Goal: Check status: Check status

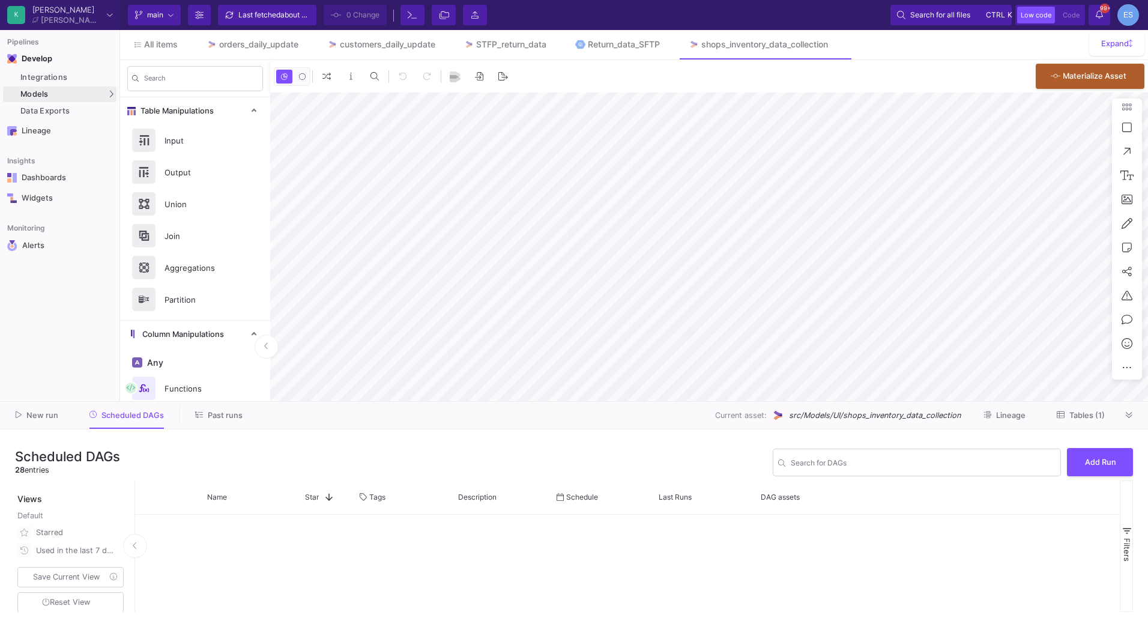
scroll to position [575, 0]
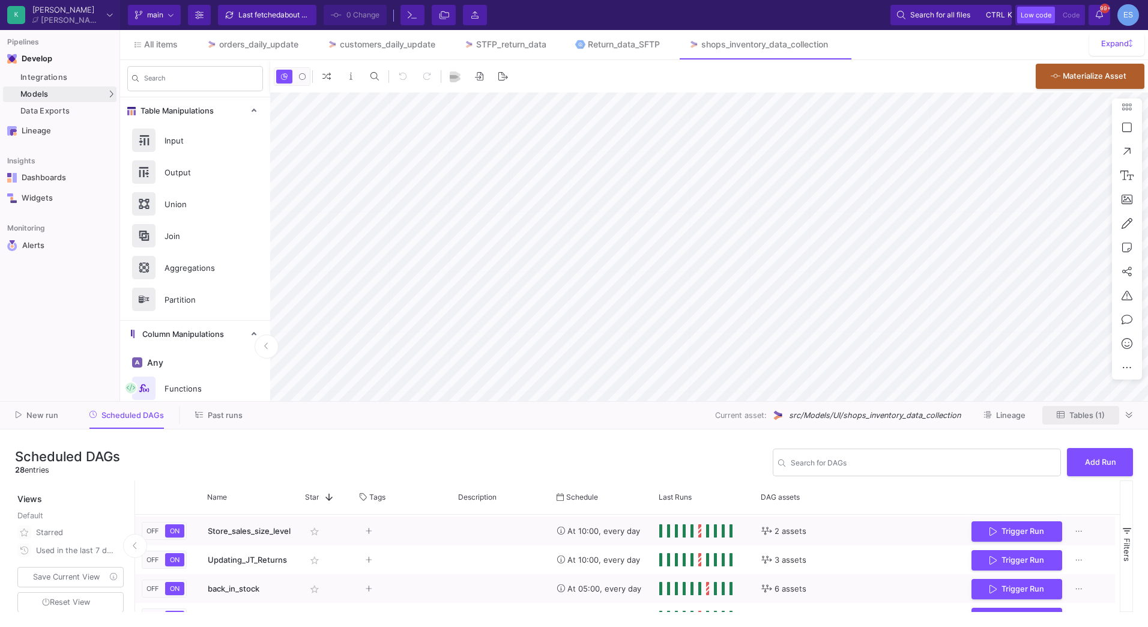
click at [1080, 411] on span "Tables (1)" at bounding box center [1086, 415] width 35 height 9
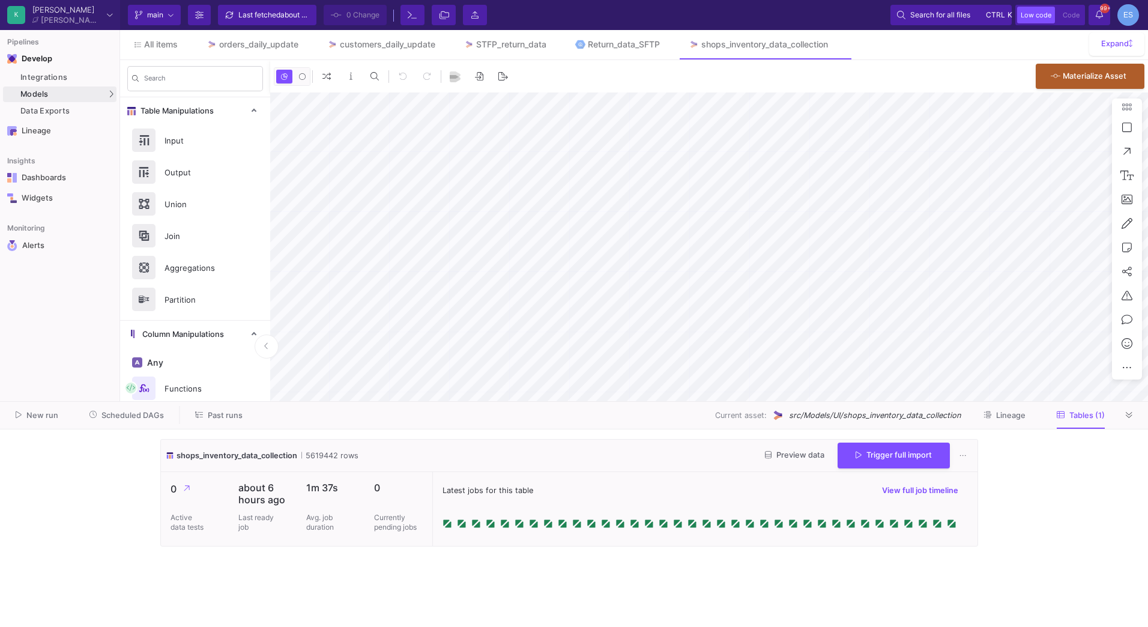
type input "-15"
click at [515, 43] on div "STFP_return_data" at bounding box center [511, 45] width 70 height 10
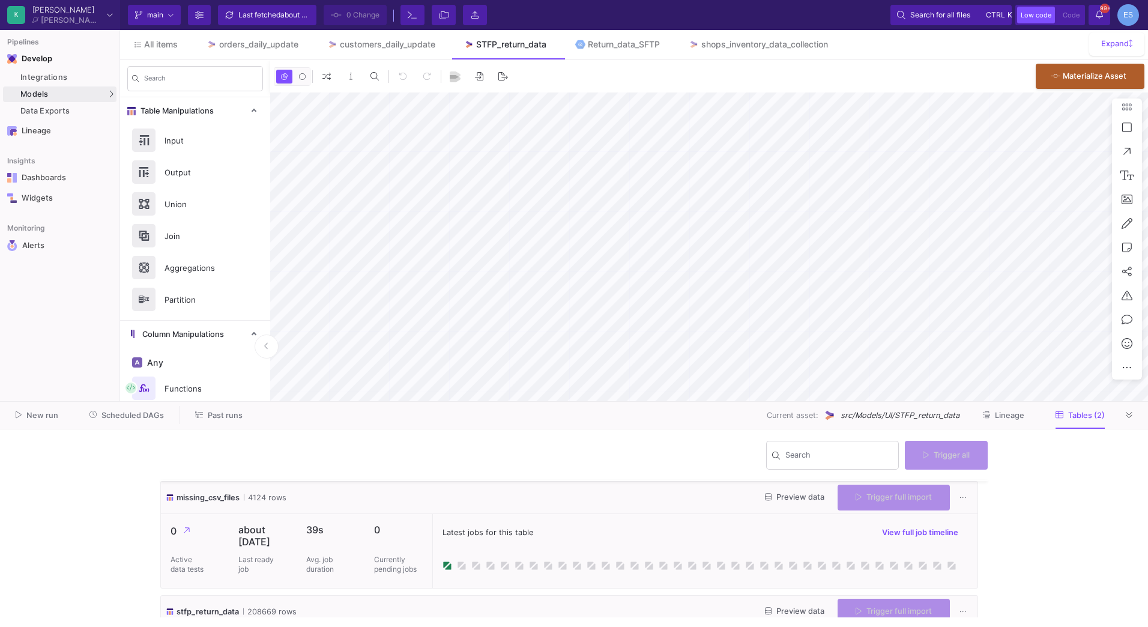
scroll to position [97, 0]
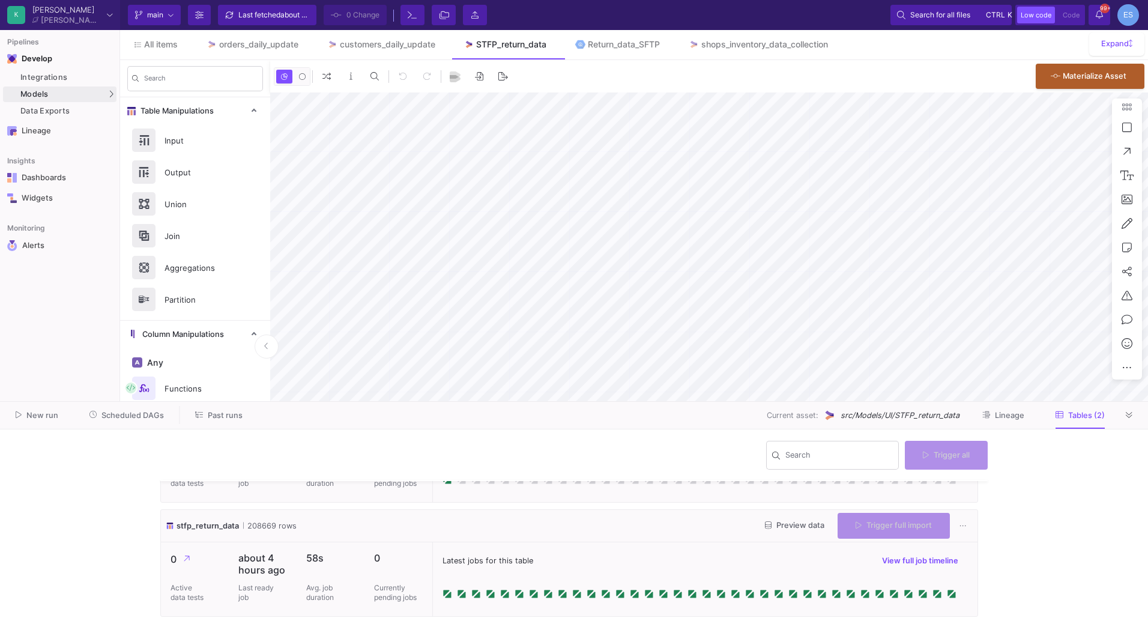
type input "-18"
click at [127, 417] on span "Scheduled DAGs" at bounding box center [132, 415] width 62 height 9
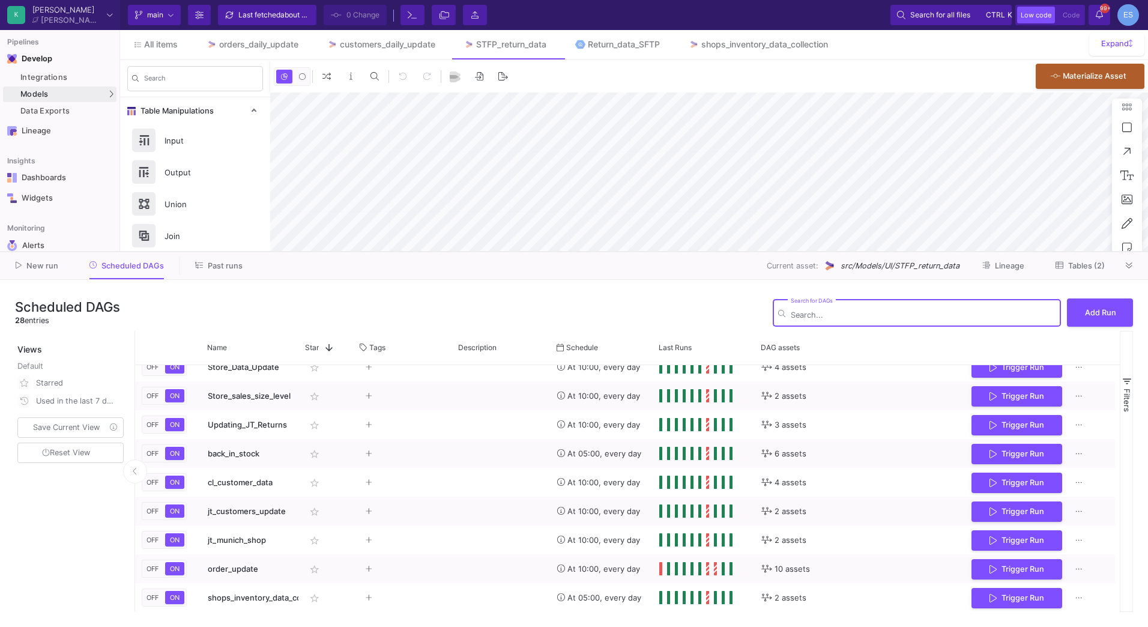
click at [444, 252] on div at bounding box center [574, 252] width 1148 height 1
click at [845, 322] on div "Search for DAGs" at bounding box center [923, 311] width 265 height 29
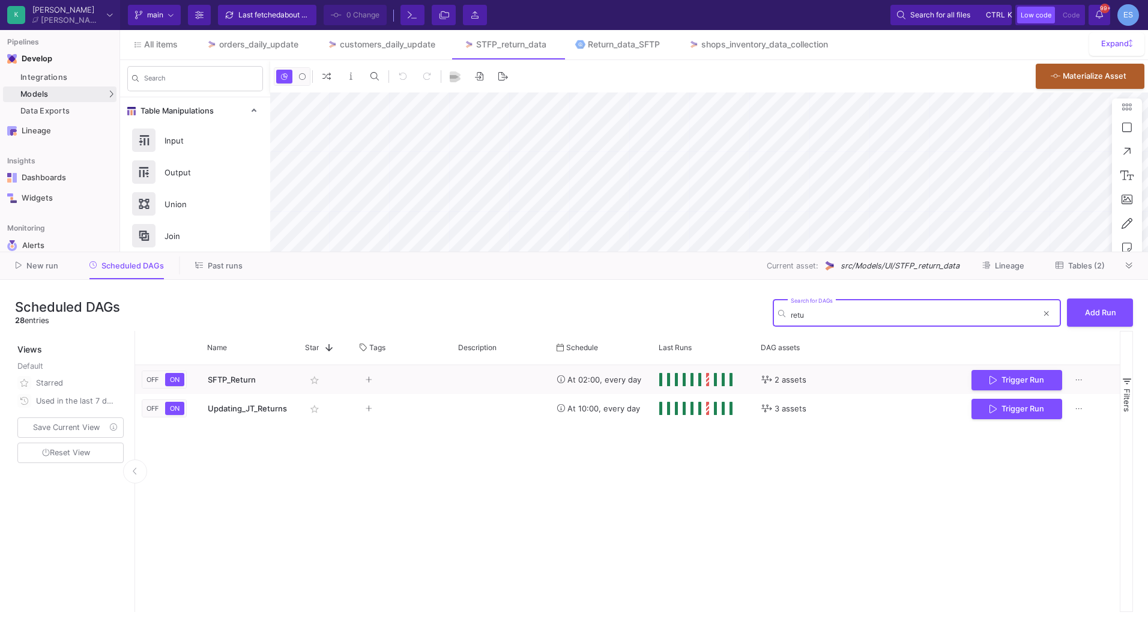
type input "retu"
click at [211, 261] on span "Past runs" at bounding box center [225, 265] width 35 height 9
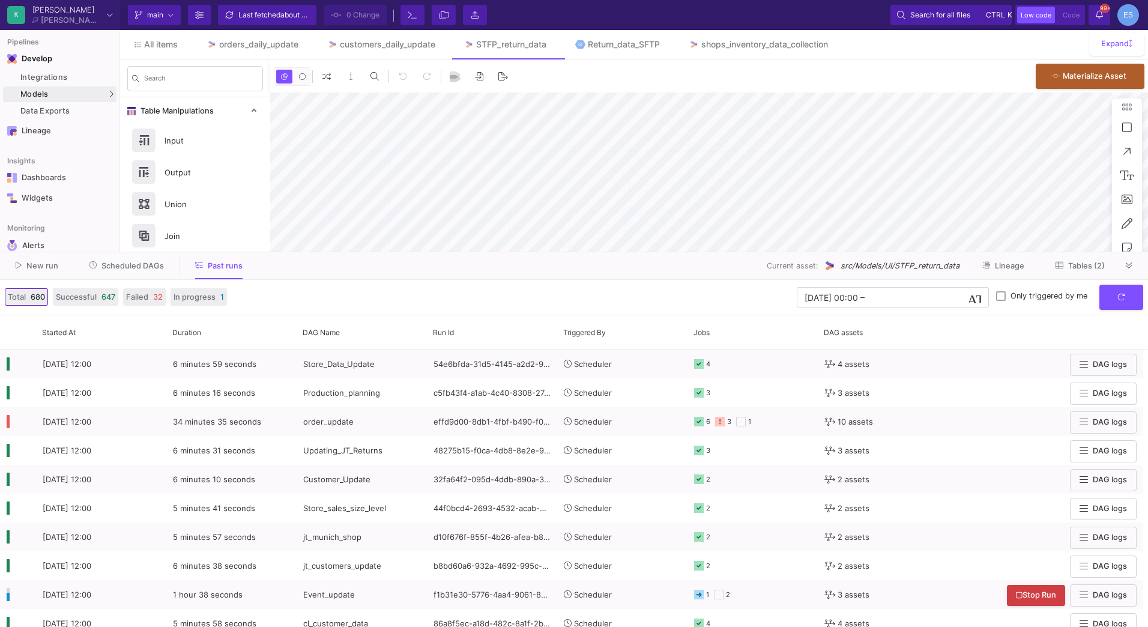
click at [158, 268] on span "Scheduled DAGs" at bounding box center [132, 265] width 62 height 9
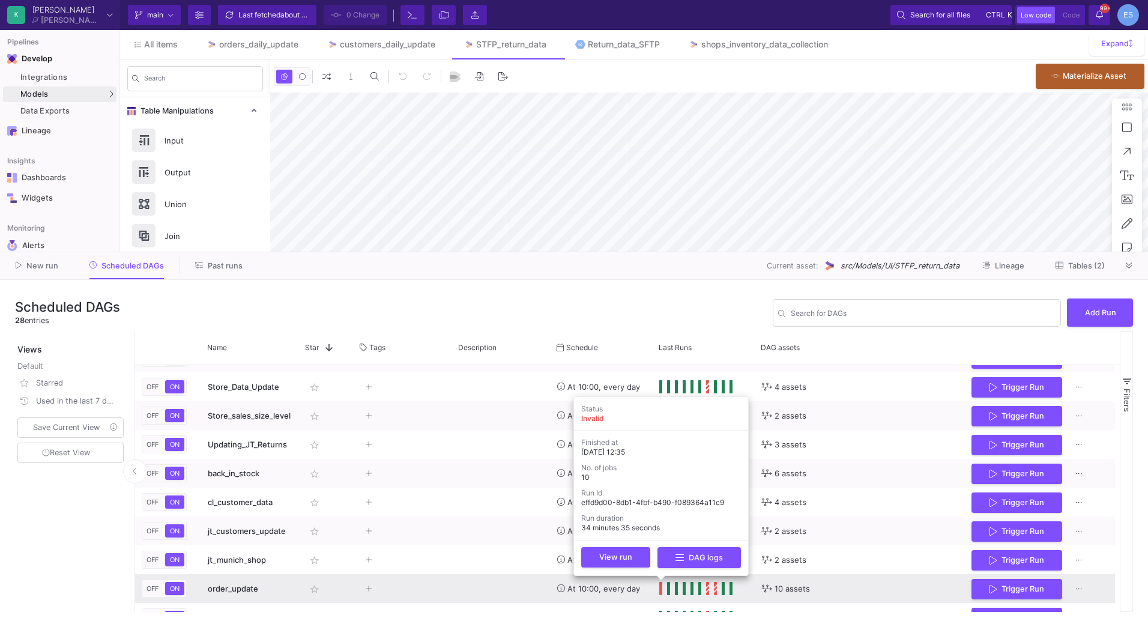
click at [662, 587] on span "Press SPACE to select this row." at bounding box center [661, 588] width 4 height 13
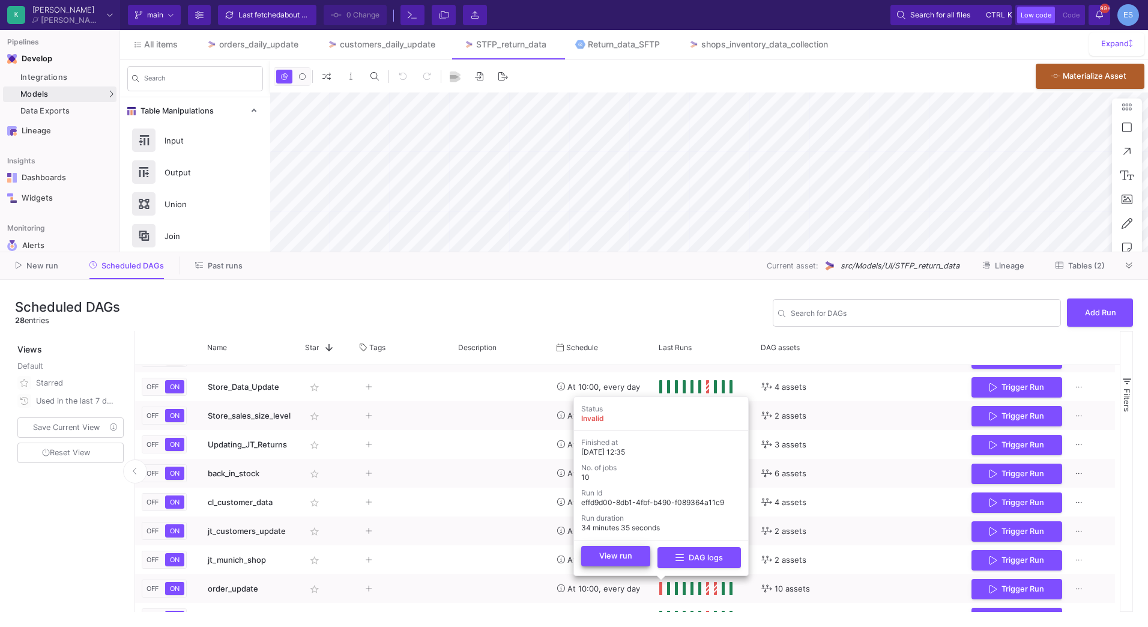
click at [645, 561] on button "View run" at bounding box center [615, 556] width 69 height 20
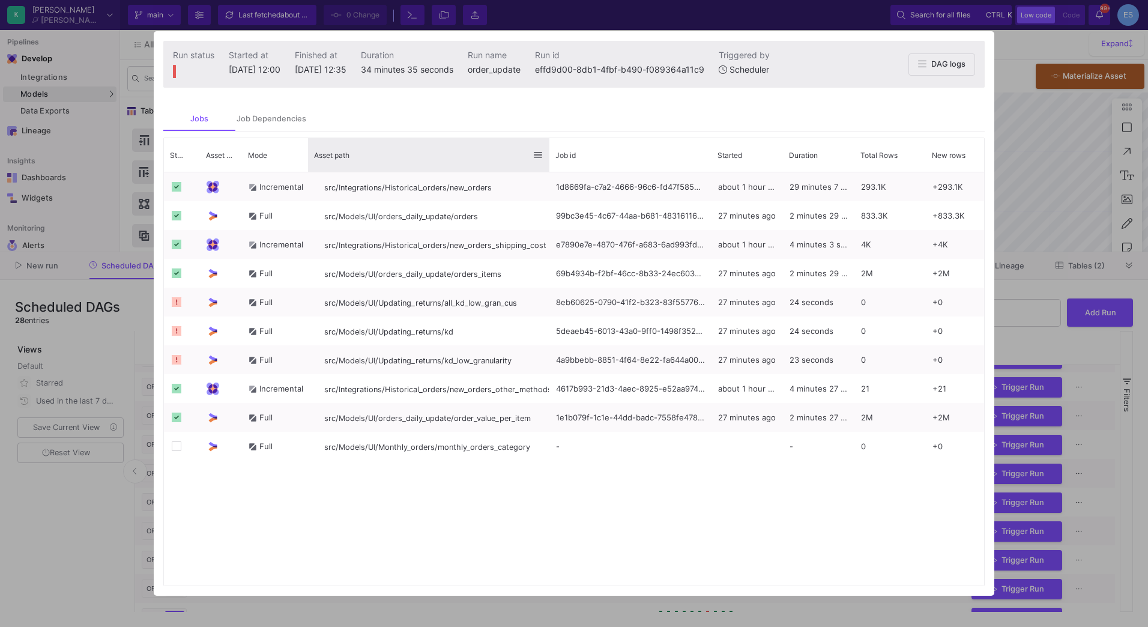
drag, startPoint x: 456, startPoint y: 156, endPoint x: 548, endPoint y: 167, distance: 91.9
click at [548, 167] on div at bounding box center [549, 155] width 5 height 34
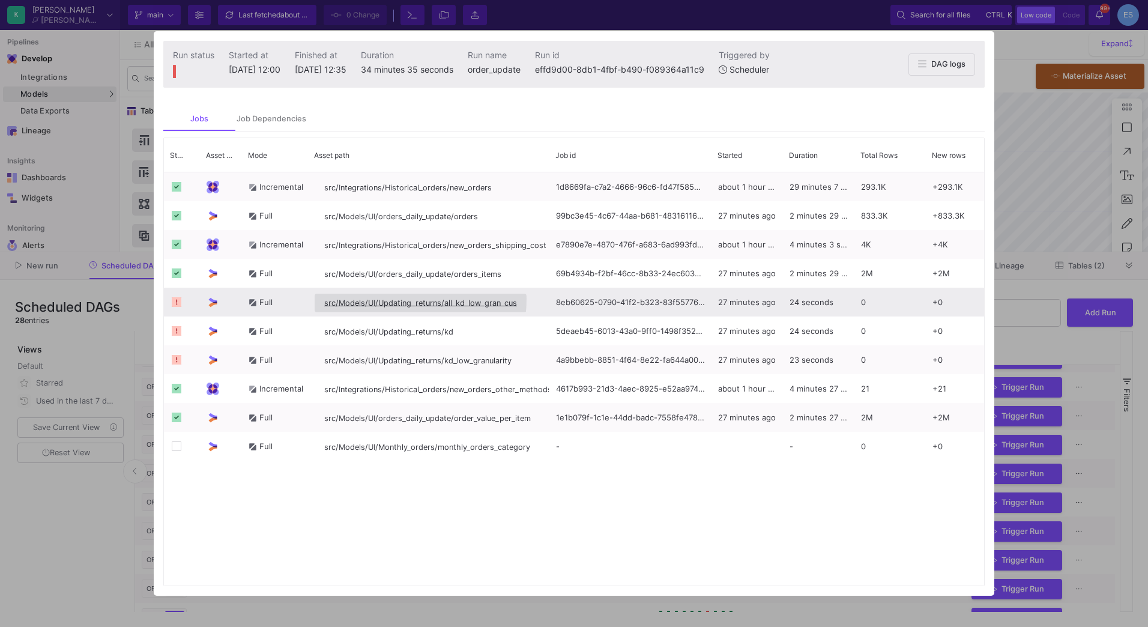
click at [375, 298] on span "src/Models/UI/Updating_returns/all_kd_low_gran_cus" at bounding box center [420, 302] width 193 height 9
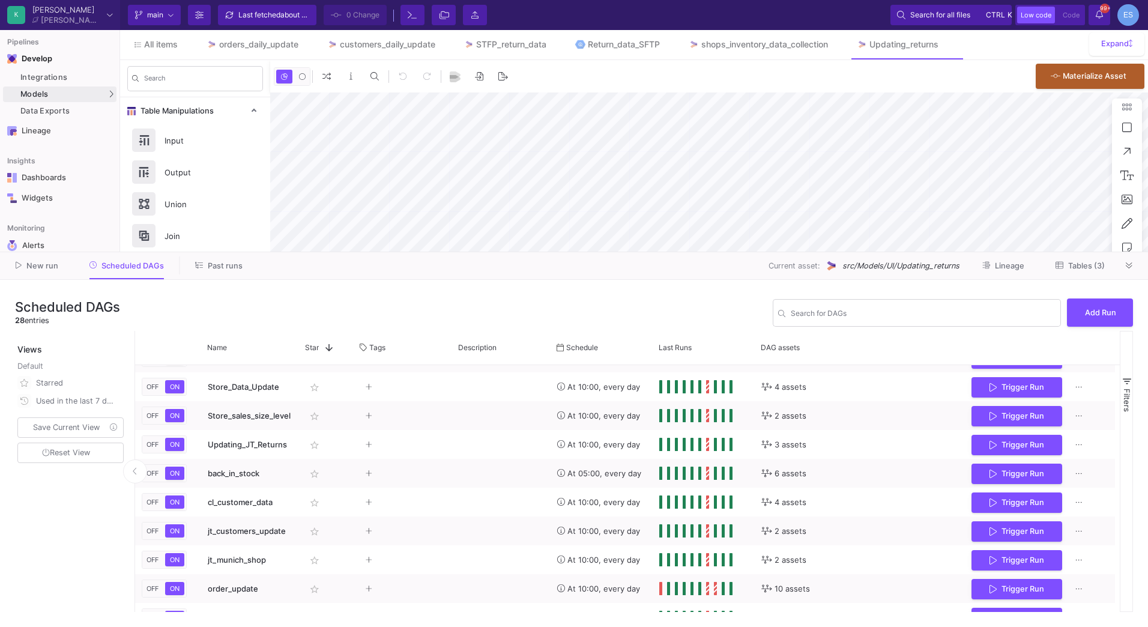
type input "-13"
click at [1087, 267] on span "Tables (3)" at bounding box center [1086, 265] width 37 height 9
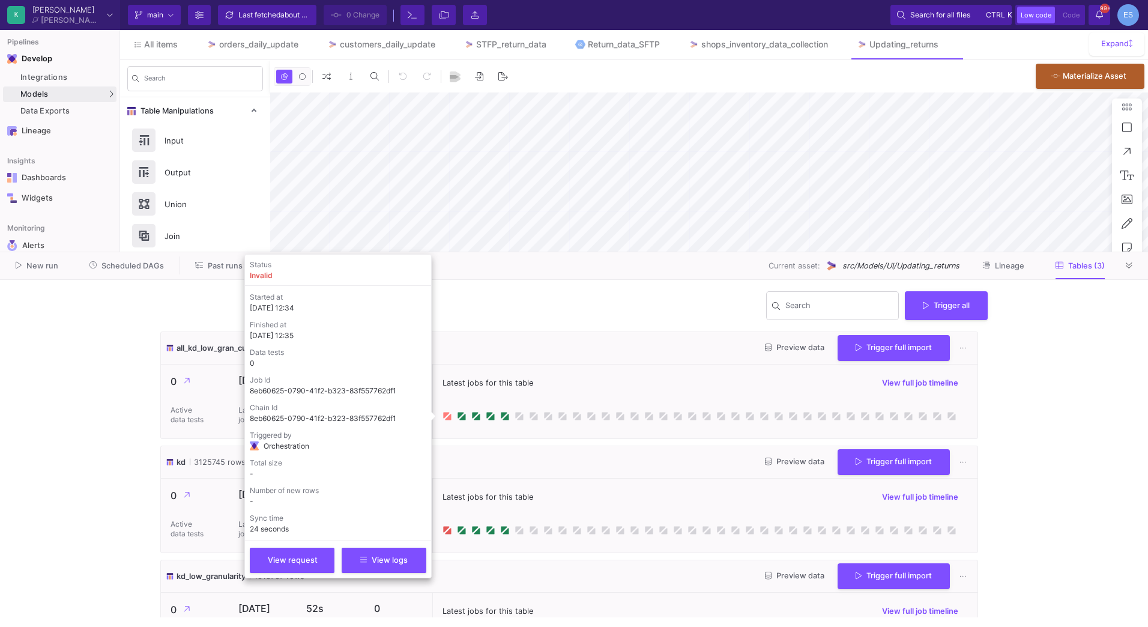
click at [445, 415] on icon at bounding box center [446, 415] width 6 height 6
click at [373, 563] on span "View logs" at bounding box center [383, 558] width 47 height 9
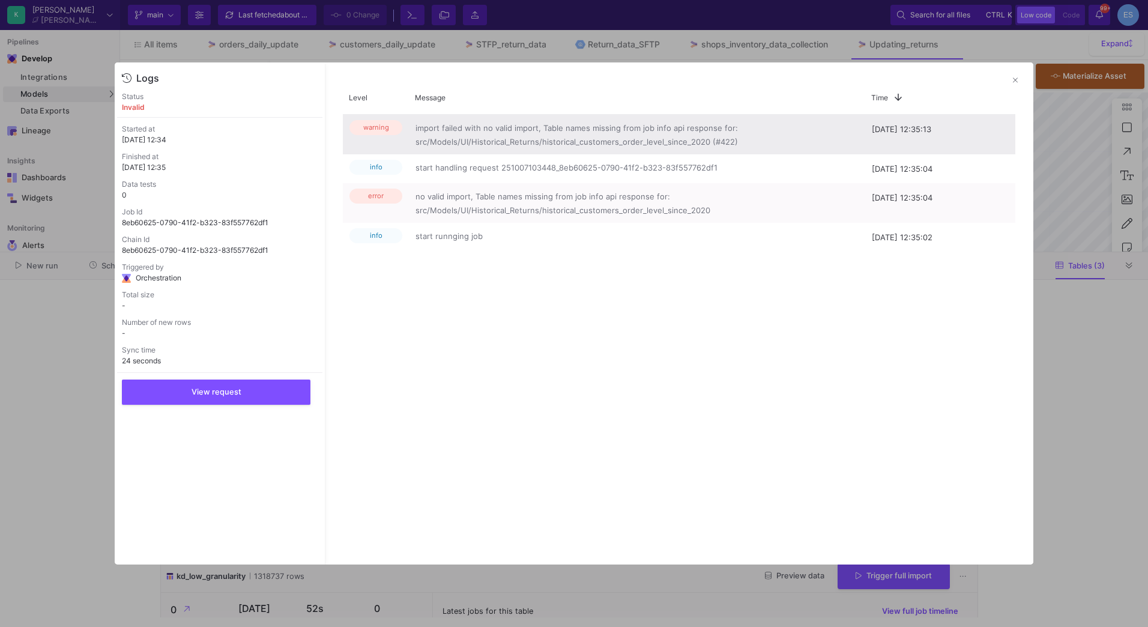
click at [560, 143] on span "import failed with no valid import, Table names missing from job info api respo…" at bounding box center [636, 134] width 443 height 26
drag, startPoint x: 532, startPoint y: 143, endPoint x: 659, endPoint y: 143, distance: 126.7
click at [659, 143] on span "import failed with no valid import, Table names missing from job info api respo…" at bounding box center [636, 134] width 443 height 26
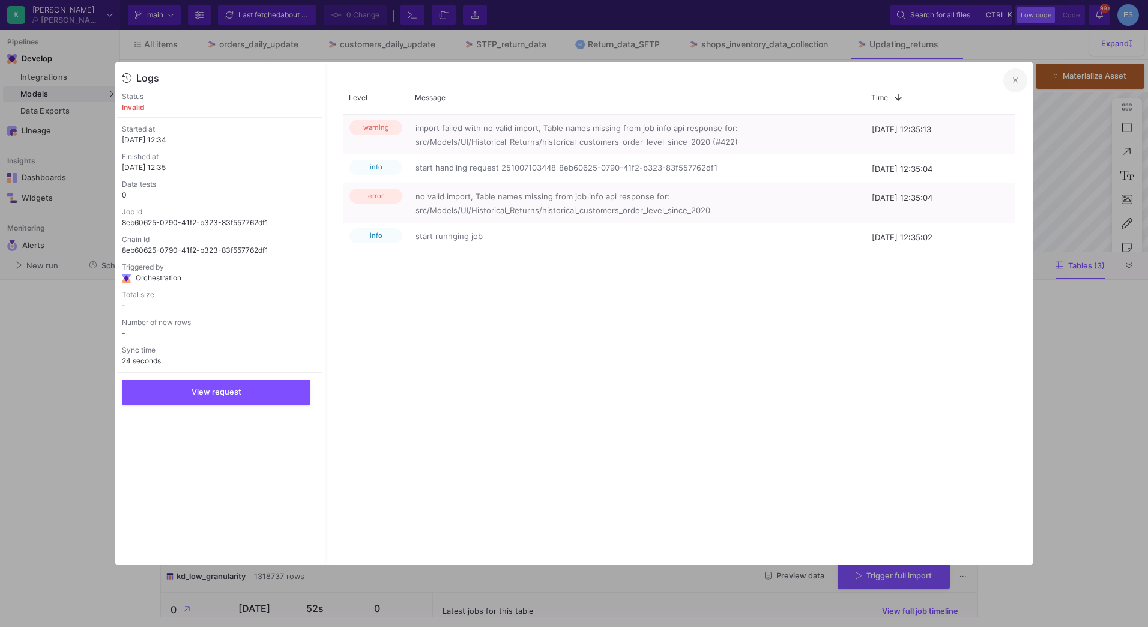
click at [1015, 80] on icon at bounding box center [1015, 80] width 5 height 8
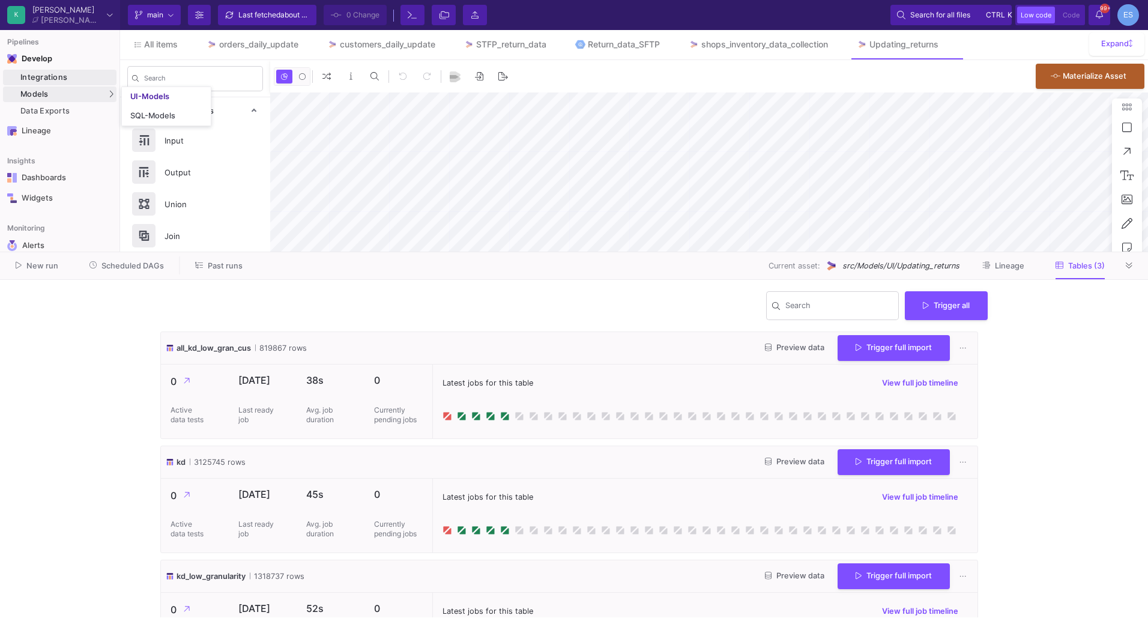
click at [55, 80] on div "Integrations" at bounding box center [66, 78] width 93 height 10
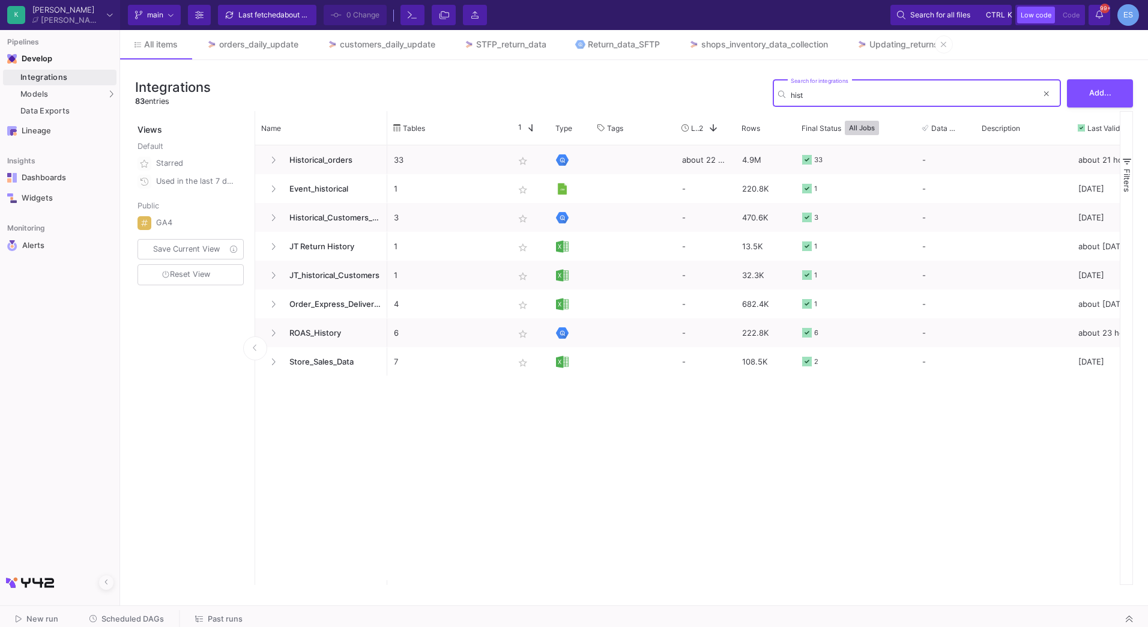
type input "hist"
click at [884, 51] on link "Updating_returns" at bounding box center [897, 44] width 110 height 29
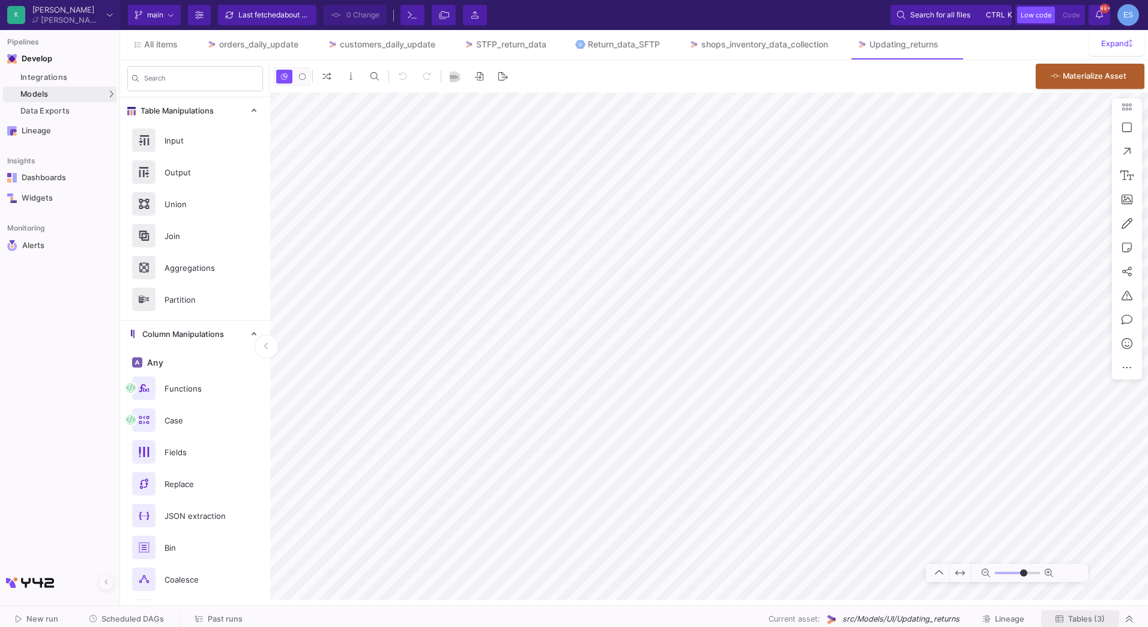
click at [1088, 610] on button "Tables (3)" at bounding box center [1080, 619] width 78 height 19
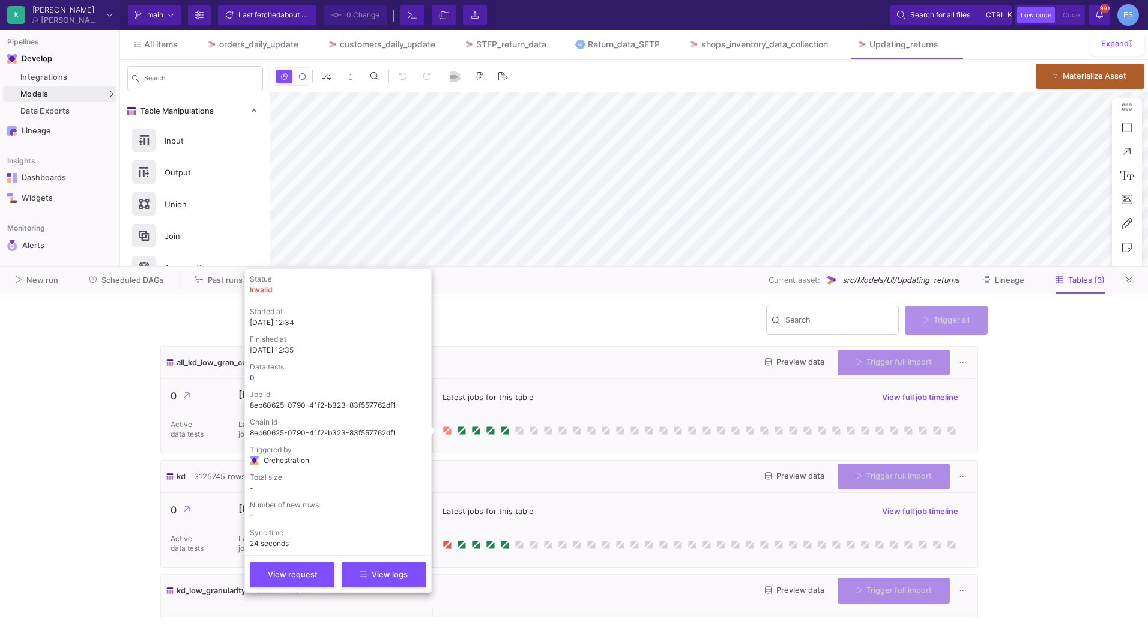
click at [447, 433] on icon at bounding box center [448, 431] width 6 height 6
type input "-13"
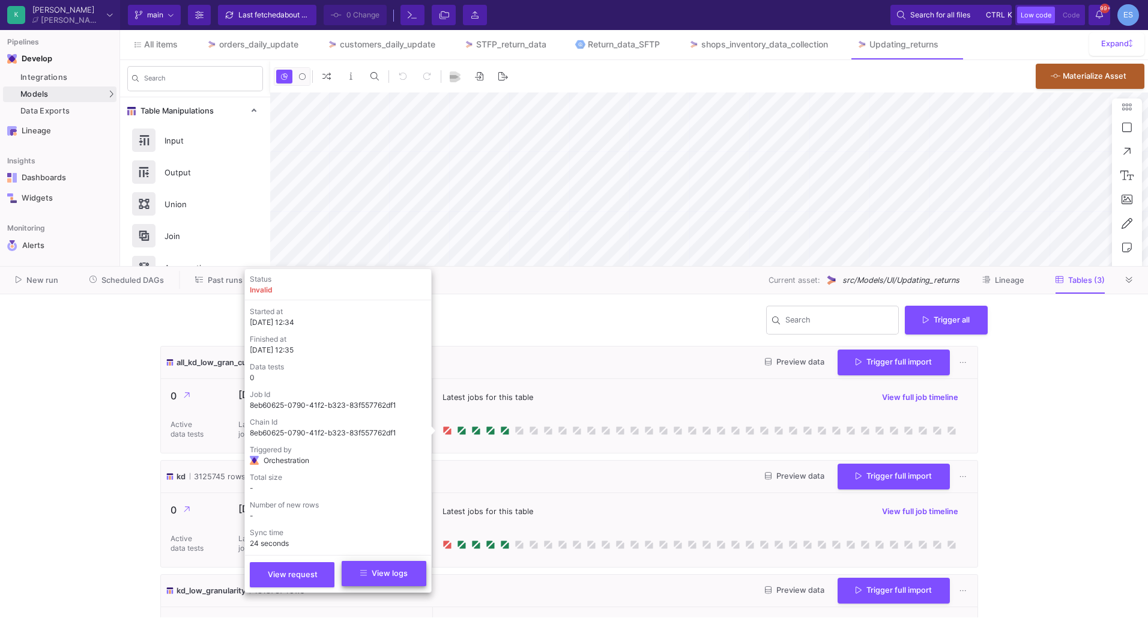
click at [382, 579] on button "View logs" at bounding box center [384, 573] width 85 height 25
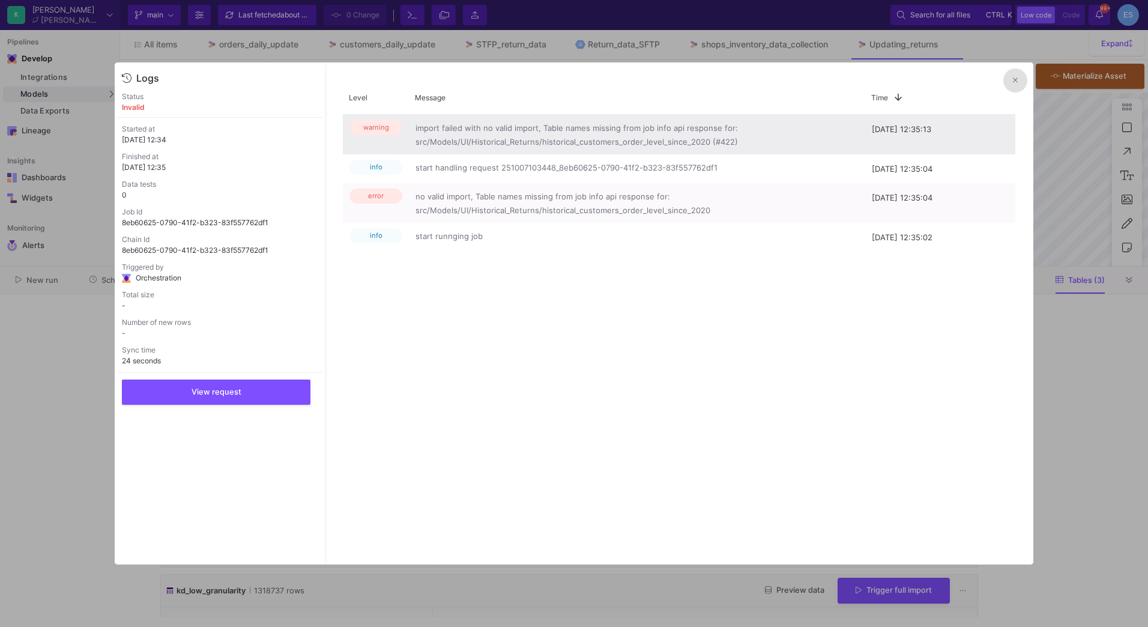
click at [655, 137] on span "import failed with no valid import, Table names missing from job info api respo…" at bounding box center [636, 134] width 443 height 26
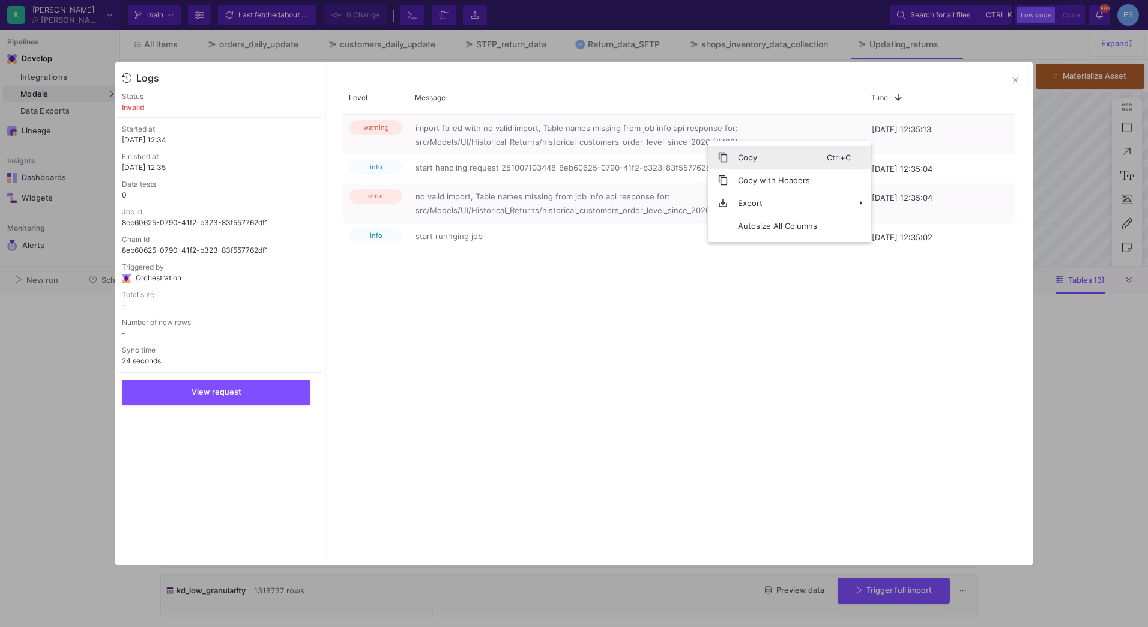
click at [734, 151] on span "Copy" at bounding box center [777, 157] width 98 height 23
click at [50, 93] on div at bounding box center [574, 313] width 1148 height 627
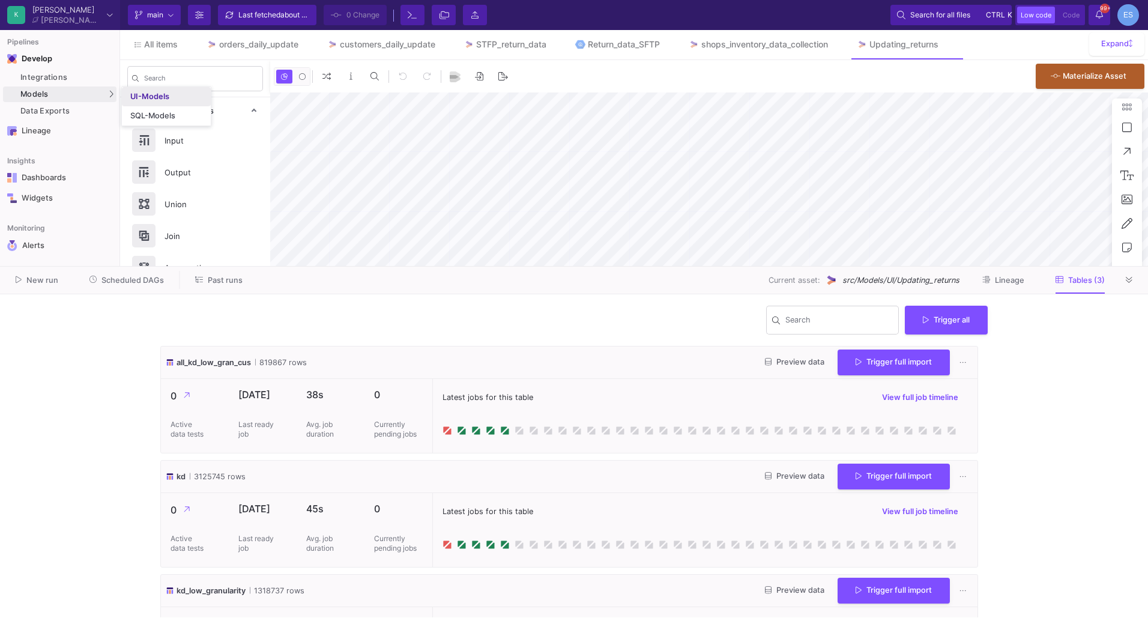
click at [140, 92] on div "UI-Models" at bounding box center [149, 97] width 39 height 10
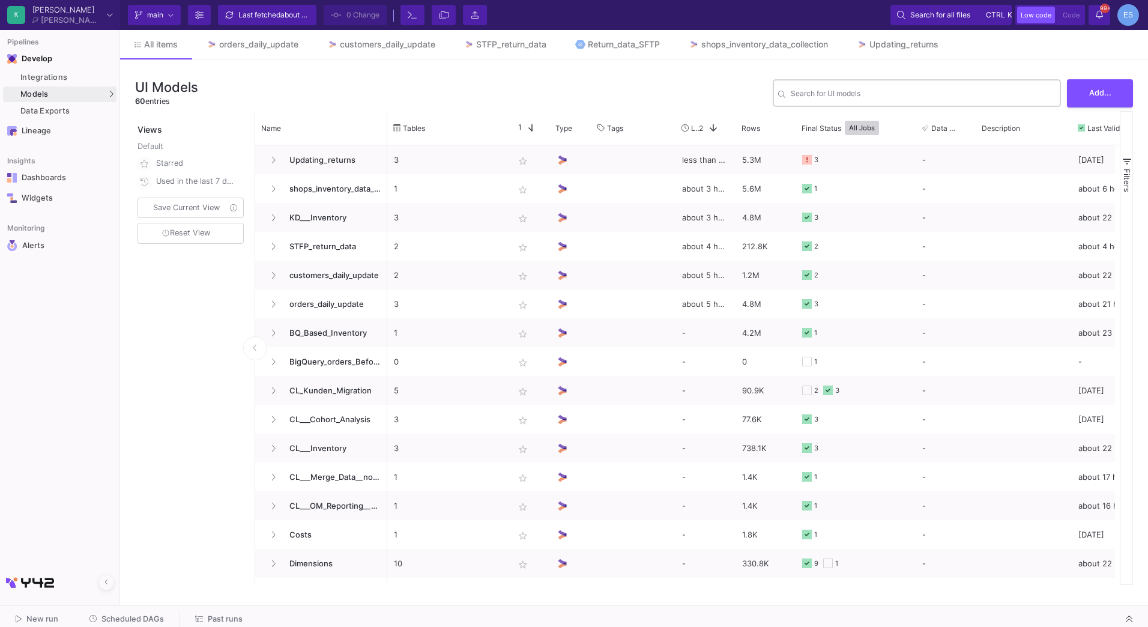
click at [881, 100] on div "Search for UI models" at bounding box center [923, 91] width 265 height 29
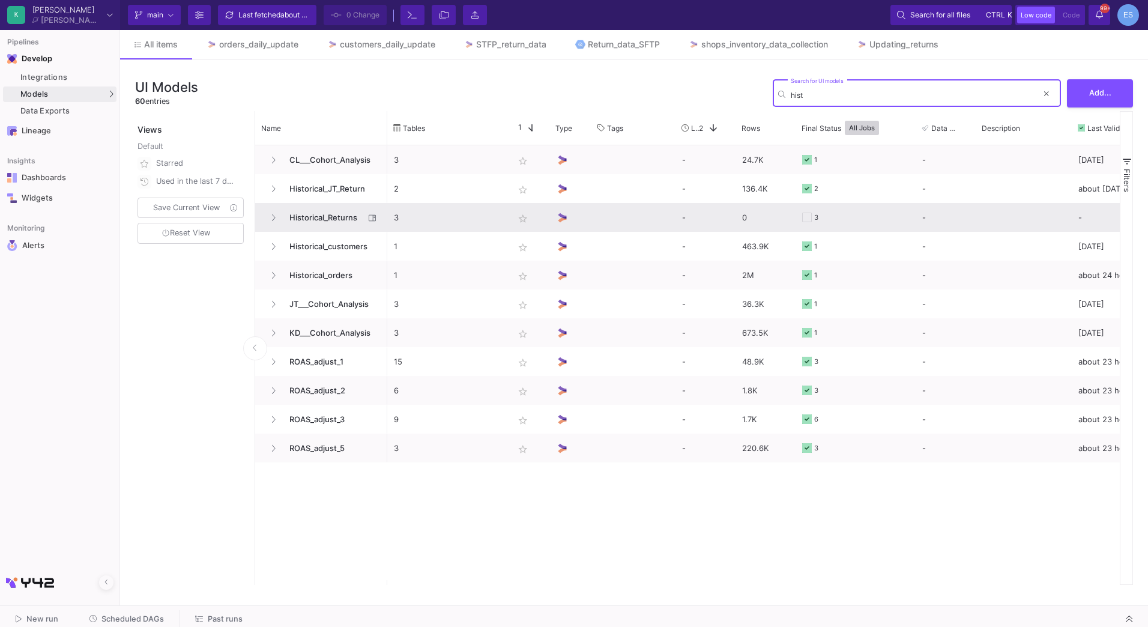
type input "hist"
click at [337, 222] on span "Historical_Returns" at bounding box center [323, 218] width 82 height 28
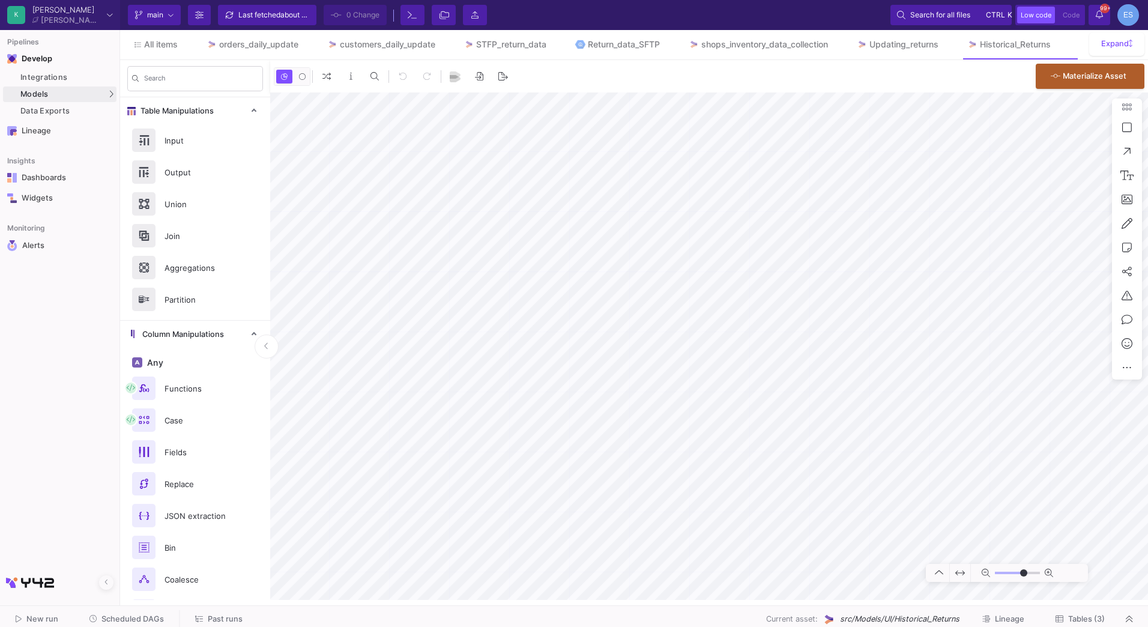
type input "-14"
click at [1080, 617] on span "Tables (3)" at bounding box center [1086, 618] width 37 height 9
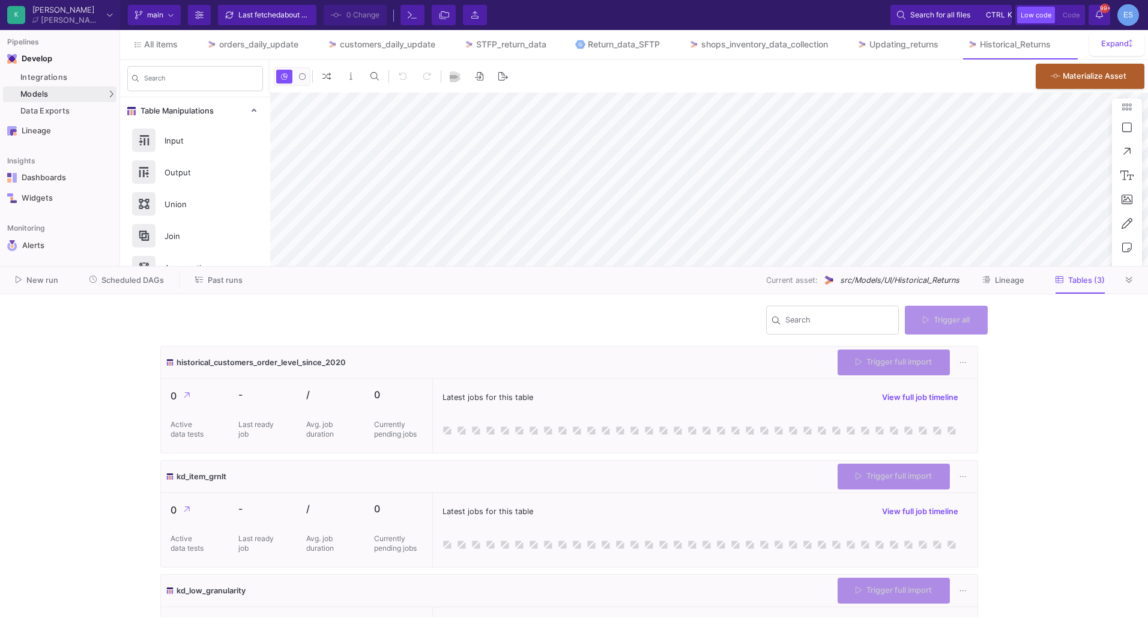
type input "-14"
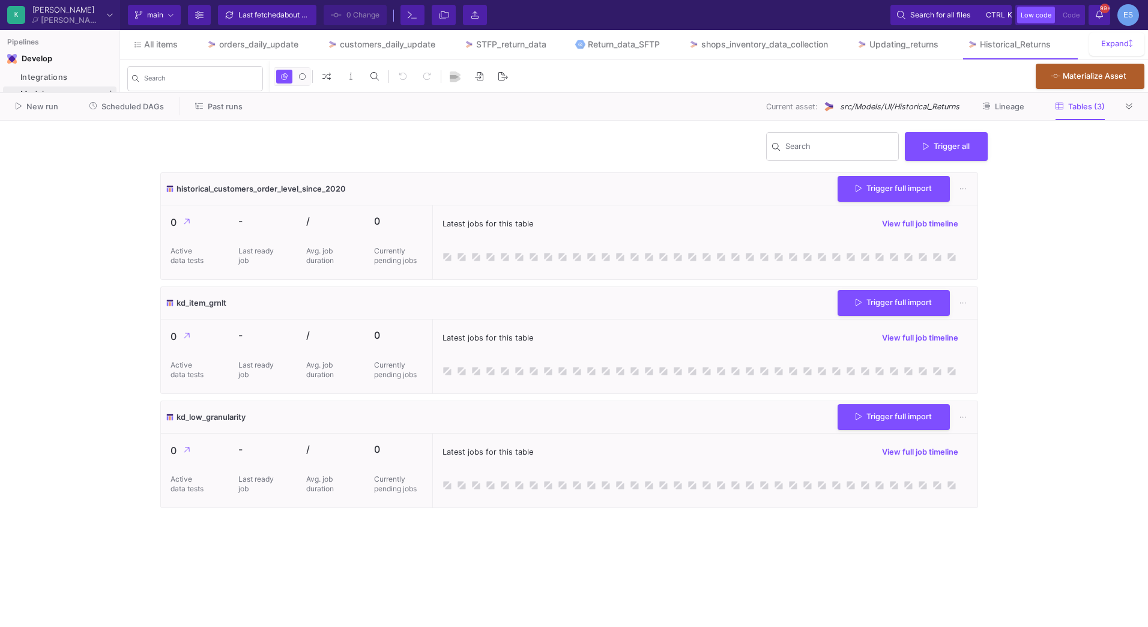
drag, startPoint x: 465, startPoint y: 266, endPoint x: 499, endPoint y: 92, distance: 176.7
click at [499, 92] on div at bounding box center [574, 92] width 1148 height 1
click at [892, 186] on span "Trigger full import" at bounding box center [893, 187] width 76 height 9
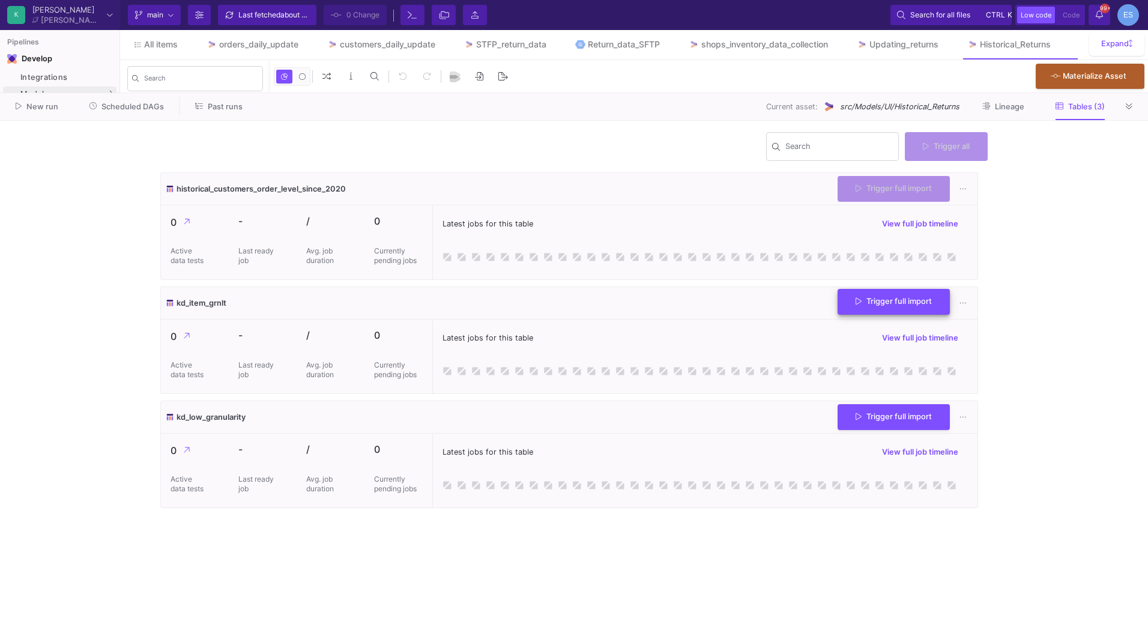
click at [886, 301] on span "Trigger full import" at bounding box center [893, 301] width 76 height 9
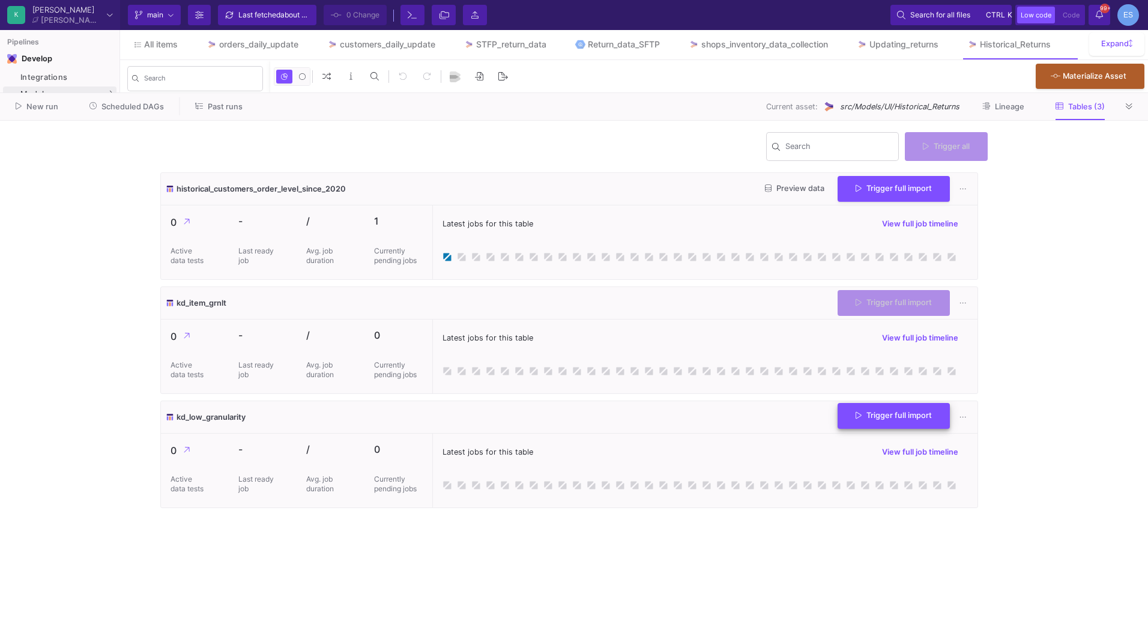
click at [851, 417] on button "Trigger full import" at bounding box center [893, 416] width 112 height 26
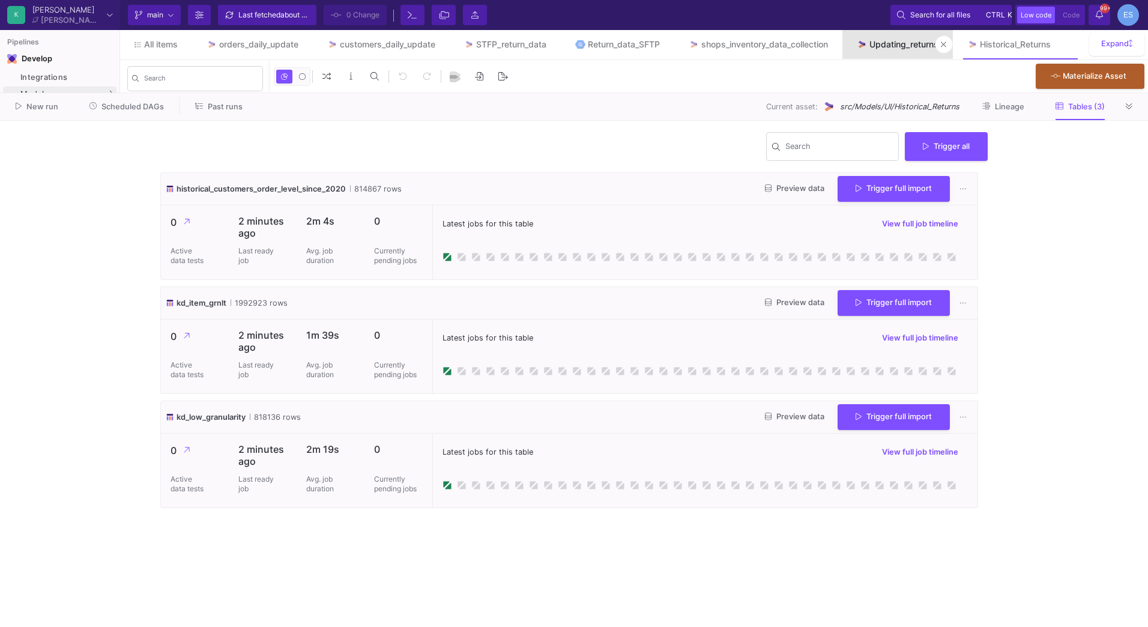
click at [909, 44] on div "Updating_returns" at bounding box center [903, 45] width 69 height 10
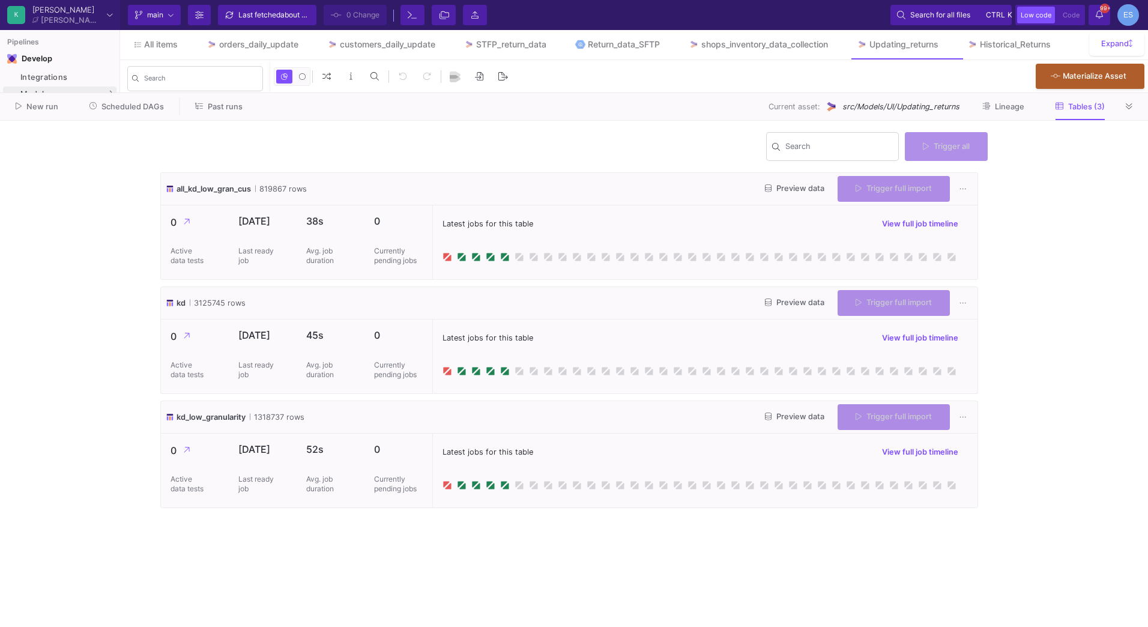
click at [881, 200] on div "Trigger full import" at bounding box center [893, 189] width 112 height 26
type input "-13"
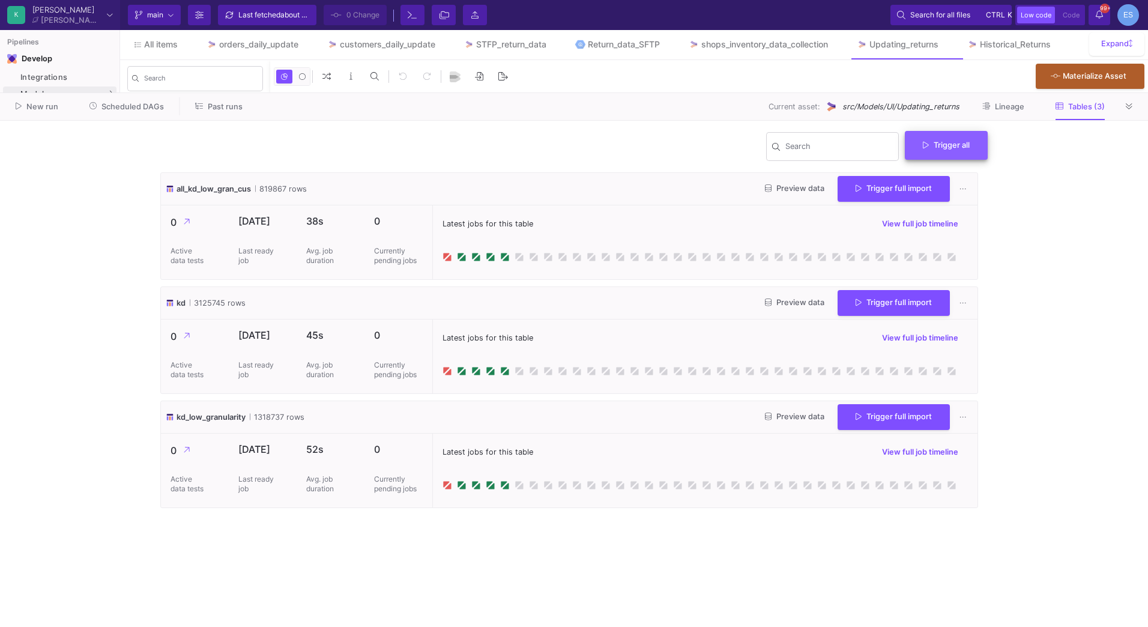
click at [959, 149] on button "Trigger all" at bounding box center [946, 145] width 83 height 29
click at [955, 183] on button "Full import" at bounding box center [951, 174] width 98 height 29
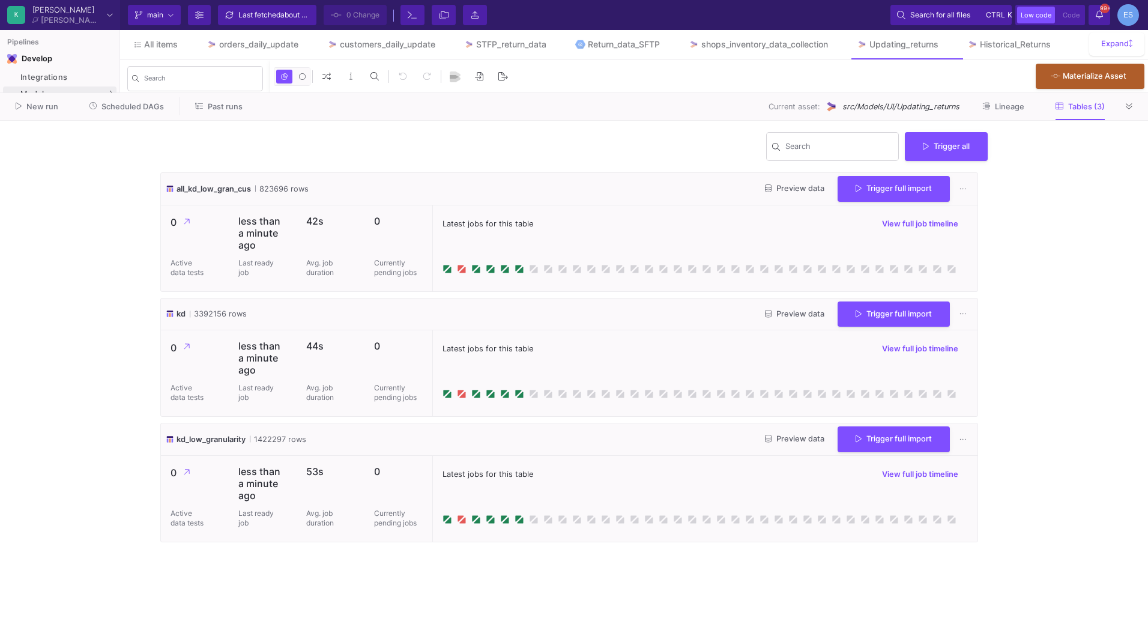
click at [139, 108] on span "Scheduled DAGs" at bounding box center [132, 106] width 62 height 9
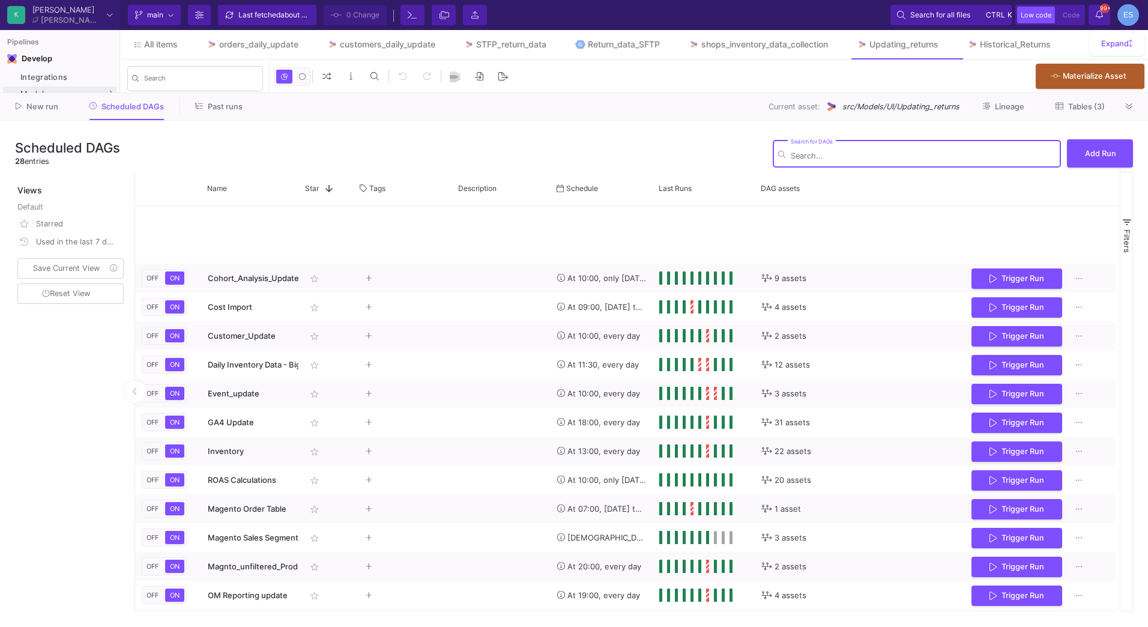
scroll to position [401, 0]
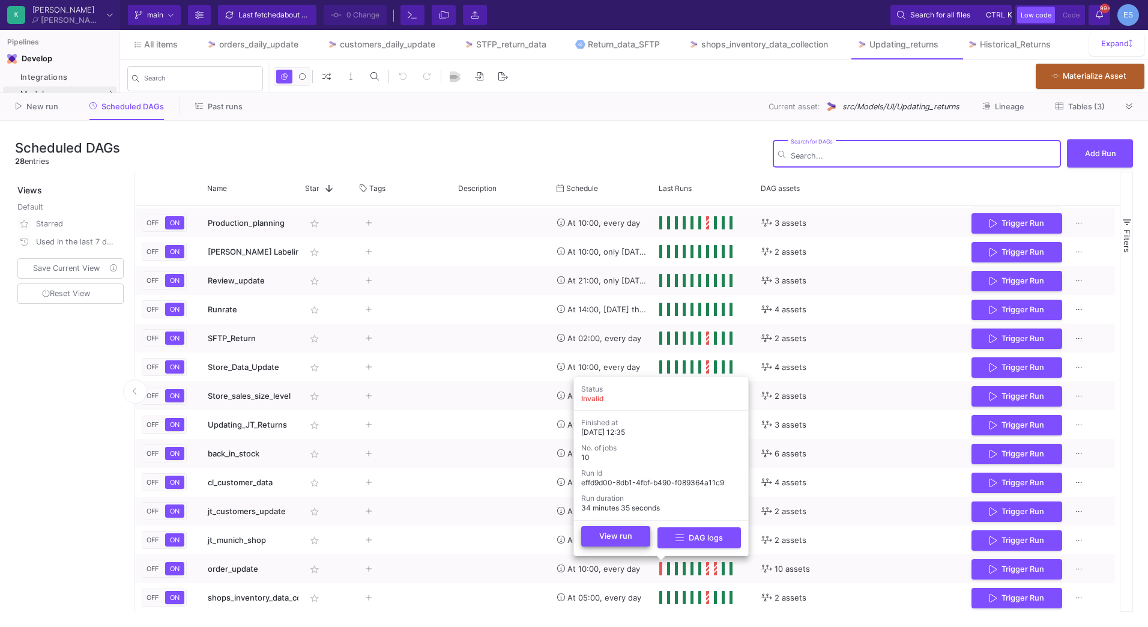
click at [636, 541] on button "View run" at bounding box center [615, 536] width 69 height 20
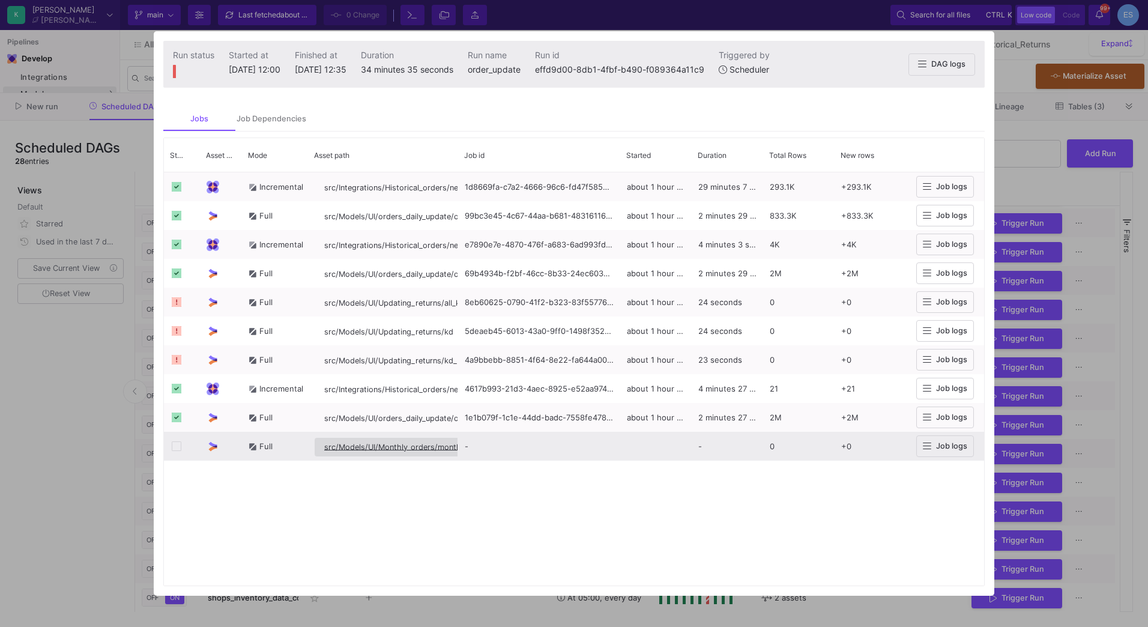
click at [424, 451] on span "src/Models/UI/Monthly_orders/monthly_orders_category" at bounding box center [427, 446] width 206 height 9
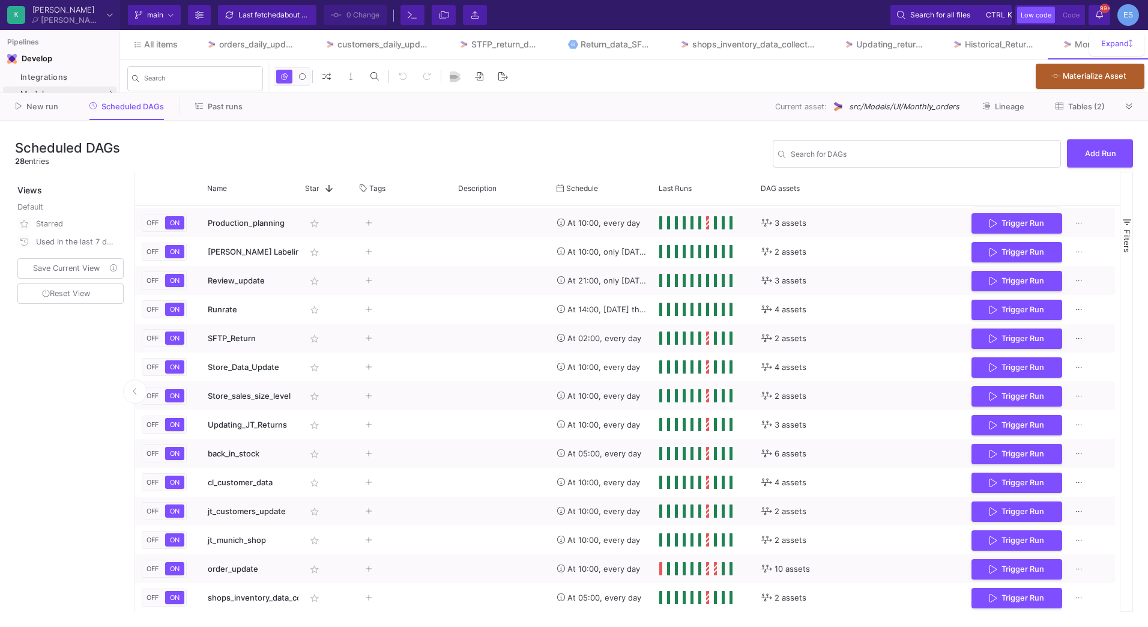
type input "-3"
click at [1096, 111] on button "Tables (2)" at bounding box center [1080, 106] width 78 height 19
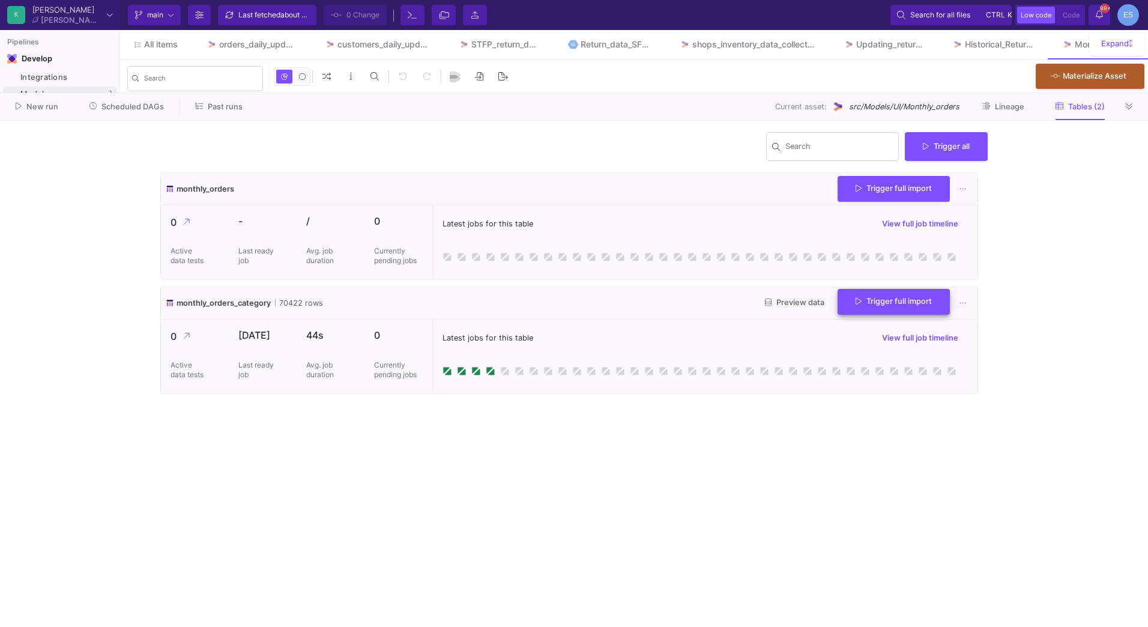
click at [928, 294] on button "Trigger full import" at bounding box center [893, 302] width 112 height 26
click at [1131, 112] on button at bounding box center [1129, 106] width 18 height 18
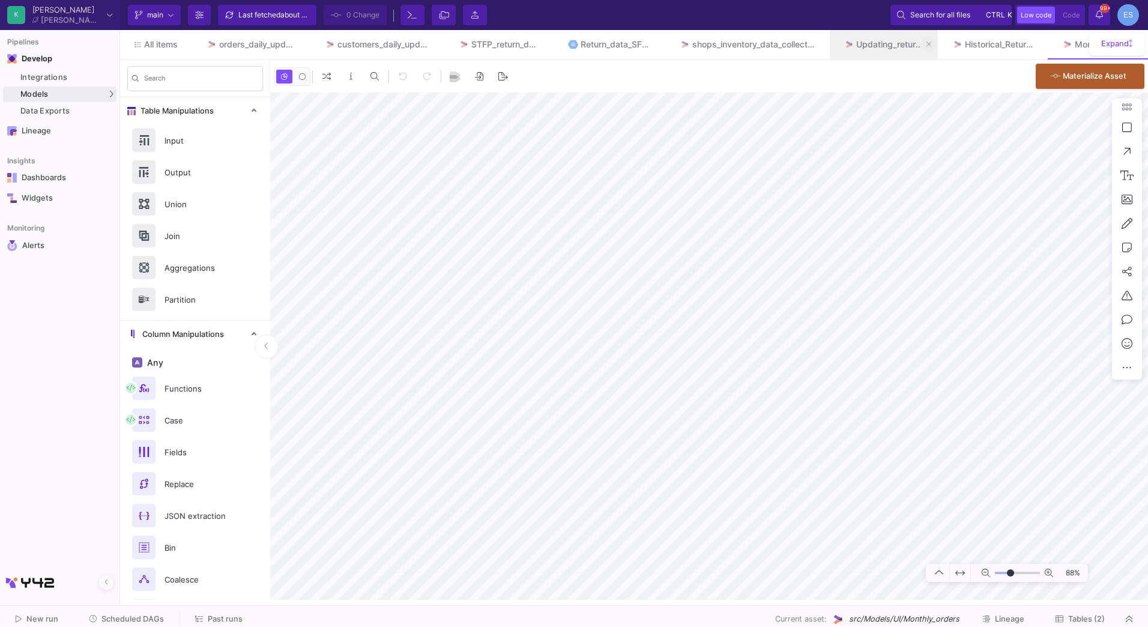
click at [928, 45] on icon at bounding box center [928, 44] width 5 height 8
click at [928, 45] on div "Historical_Returns" at bounding box center [904, 45] width 71 height 10
click at [948, 46] on icon at bounding box center [945, 44] width 5 height 8
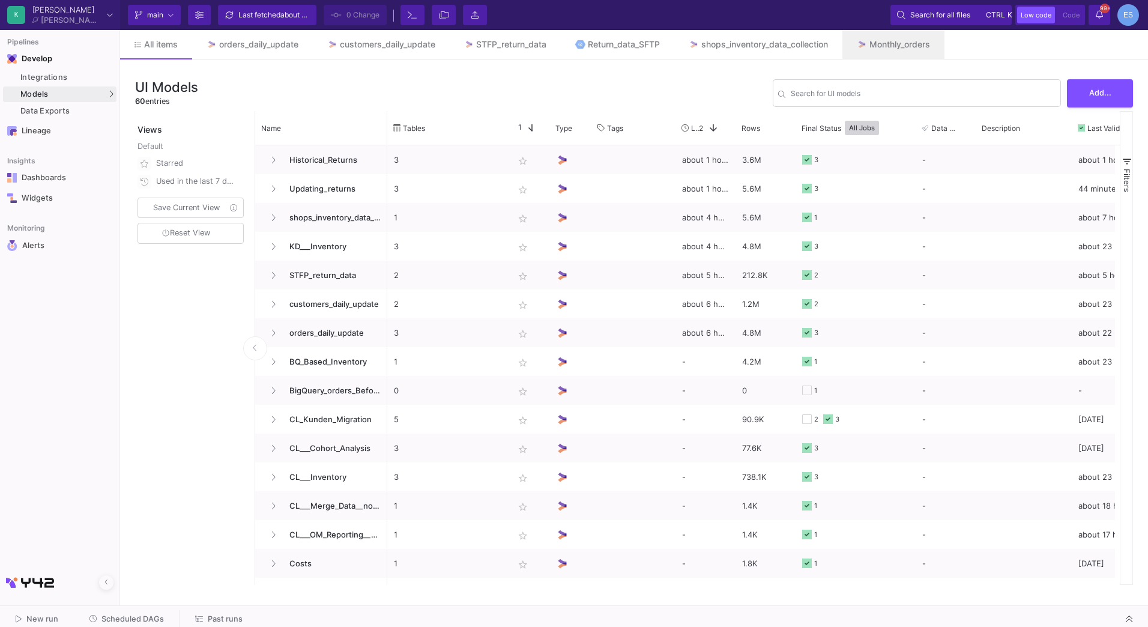
click at [0, 0] on button at bounding box center [0, 0] width 0 height 0
click at [850, 95] on input "Search for UI models" at bounding box center [923, 95] width 265 height 9
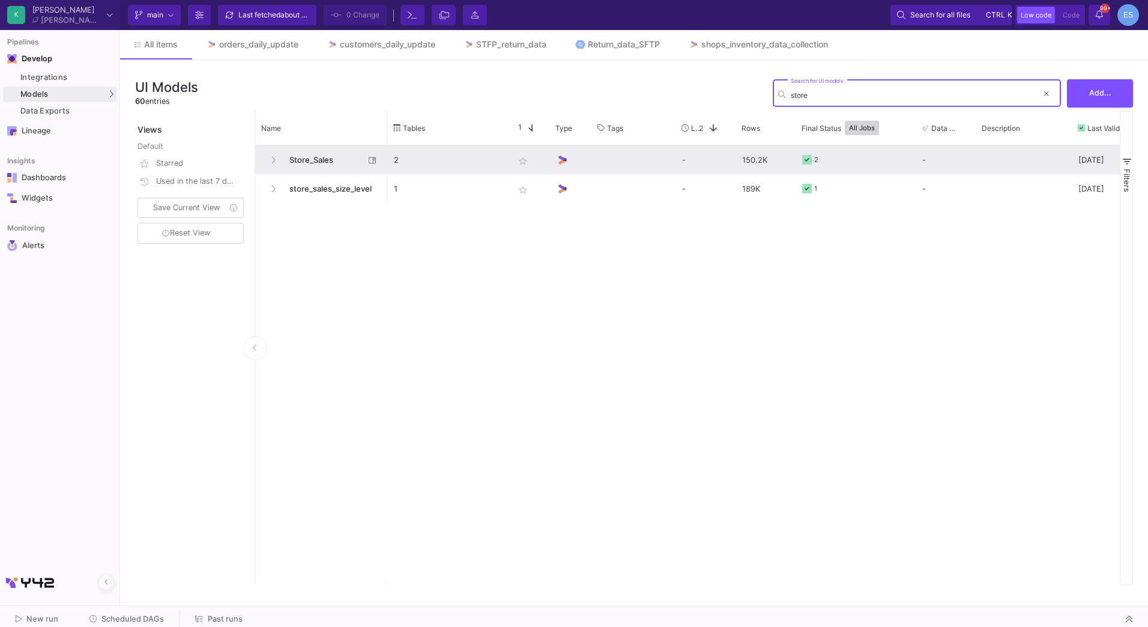
type input "store"
click at [317, 163] on span "Store_Sales" at bounding box center [323, 160] width 82 height 28
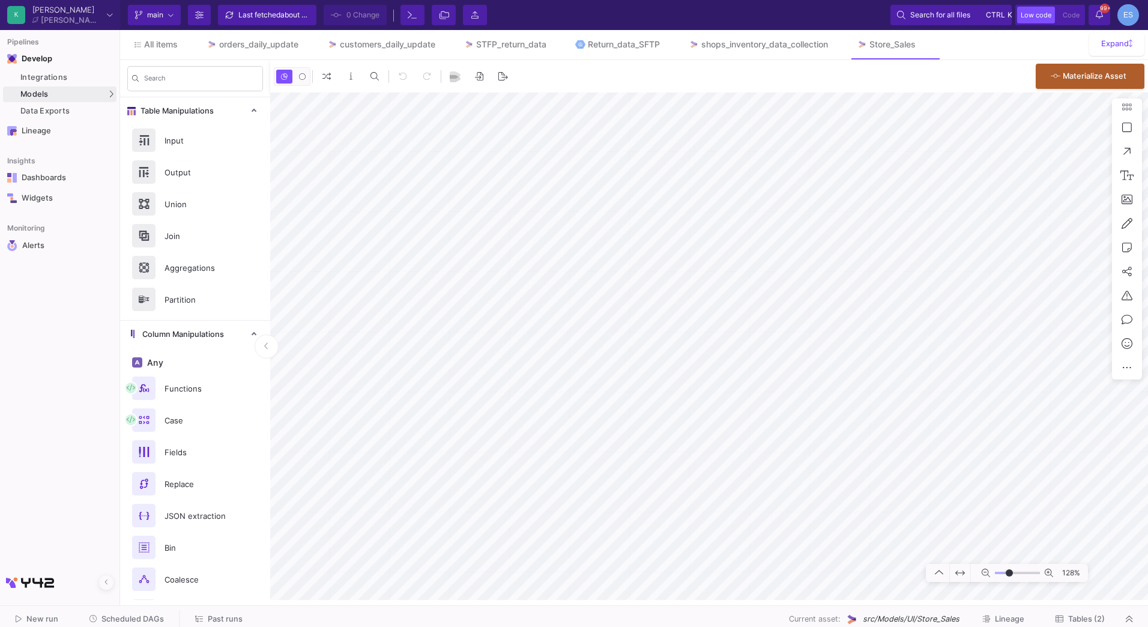
type input "-7"
click at [1009, 570] on input "range" at bounding box center [1017, 573] width 45 height 15
click at [1098, 620] on span "Tables (2)" at bounding box center [1086, 618] width 37 height 9
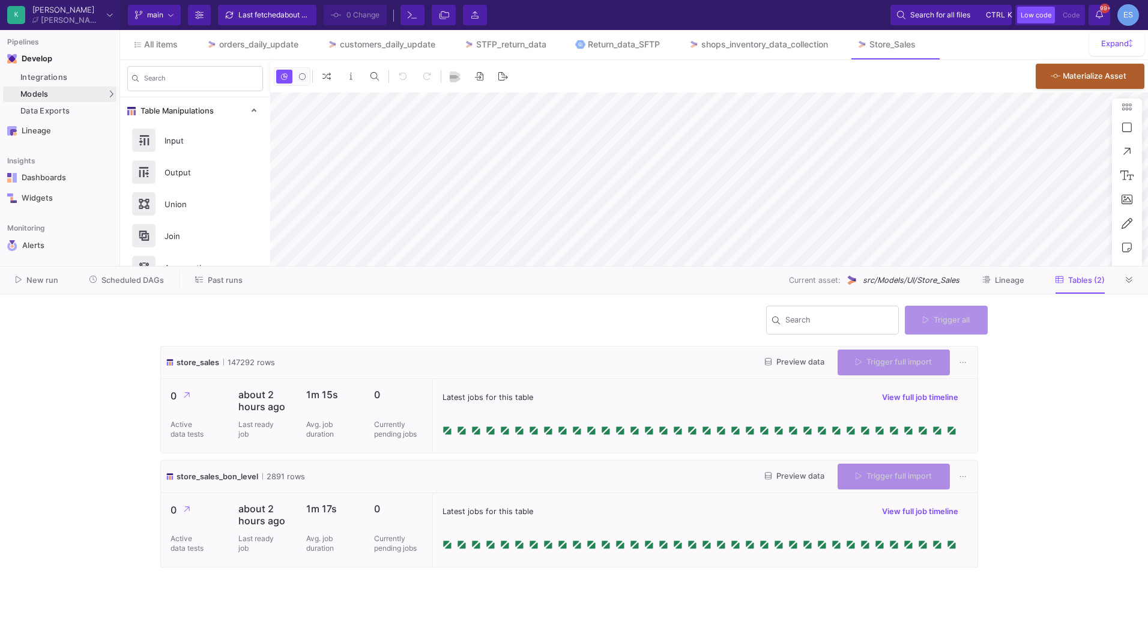
type input "-21"
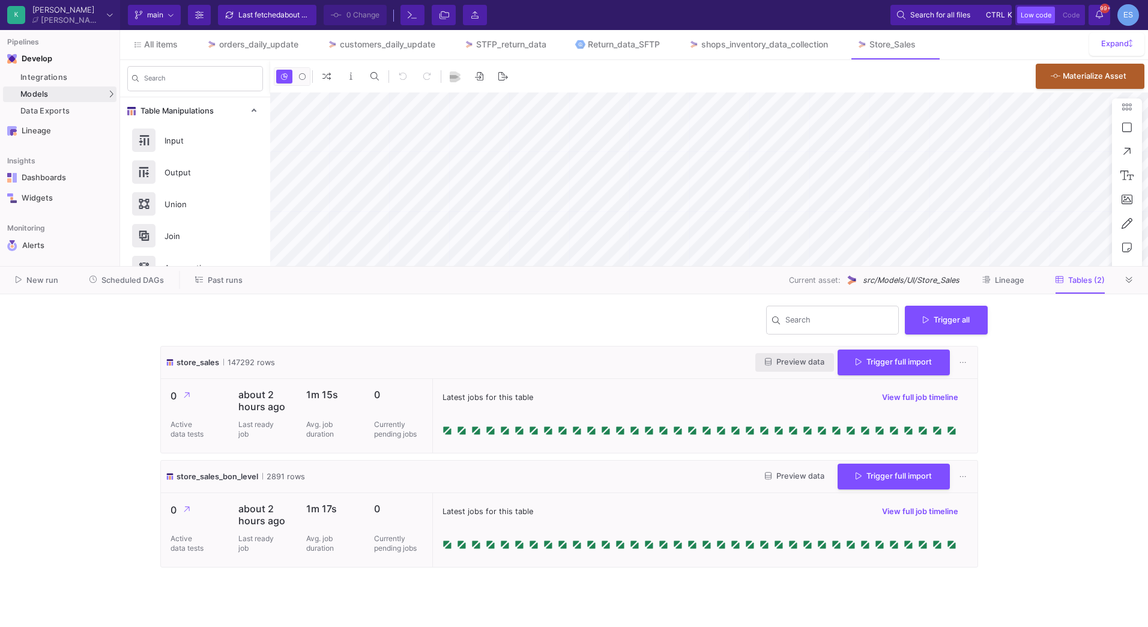
click at [789, 361] on span "Preview data" at bounding box center [794, 361] width 59 height 9
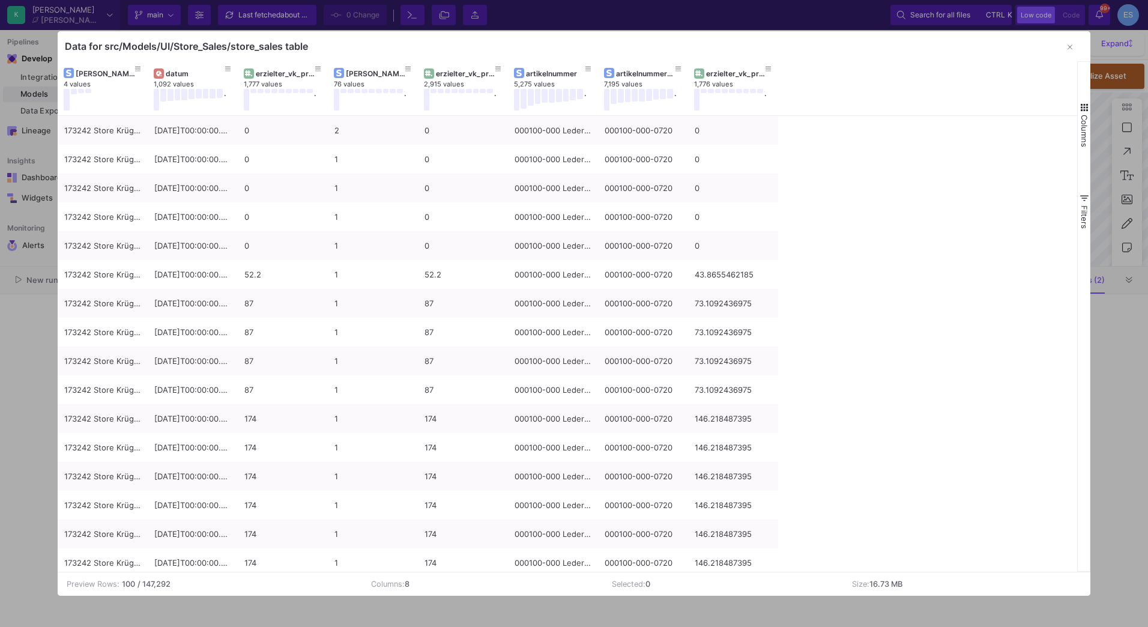
click at [1088, 103] on span "button" at bounding box center [1084, 107] width 11 height 11
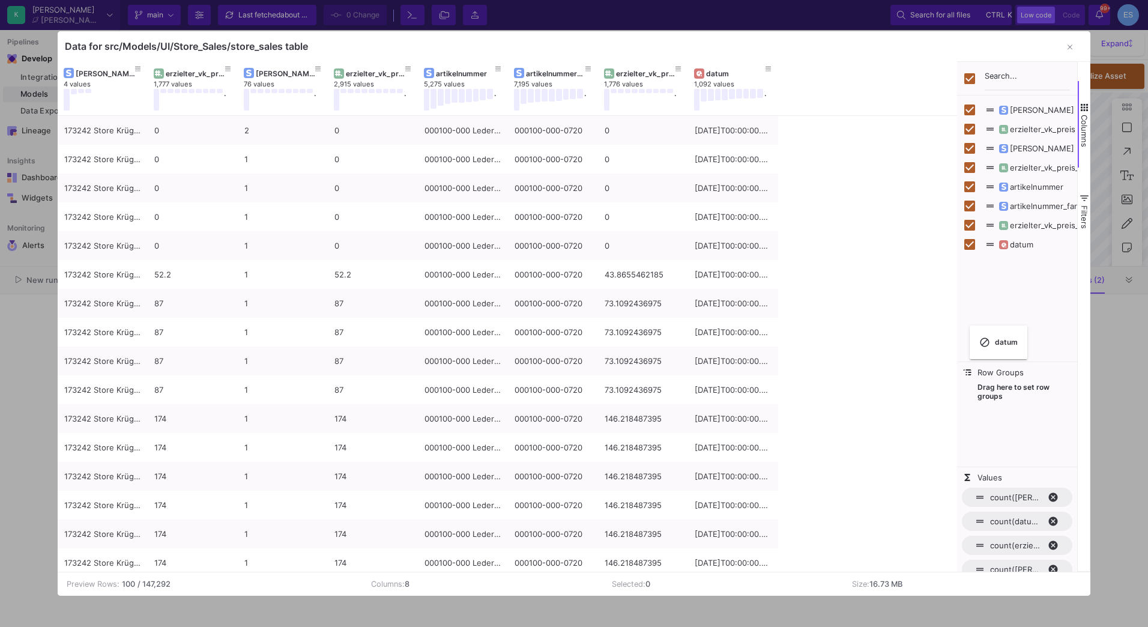
checkbox input "false"
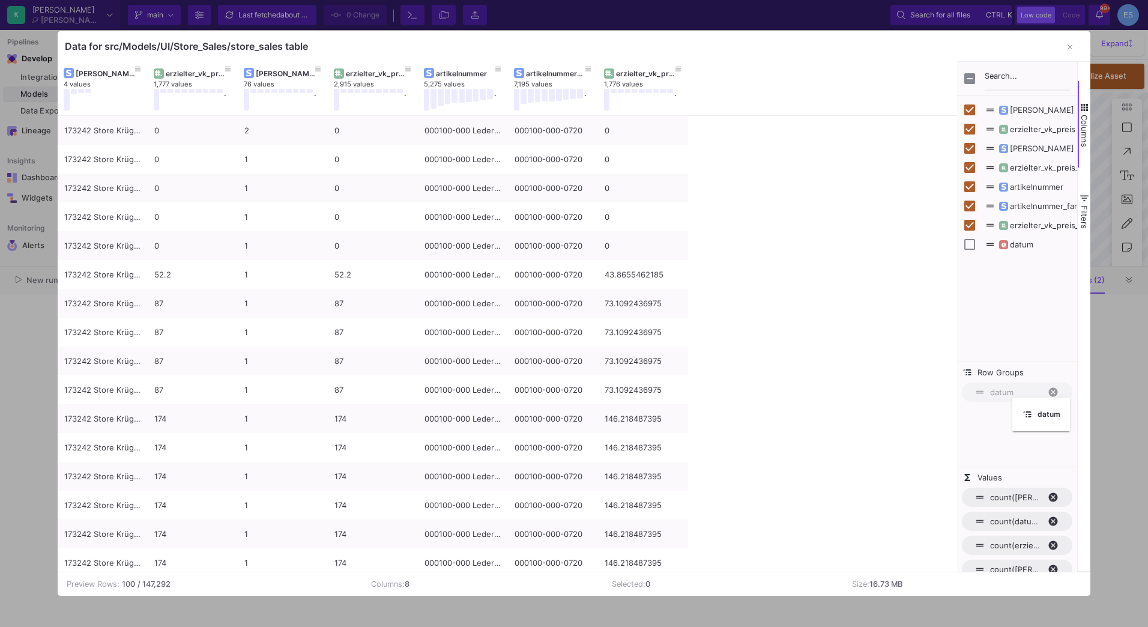
drag, startPoint x: 175, startPoint y: 74, endPoint x: 1018, endPoint y: 405, distance: 906.0
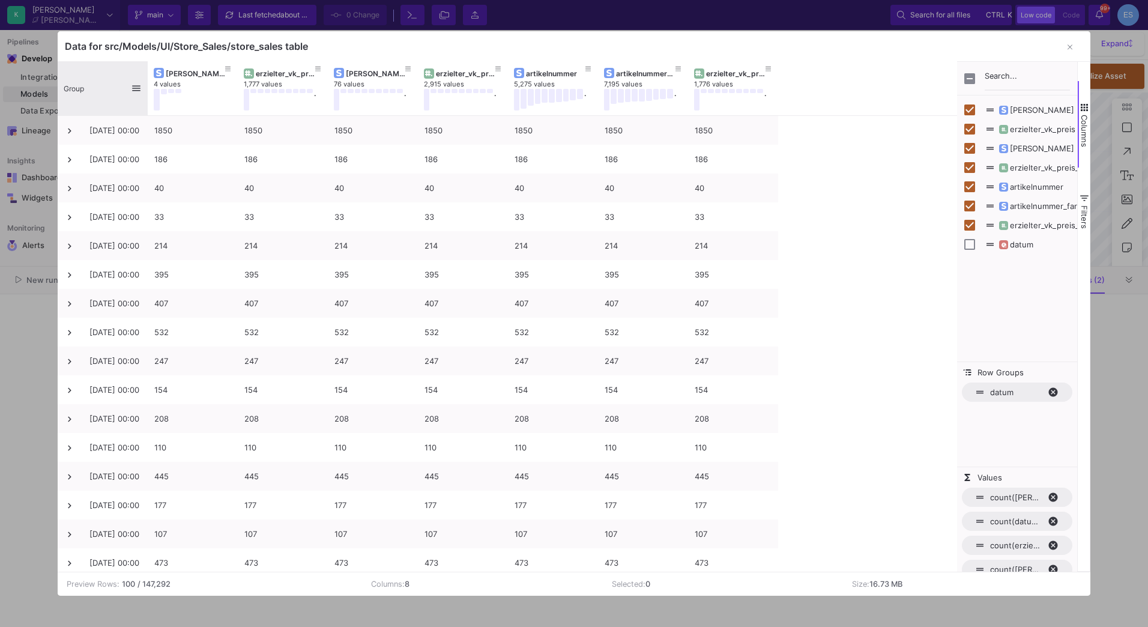
click at [83, 92] on span "Group" at bounding box center [74, 88] width 20 height 9
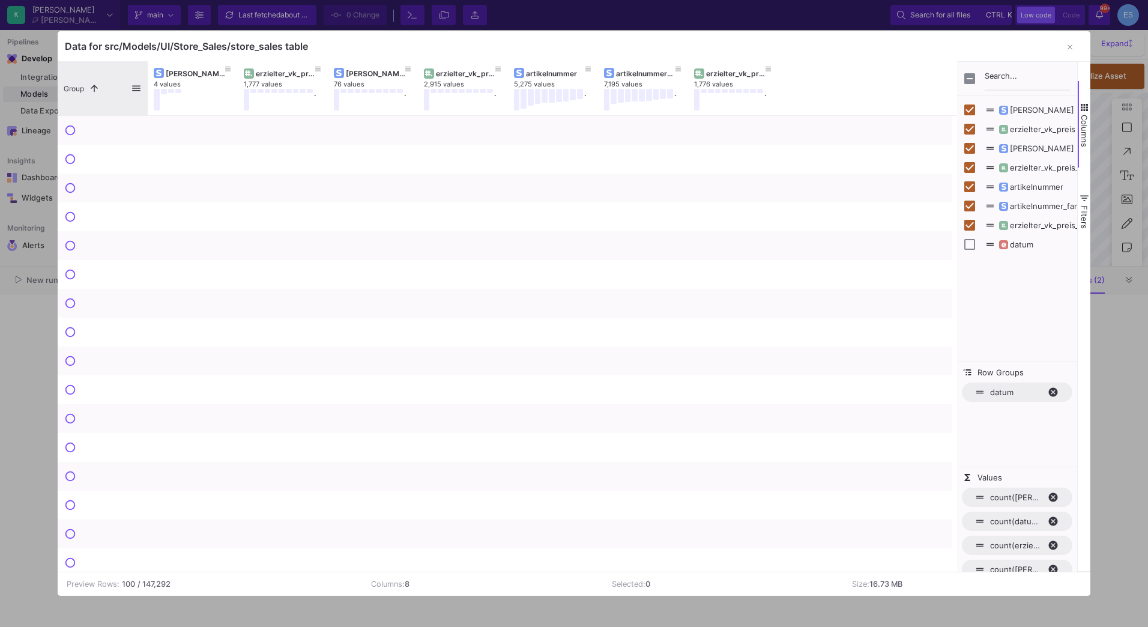
click at [83, 92] on span "Group" at bounding box center [74, 88] width 20 height 9
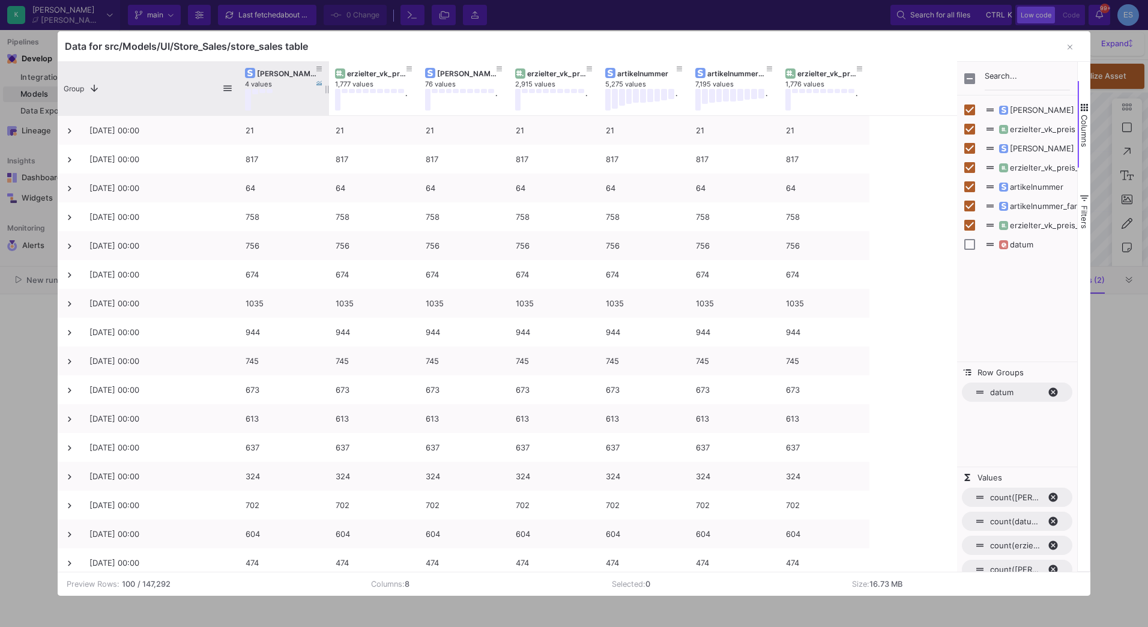
drag, startPoint x: 147, startPoint y: 83, endPoint x: 238, endPoint y: 89, distance: 91.5
click at [238, 89] on div at bounding box center [239, 88] width 5 height 54
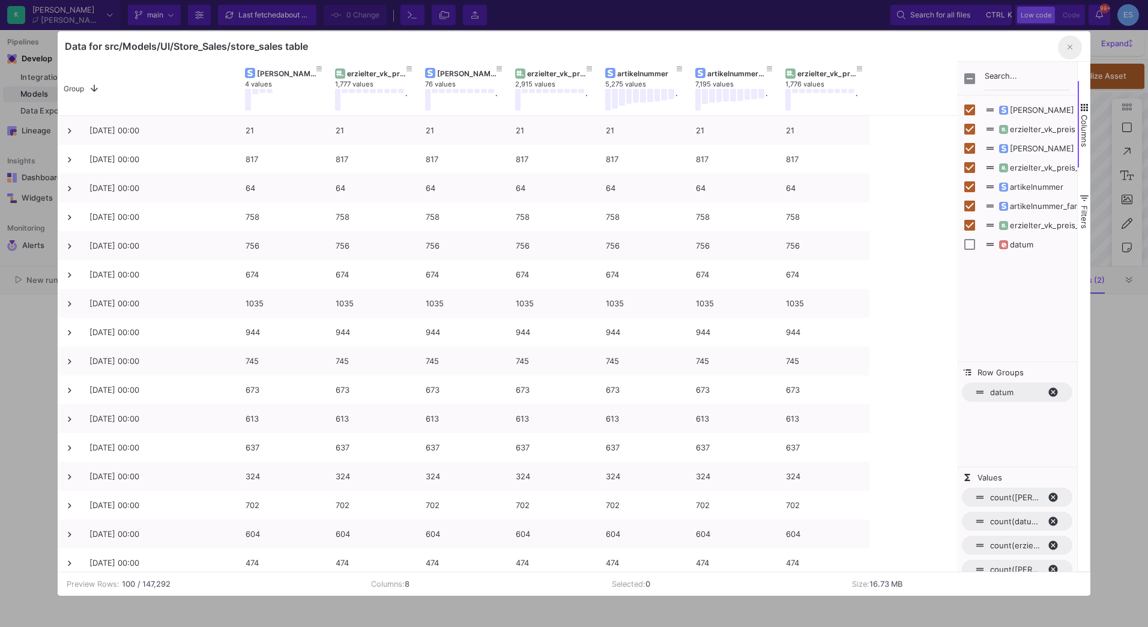
click at [1066, 46] on button "button" at bounding box center [1070, 47] width 24 height 24
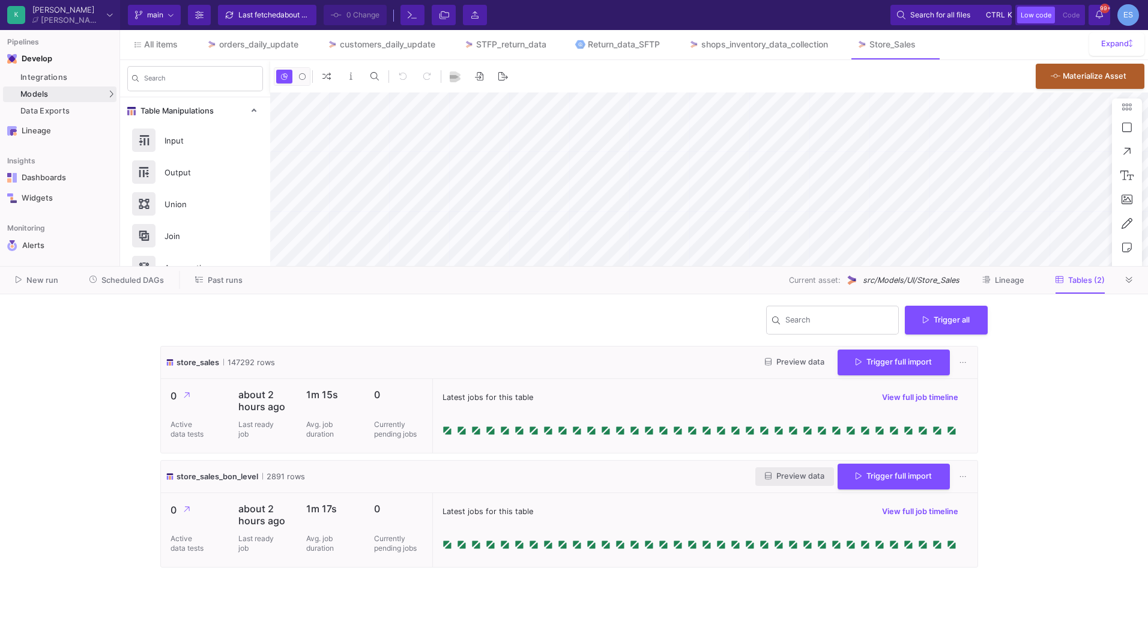
click at [795, 472] on span "Preview data" at bounding box center [794, 475] width 59 height 9
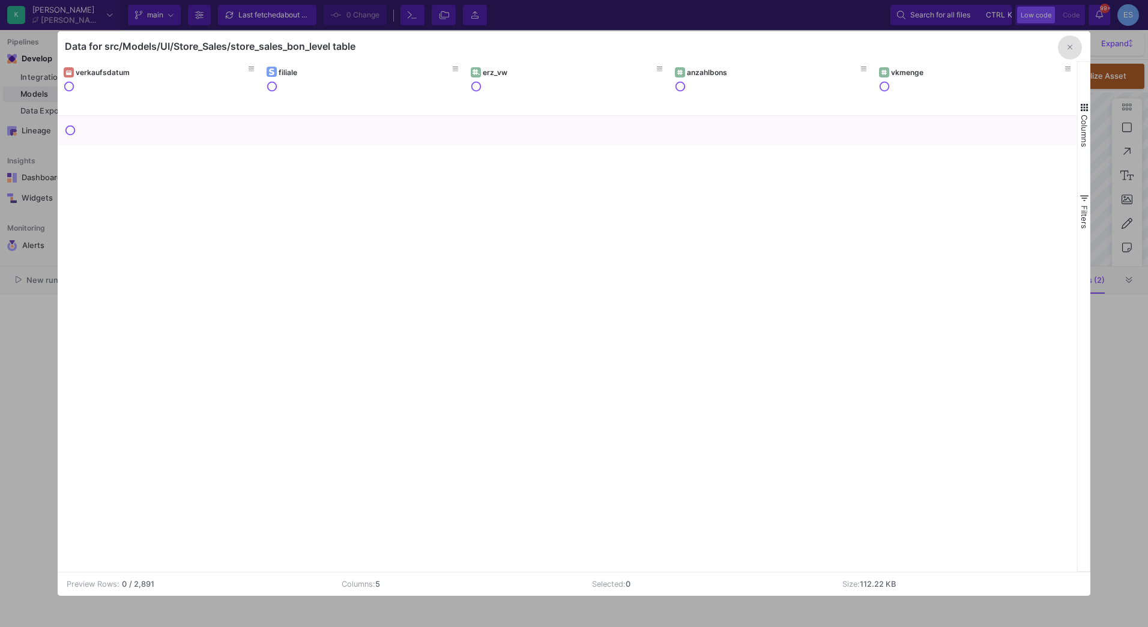
click at [1085, 105] on span "button" at bounding box center [1084, 107] width 11 height 11
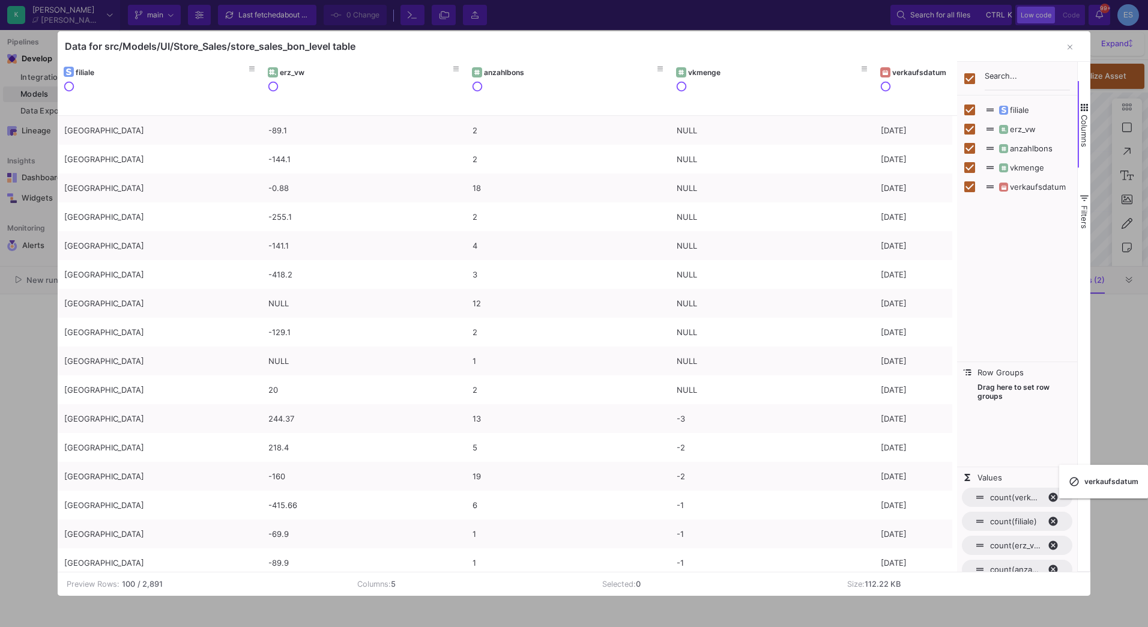
checkbox input "false"
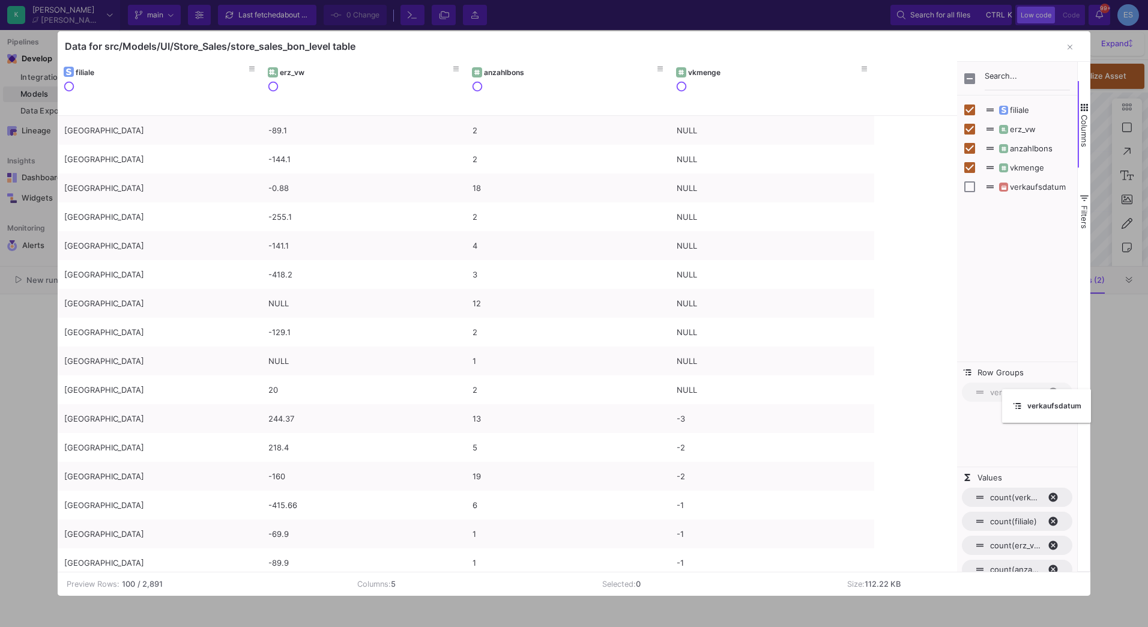
drag, startPoint x: 109, startPoint y: 74, endPoint x: 1008, endPoint y: 396, distance: 954.6
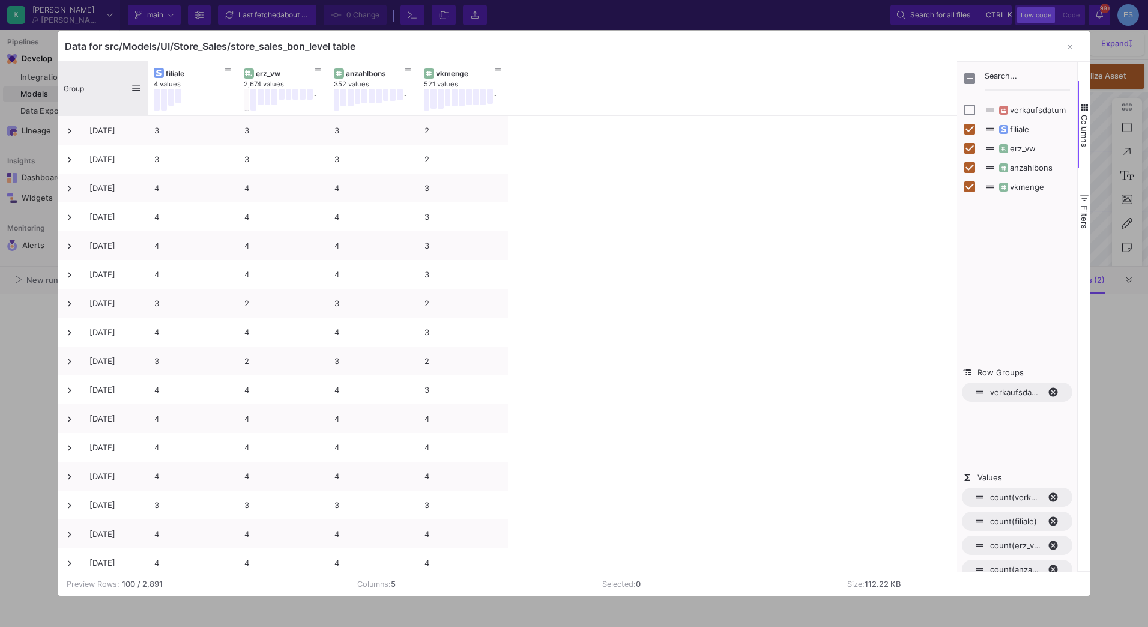
click at [105, 89] on div "Group" at bounding box center [97, 88] width 67 height 48
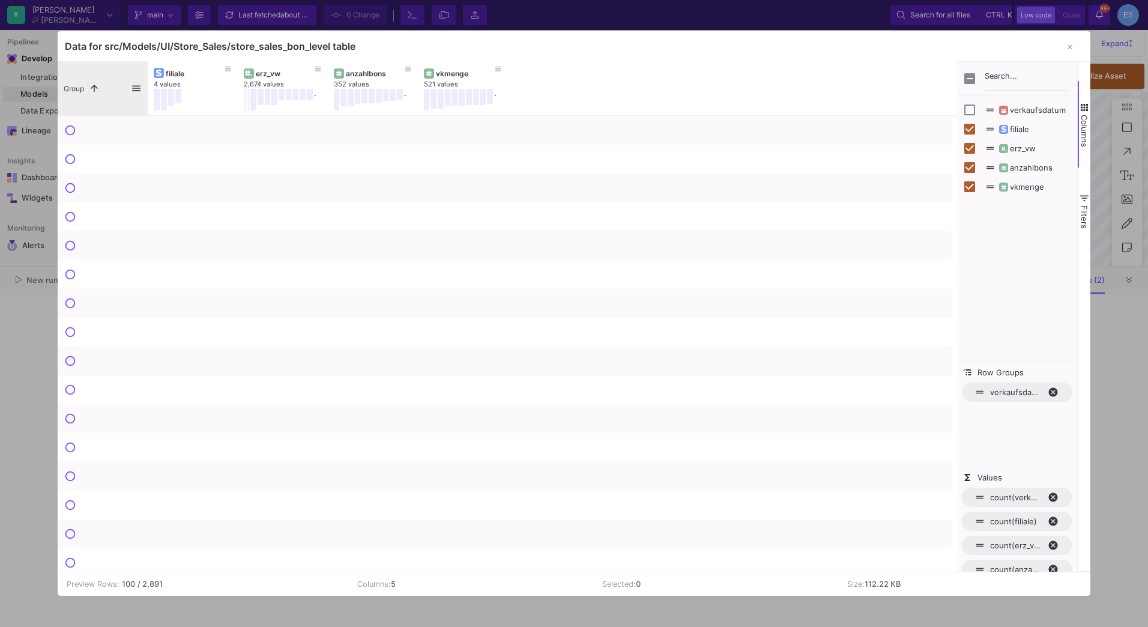
click at [105, 89] on div "Group 1" at bounding box center [97, 88] width 67 height 48
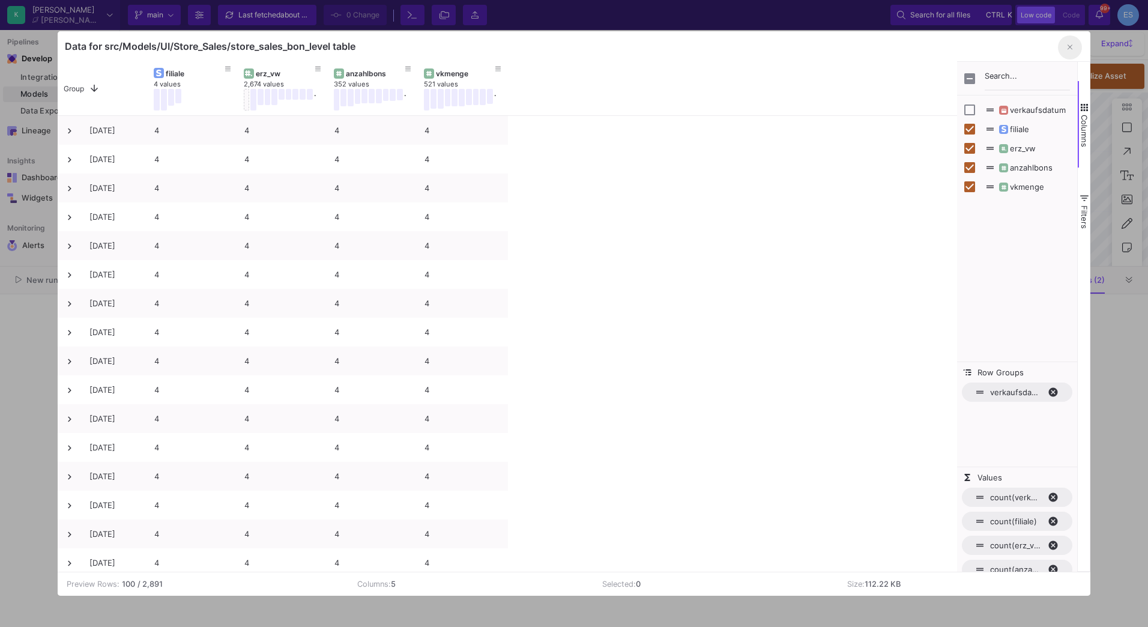
click at [1072, 46] on icon "button" at bounding box center [1069, 47] width 5 height 5
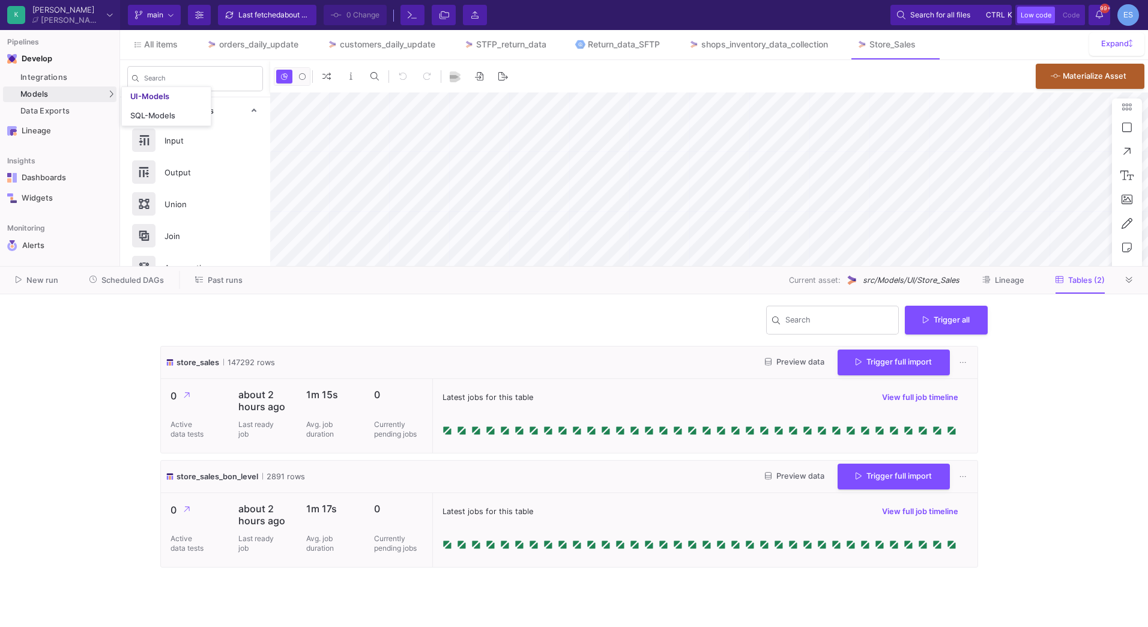
click at [70, 97] on div "Models" at bounding box center [59, 94] width 113 height 16
click at [141, 94] on div "UI-Models" at bounding box center [149, 97] width 39 height 10
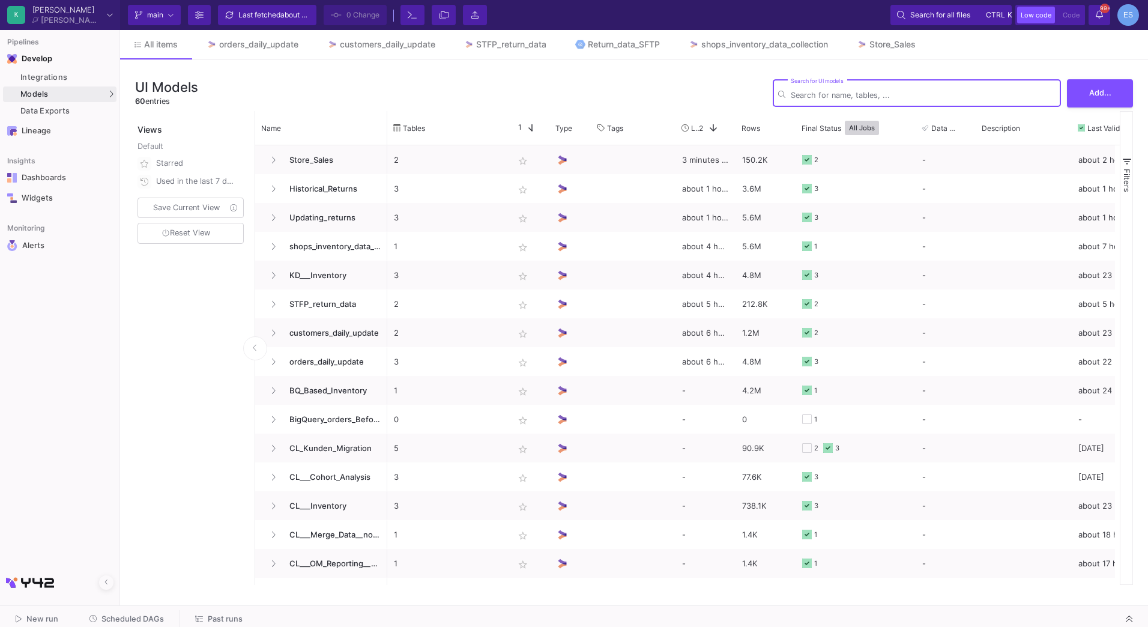
click at [907, 88] on div "Search for UI models" at bounding box center [923, 91] width 265 height 29
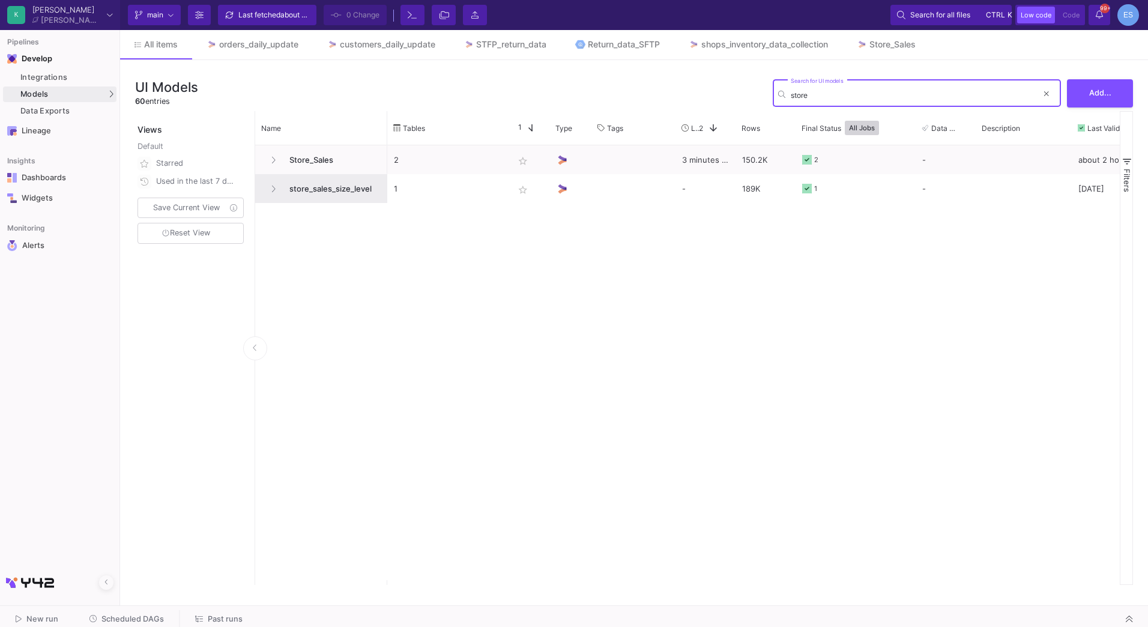
type input "store"
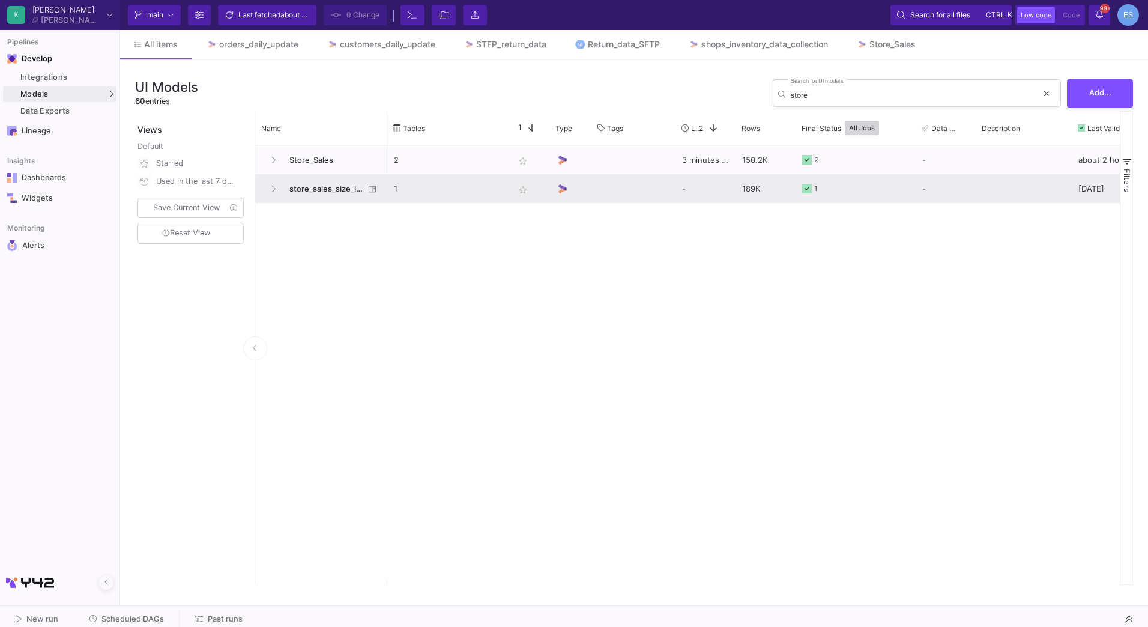
click at [339, 183] on span "store_sales_size_level" at bounding box center [323, 189] width 82 height 28
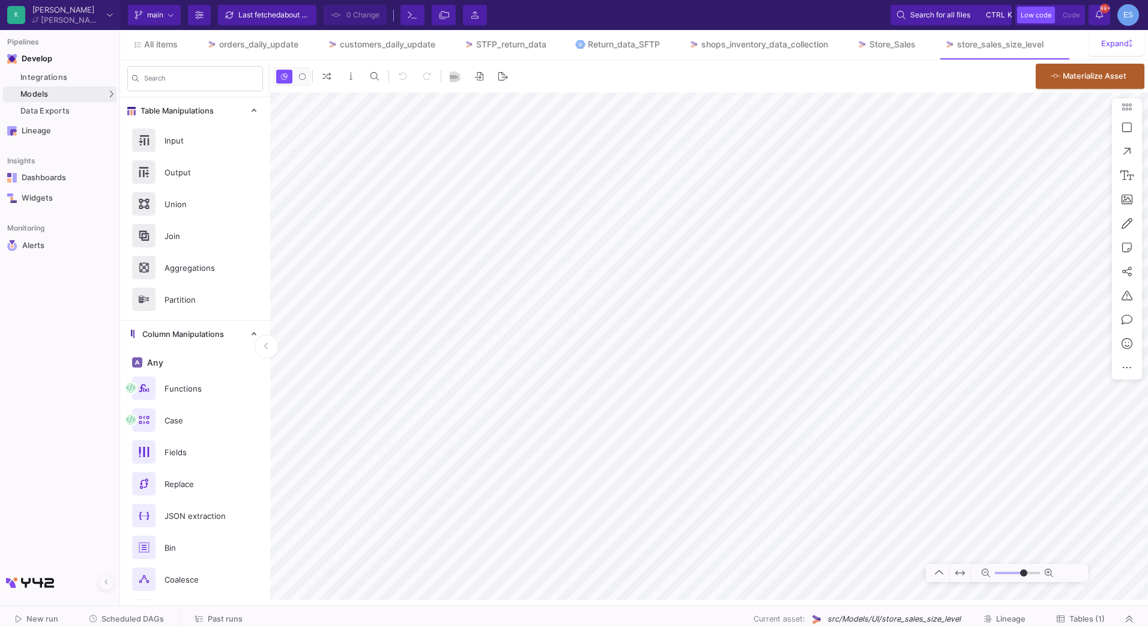
type input "-17"
click at [1098, 614] on button "Tables (1)" at bounding box center [1080, 619] width 77 height 19
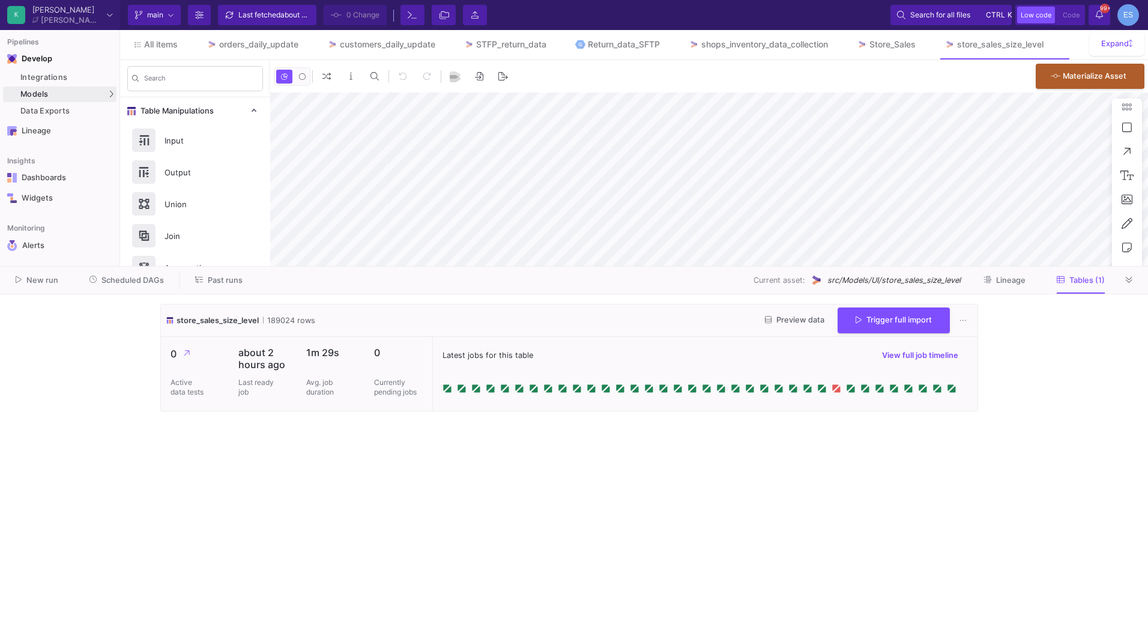
type input "-17"
click at [899, 524] on cdk-virtual-scroll-viewport "store_sales_size_level 189024 rows Preview data Trigger full import 0 Active da…" at bounding box center [573, 460] width 827 height 313
click at [783, 320] on span "Preview data" at bounding box center [794, 319] width 59 height 9
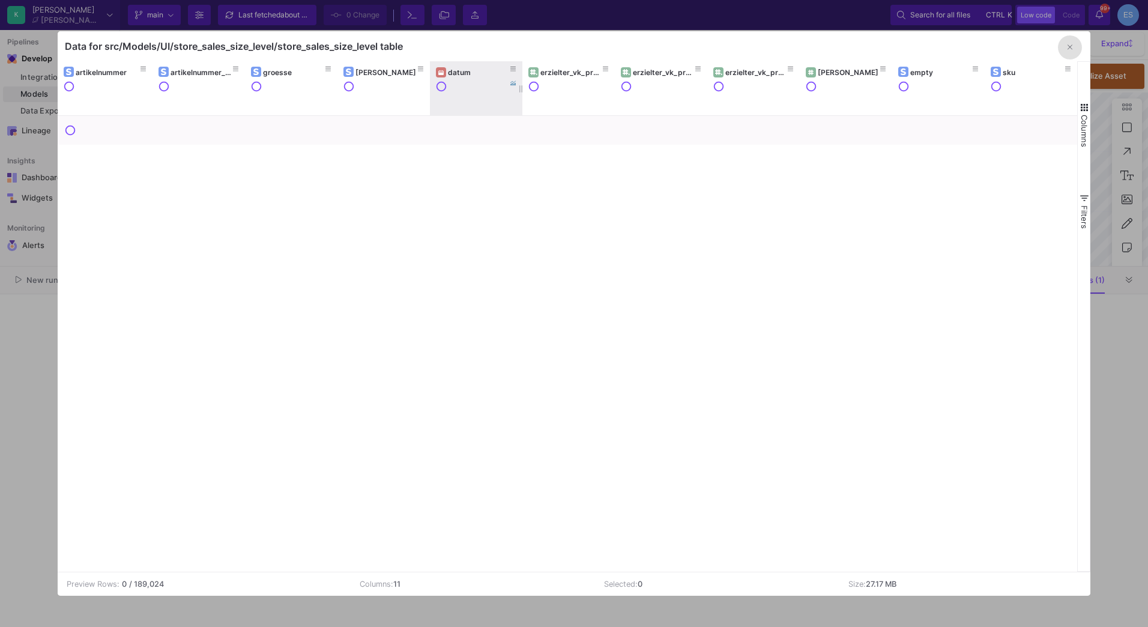
click at [474, 74] on div "datum" at bounding box center [479, 72] width 62 height 9
click at [474, 73] on div "datum" at bounding box center [479, 72] width 62 height 9
click at [1087, 106] on span "button" at bounding box center [1084, 107] width 11 height 11
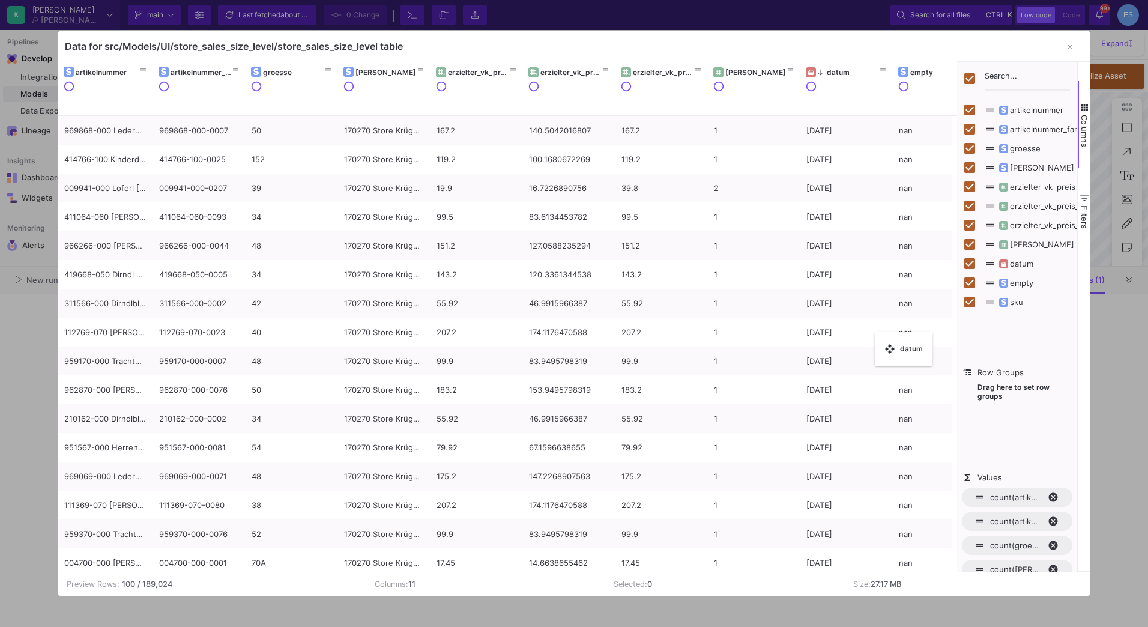
checkbox input "false"
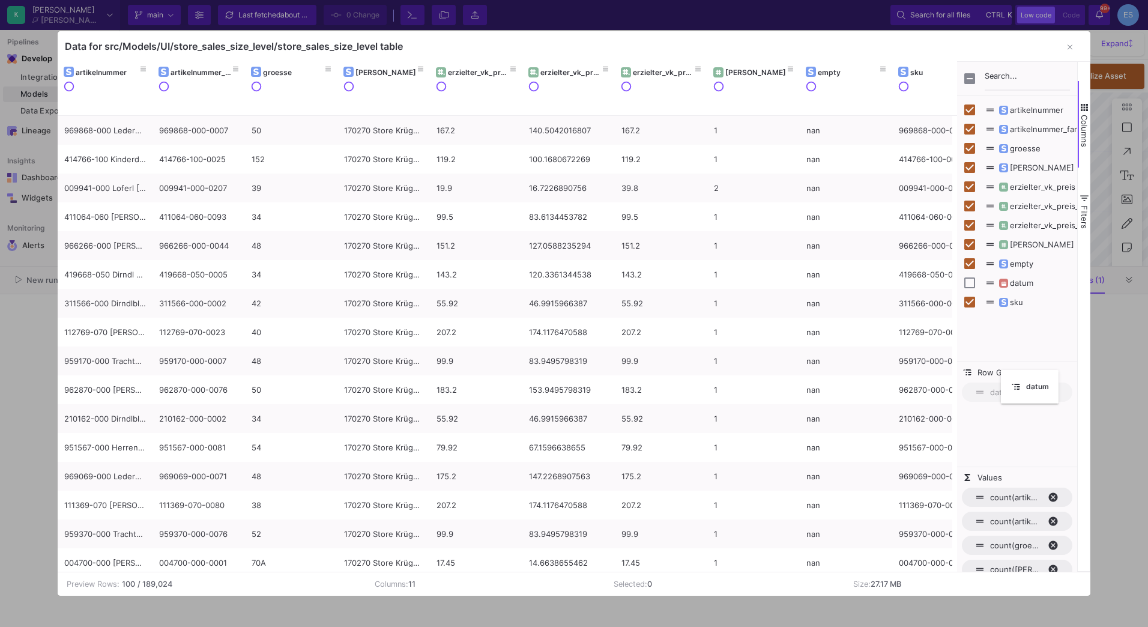
drag, startPoint x: 463, startPoint y: 70, endPoint x: 1007, endPoint y: 377, distance: 624.8
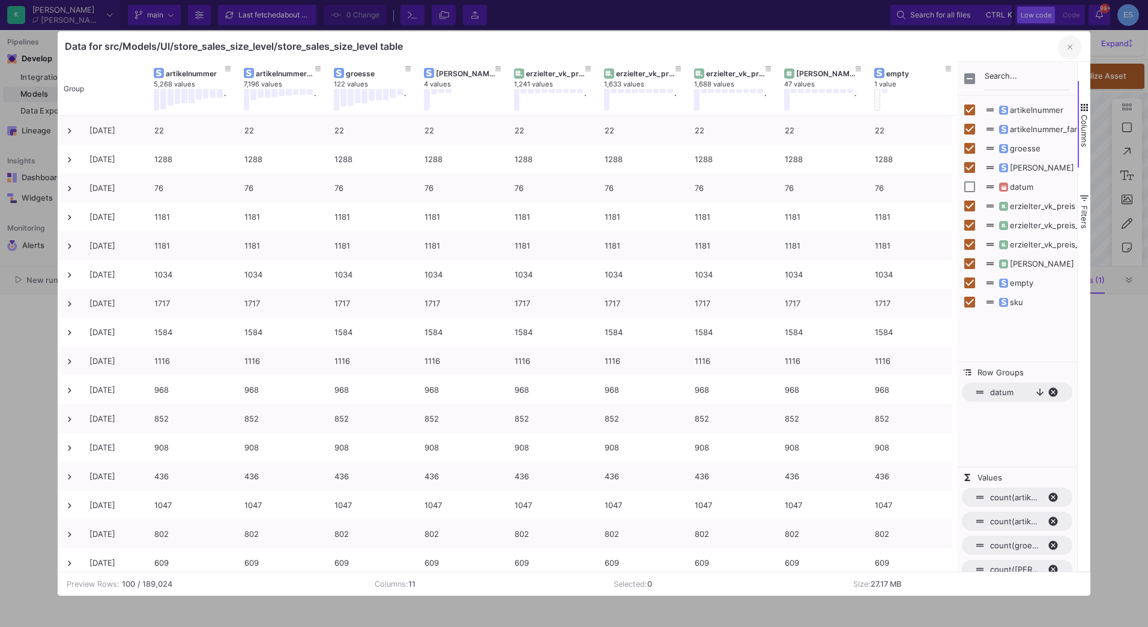
click at [1075, 51] on button "button" at bounding box center [1070, 47] width 24 height 24
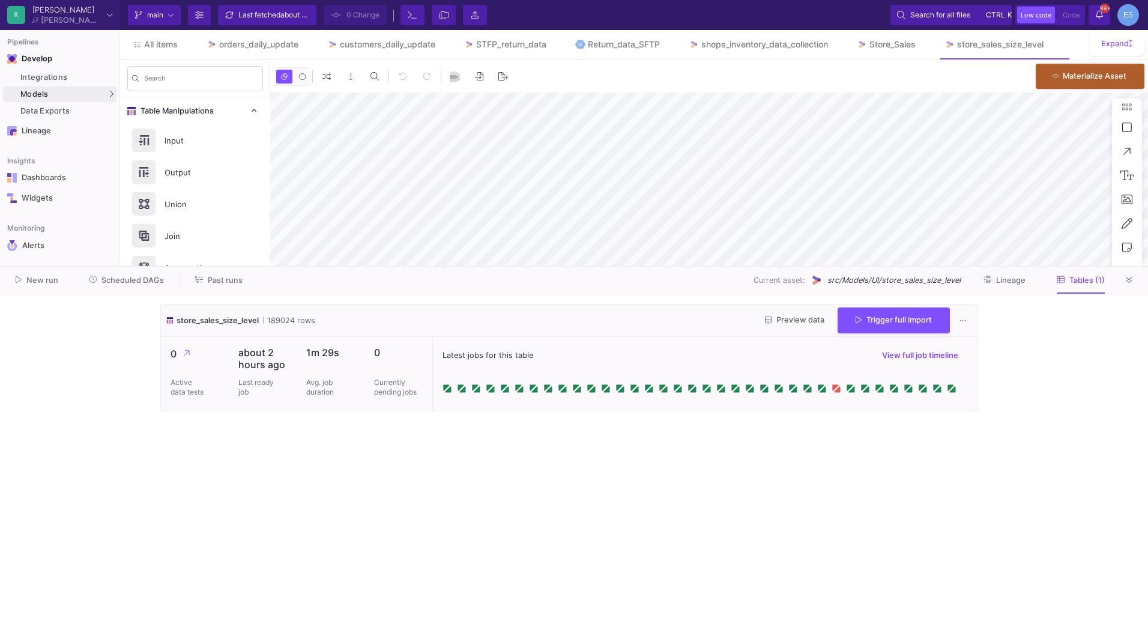
click at [139, 283] on span "Scheduled DAGs" at bounding box center [132, 280] width 62 height 9
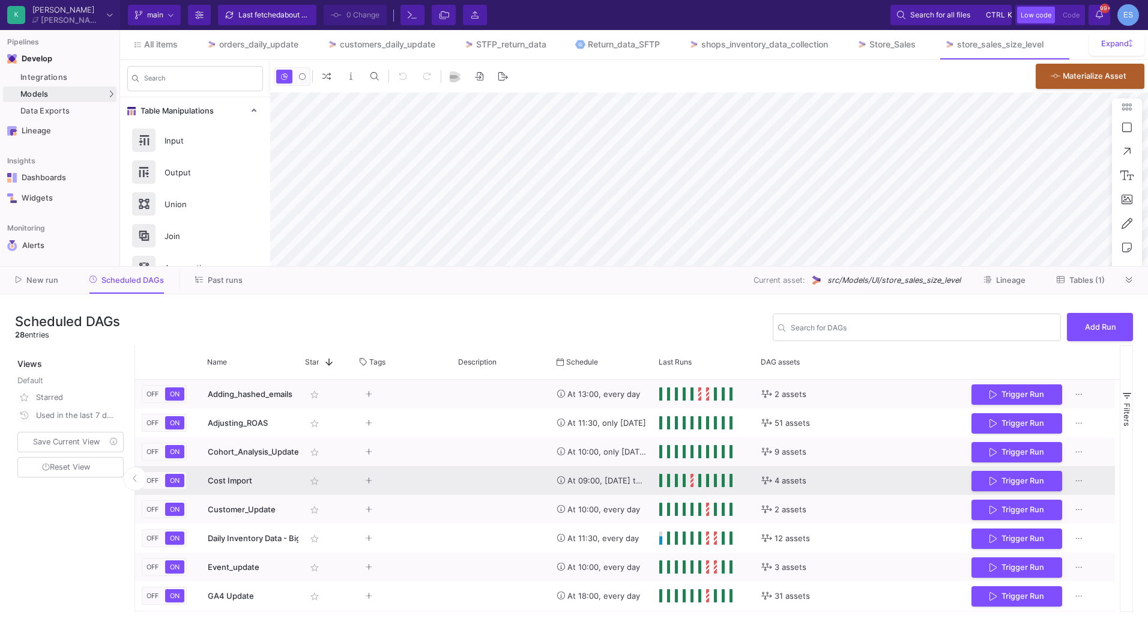
click at [217, 487] on div "Cost Import" at bounding box center [250, 480] width 85 height 28
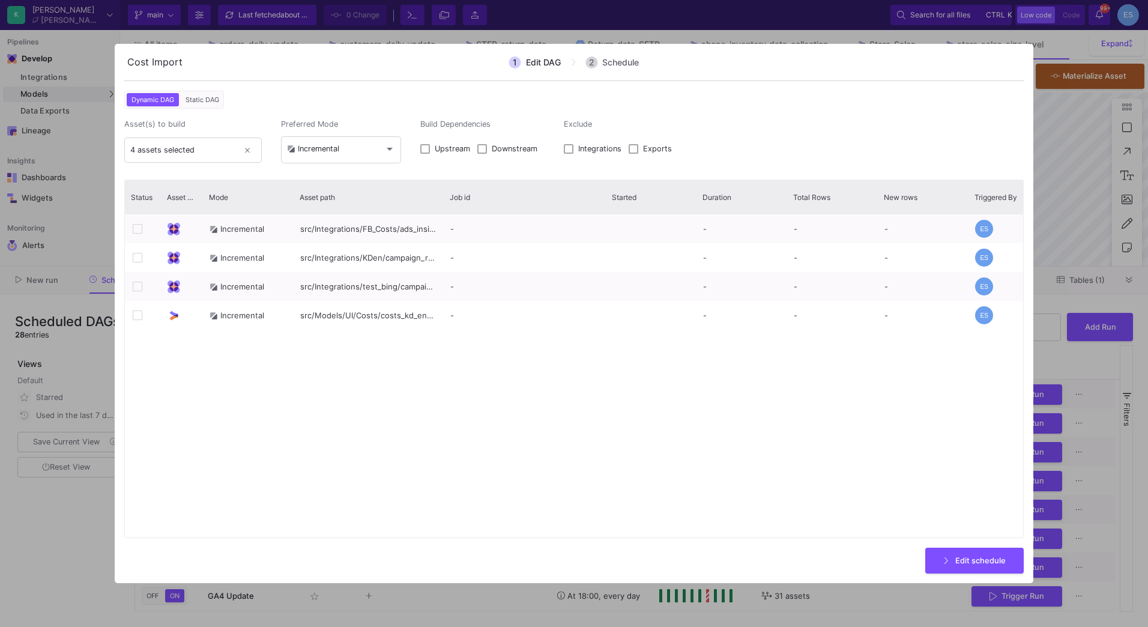
click at [45, 533] on div at bounding box center [574, 313] width 1148 height 627
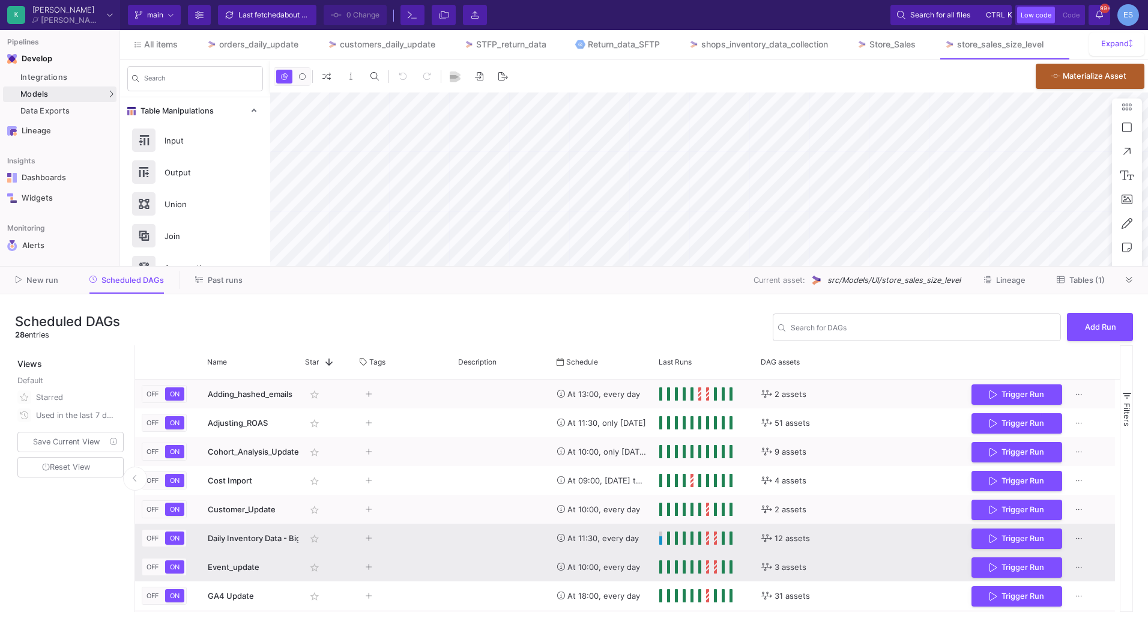
scroll to position [60, 0]
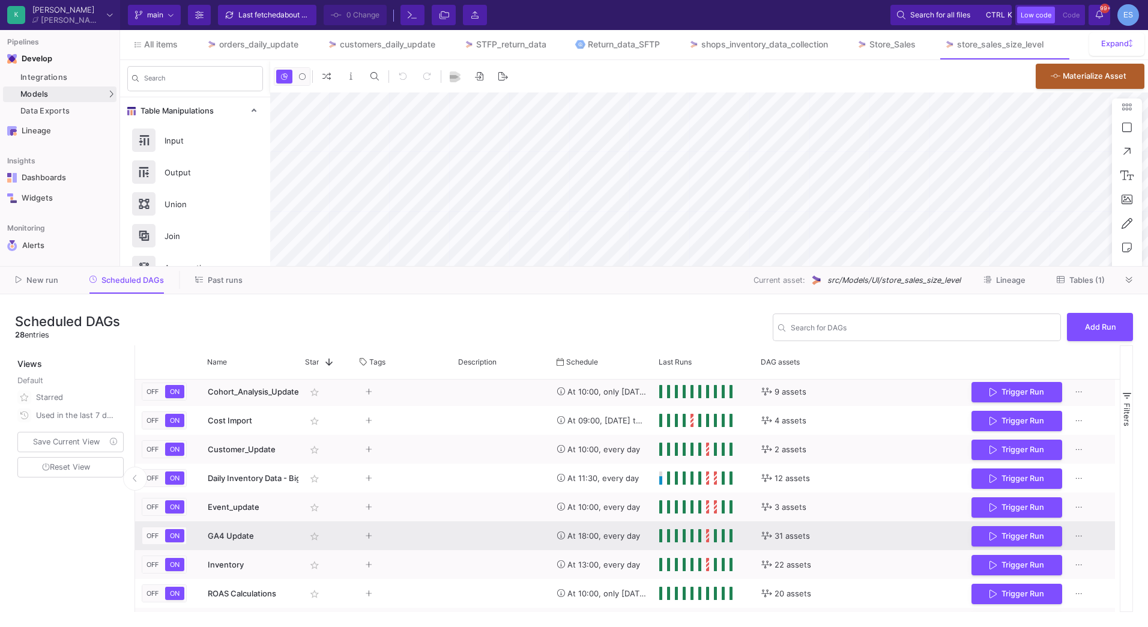
click at [223, 538] on span "GA4 Update" at bounding box center [231, 536] width 46 height 10
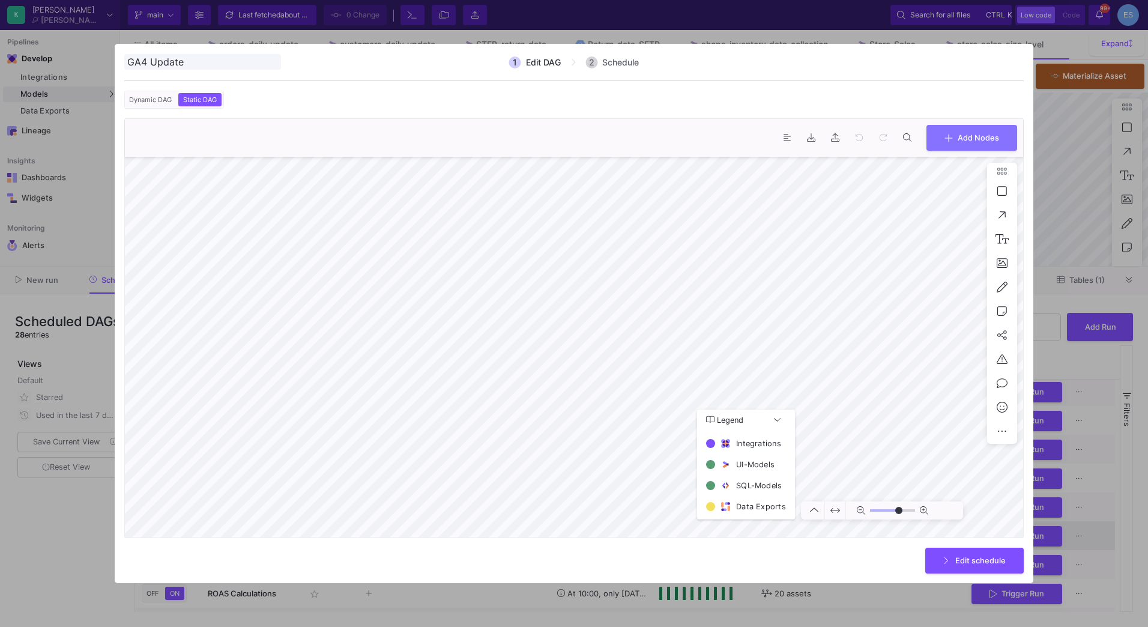
type input "0"
click at [104, 554] on div at bounding box center [574, 313] width 1148 height 627
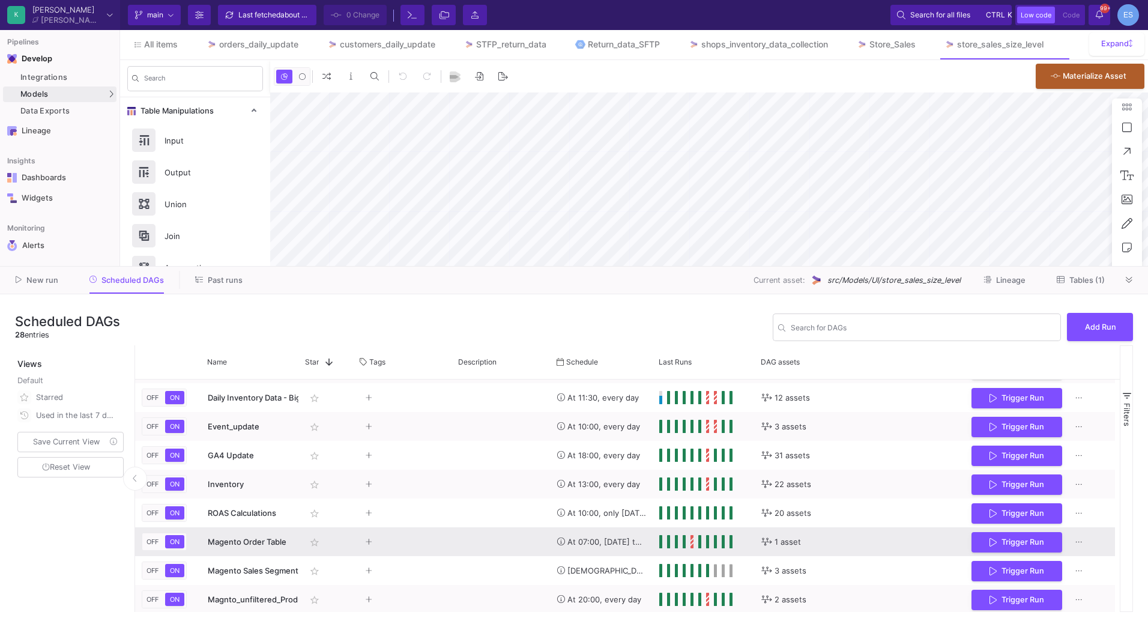
scroll to position [120, 0]
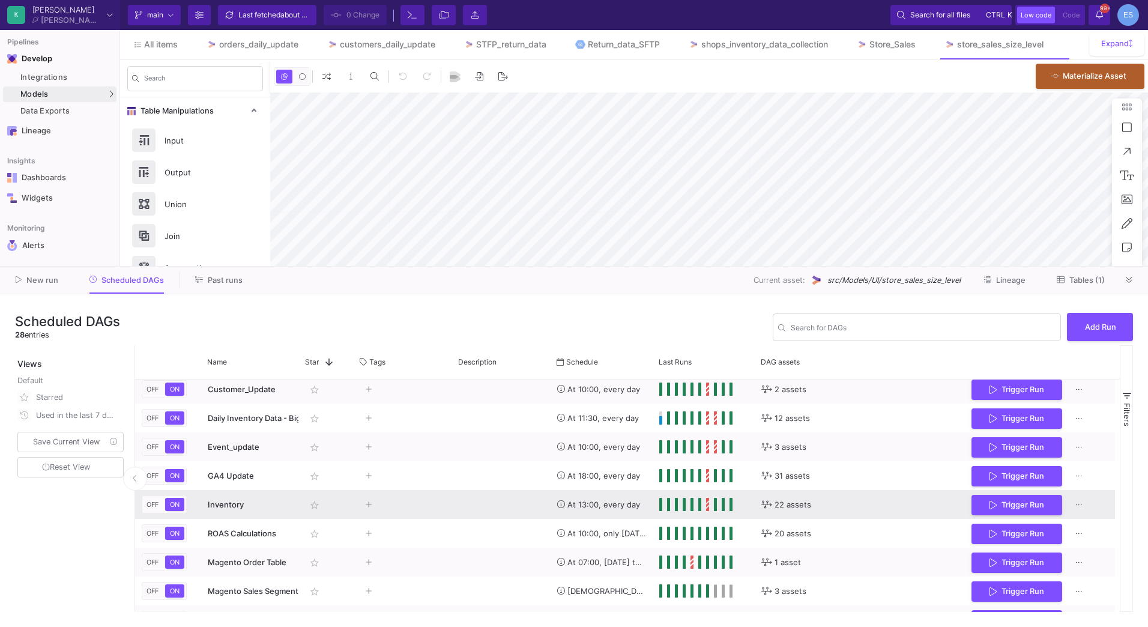
click at [228, 500] on span "Inventory" at bounding box center [226, 504] width 36 height 10
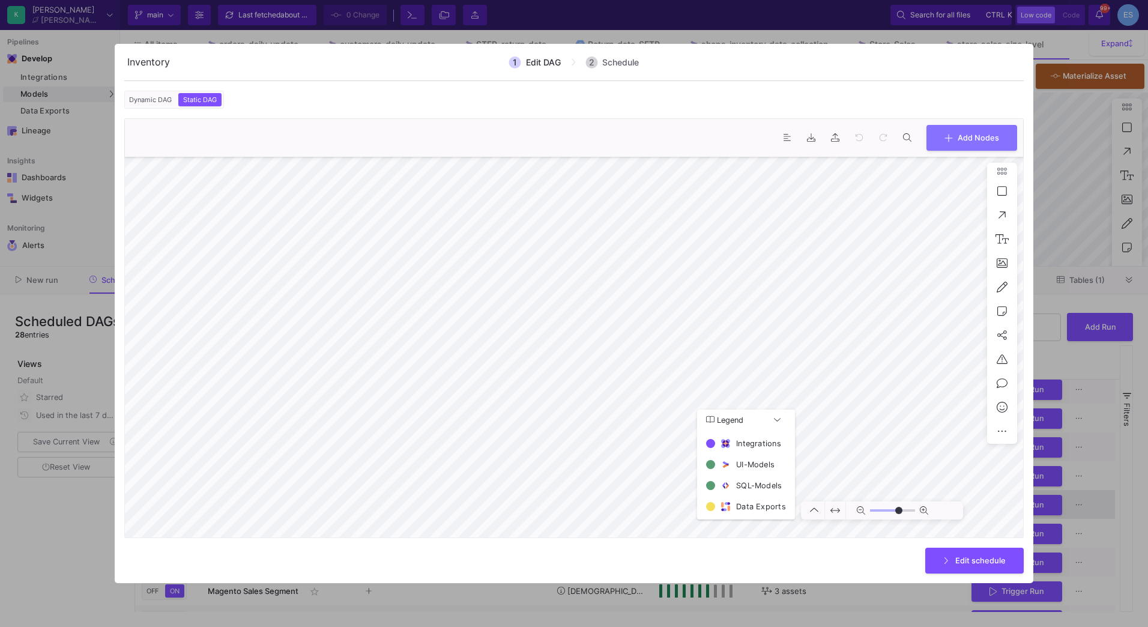
type input "0"
click at [71, 552] on div at bounding box center [574, 313] width 1148 height 627
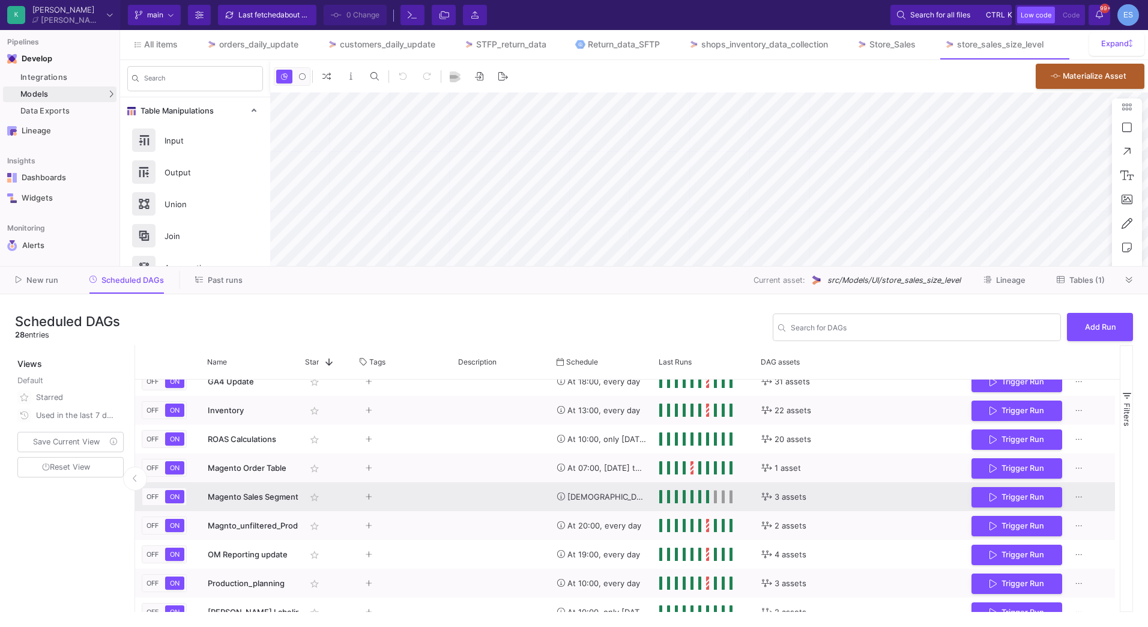
scroll to position [0, 0]
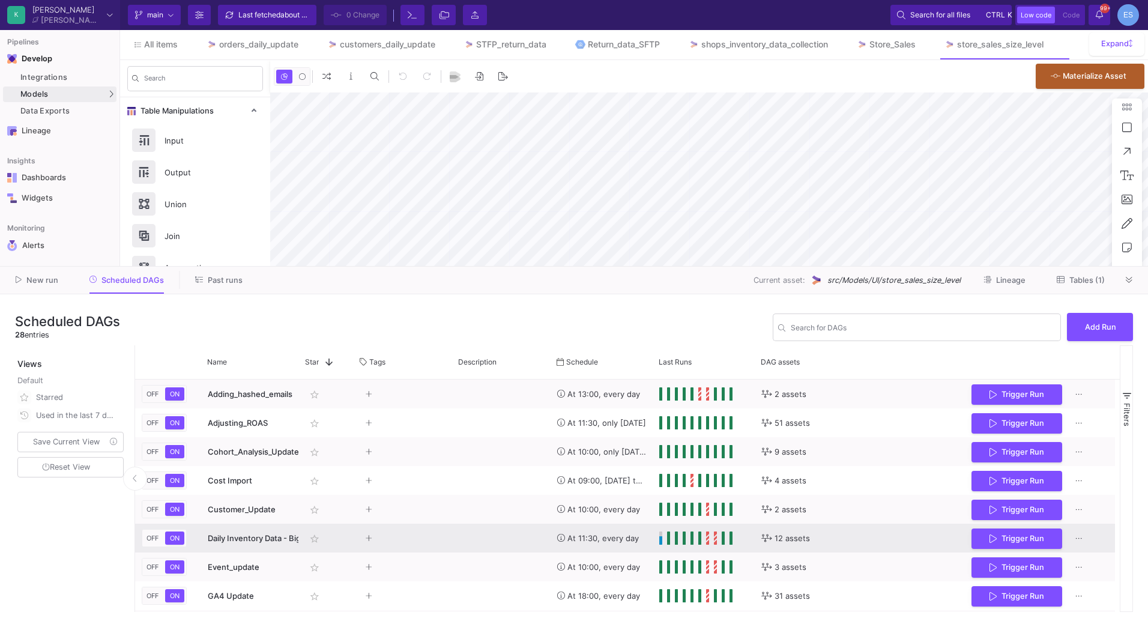
click at [244, 539] on span "Daily Inventory Data - BigQuery" at bounding box center [266, 538] width 116 height 10
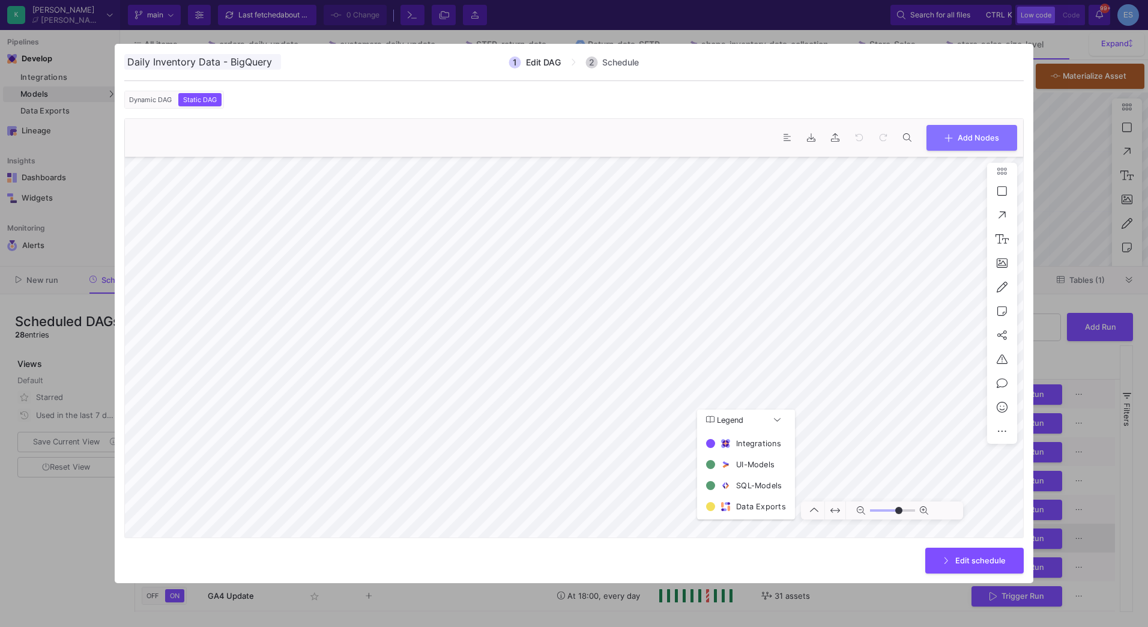
type input "0"
click at [90, 531] on div at bounding box center [574, 313] width 1148 height 627
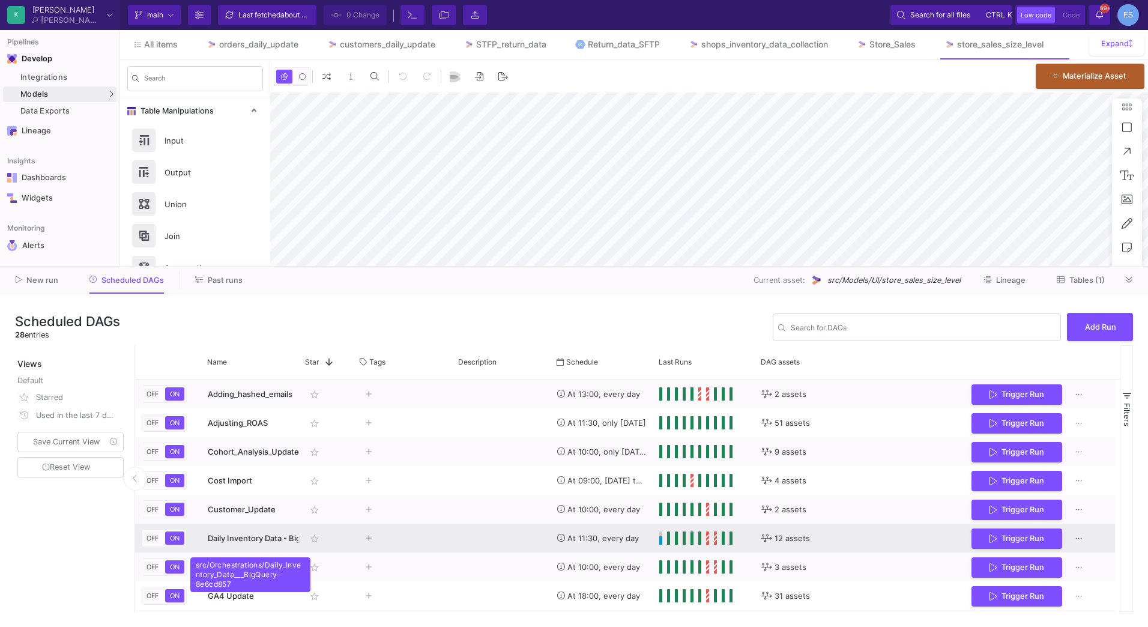
scroll to position [180, 0]
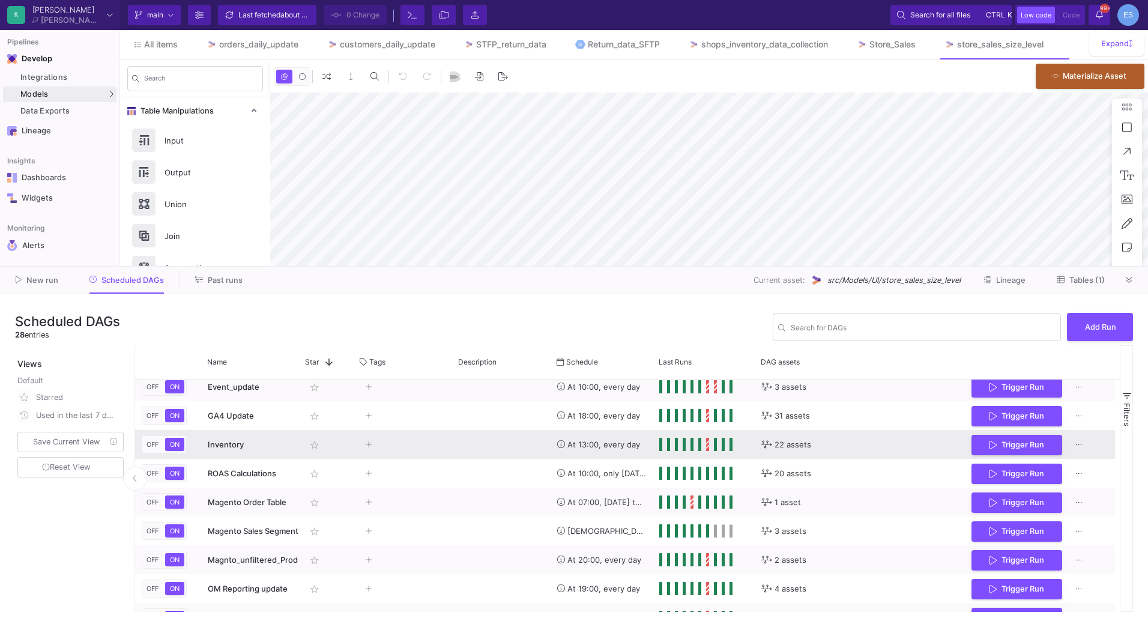
click at [237, 449] on div "Inventory" at bounding box center [250, 444] width 85 height 28
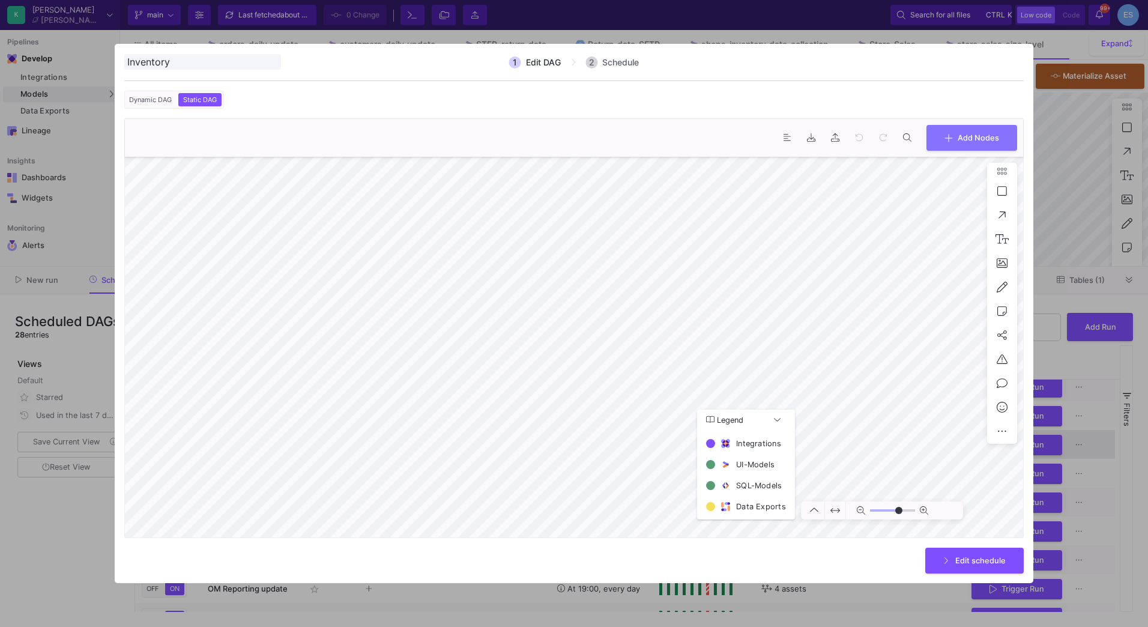
type input "0"
click at [68, 540] on div at bounding box center [574, 313] width 1148 height 627
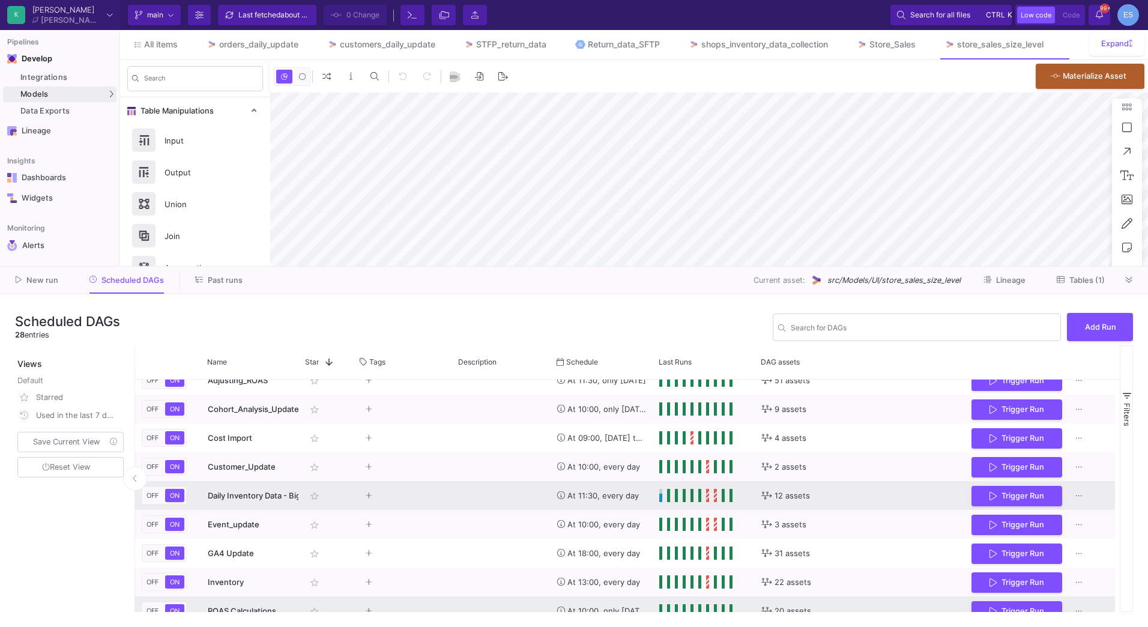
scroll to position [60, 0]
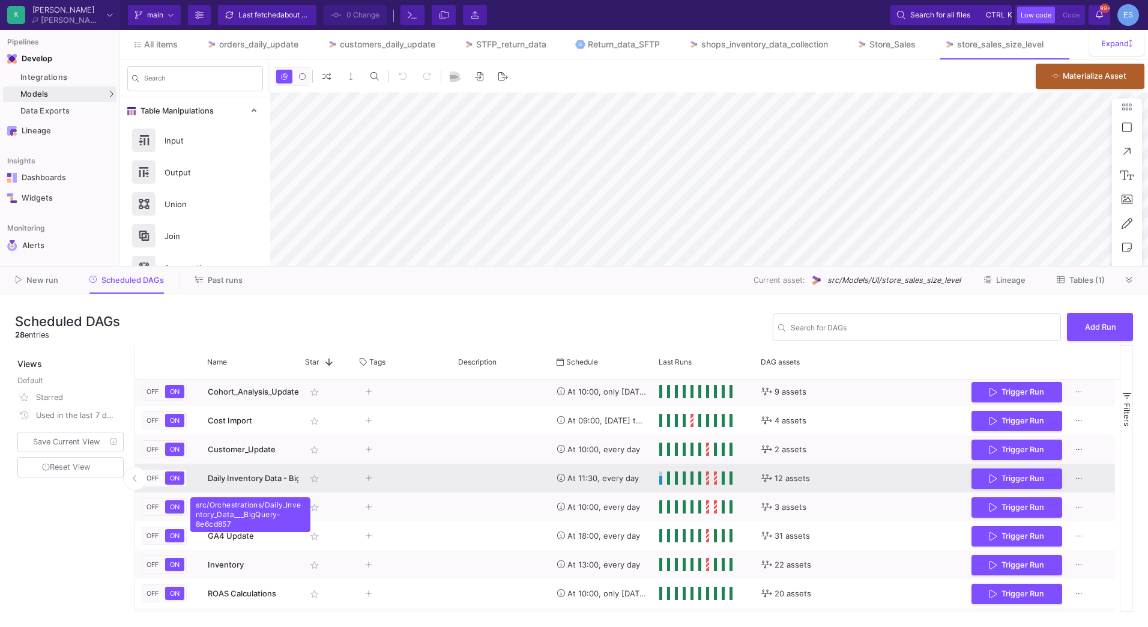
click at [265, 477] on span "Daily Inventory Data - BigQuery" at bounding box center [266, 478] width 116 height 10
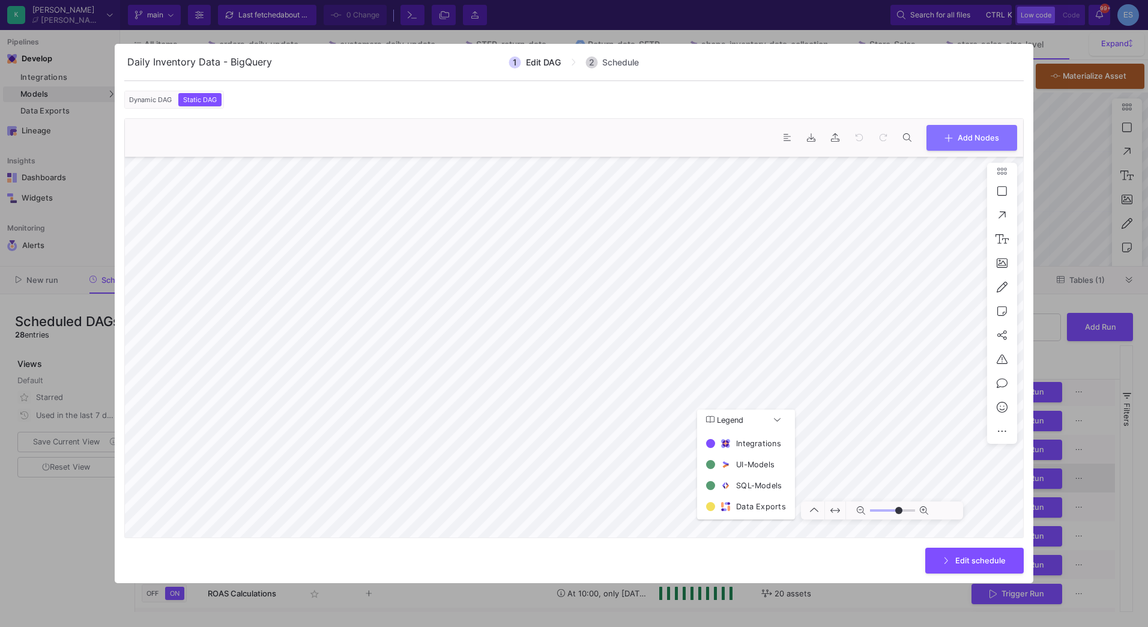
type input "0"
click at [46, 542] on div at bounding box center [574, 313] width 1148 height 627
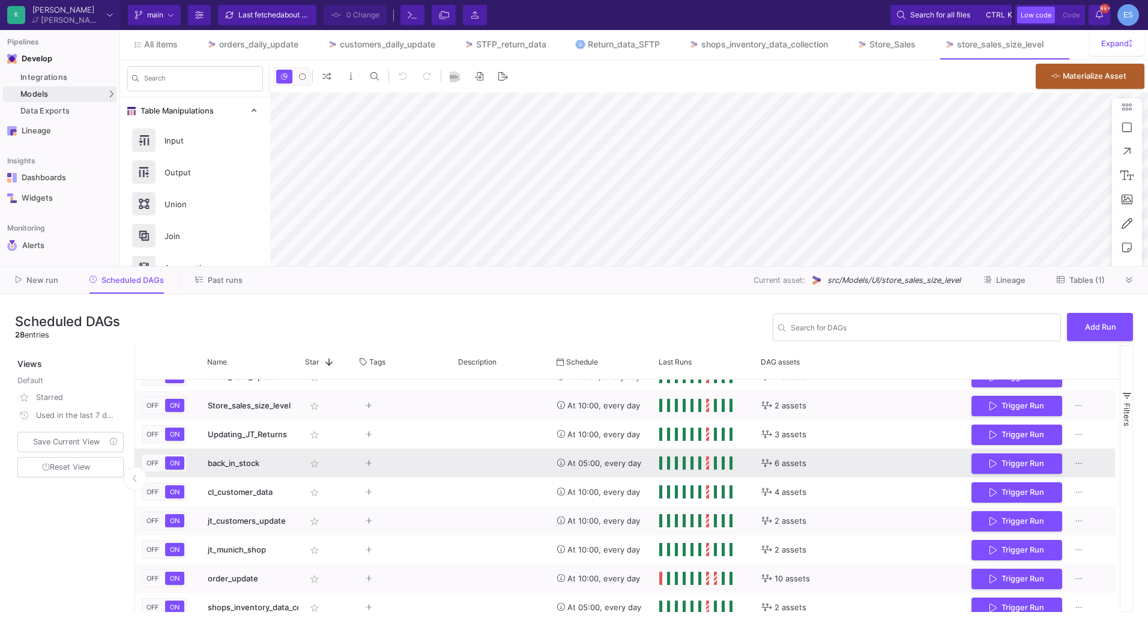
scroll to position [575, 0]
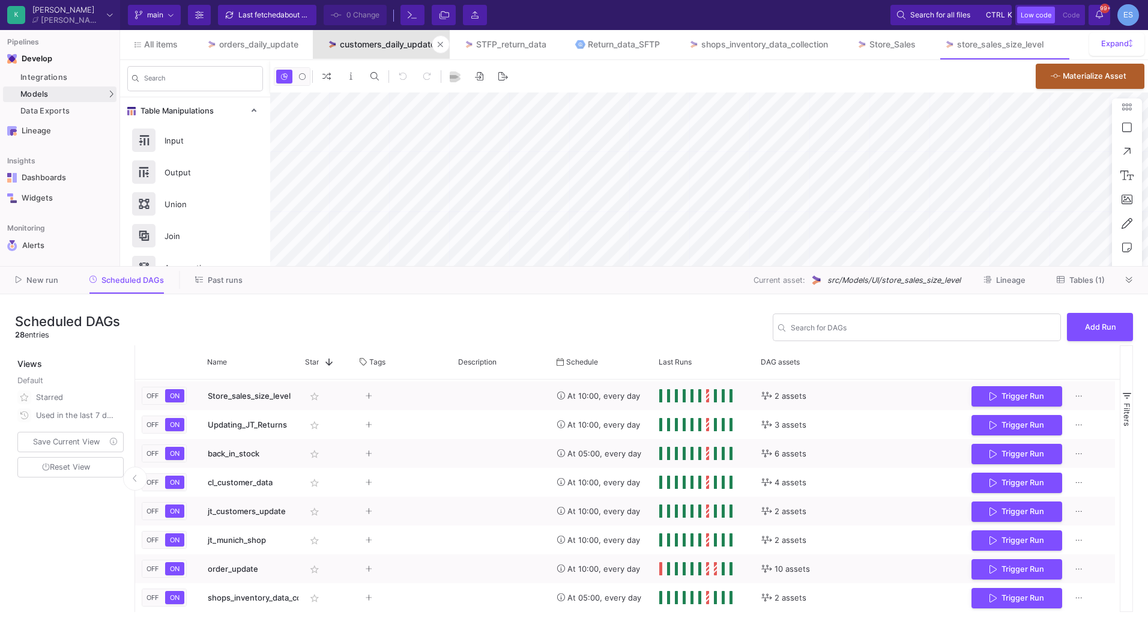
click at [385, 47] on div "customers_daily_update" at bounding box center [387, 45] width 95 height 10
click at [1067, 279] on span "Tables (2)" at bounding box center [1079, 279] width 49 height 9
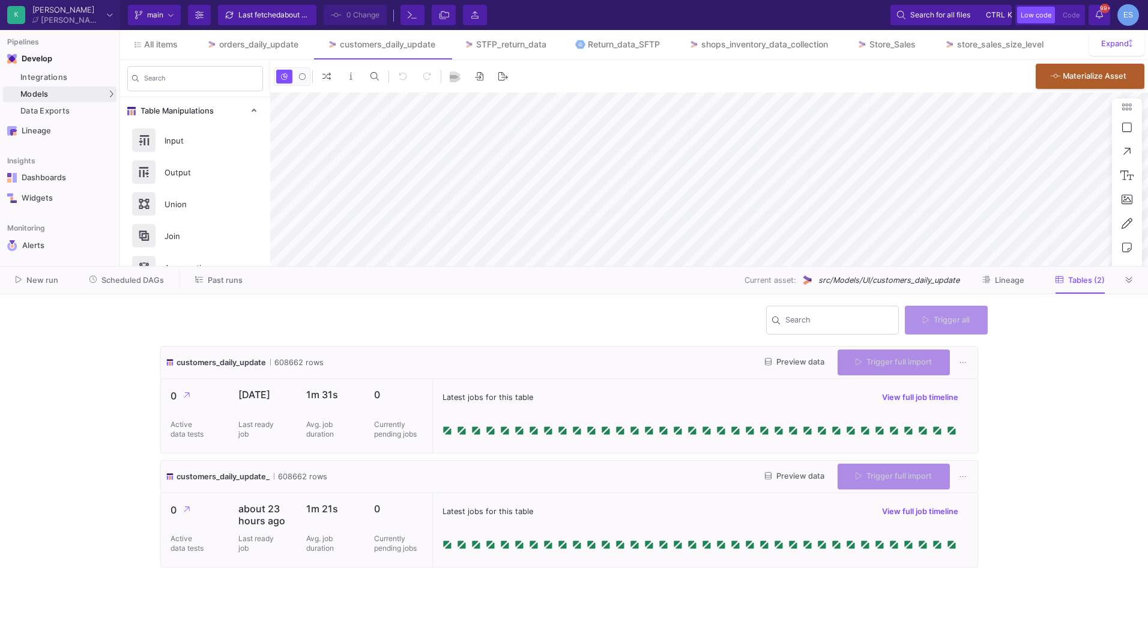
type input "-30"
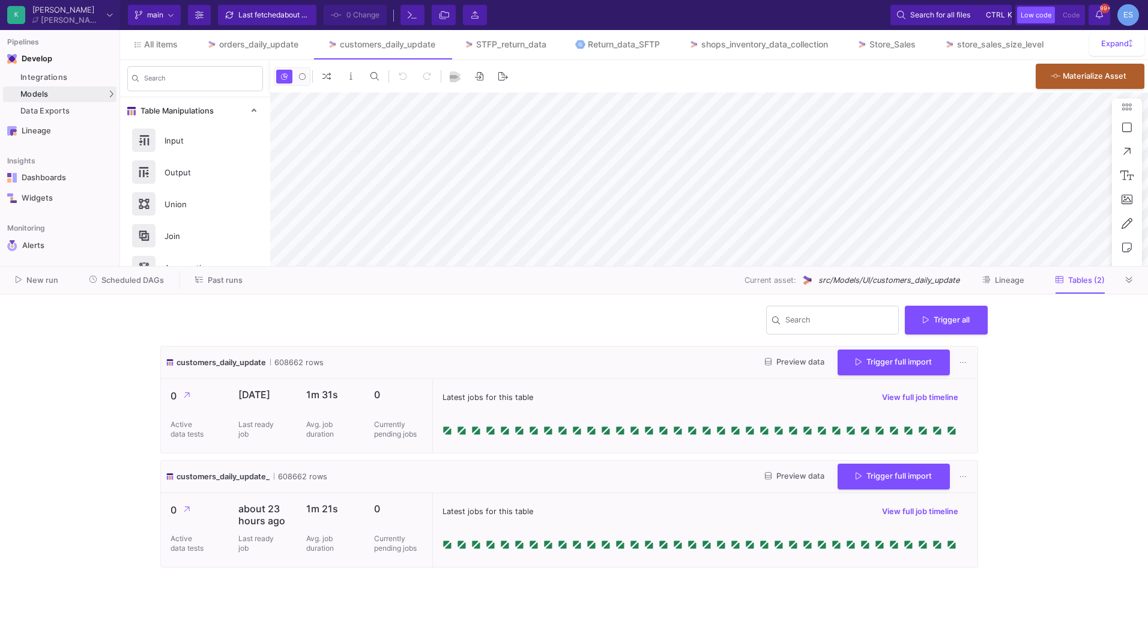
click at [768, 354] on button "Preview data" at bounding box center [794, 362] width 79 height 19
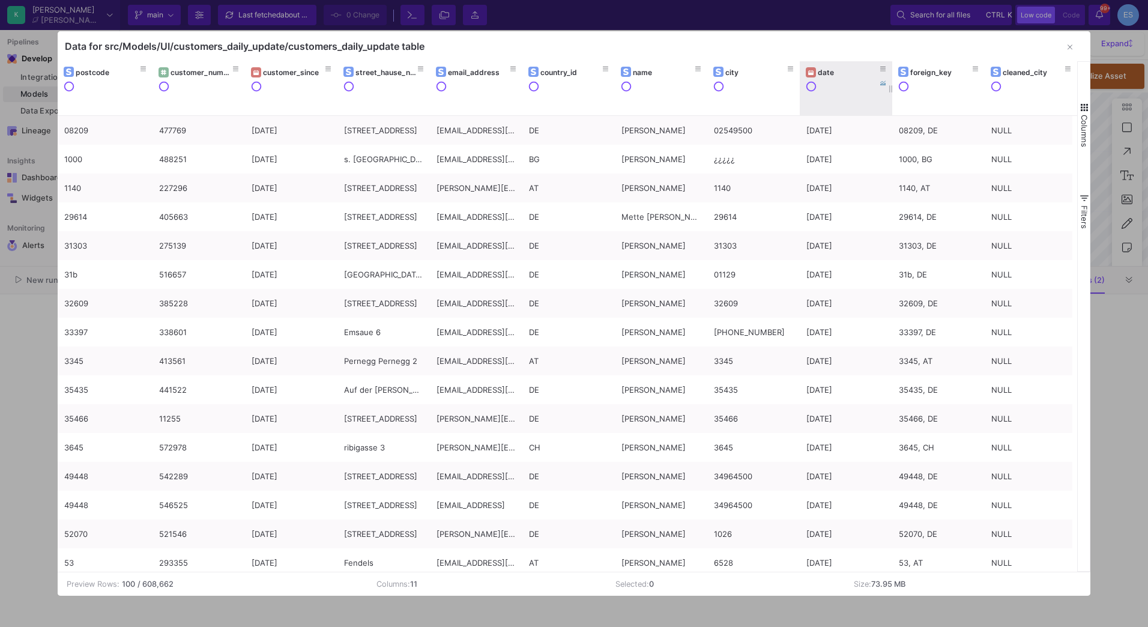
click at [839, 76] on div "date" at bounding box center [849, 72] width 62 height 9
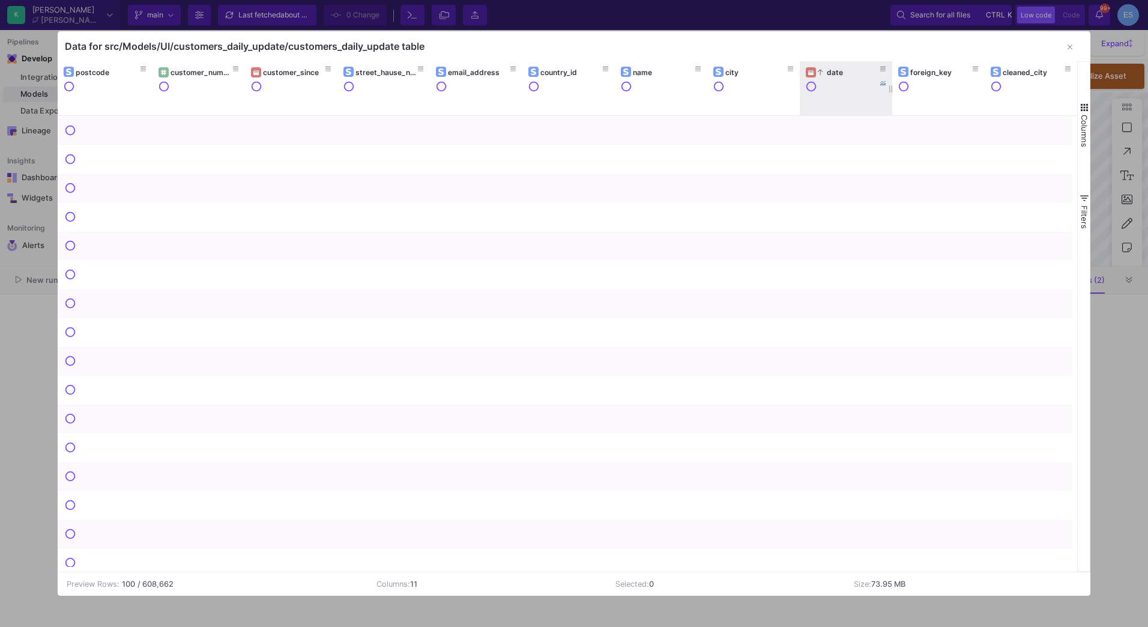
click at [839, 76] on div "date" at bounding box center [849, 72] width 62 height 9
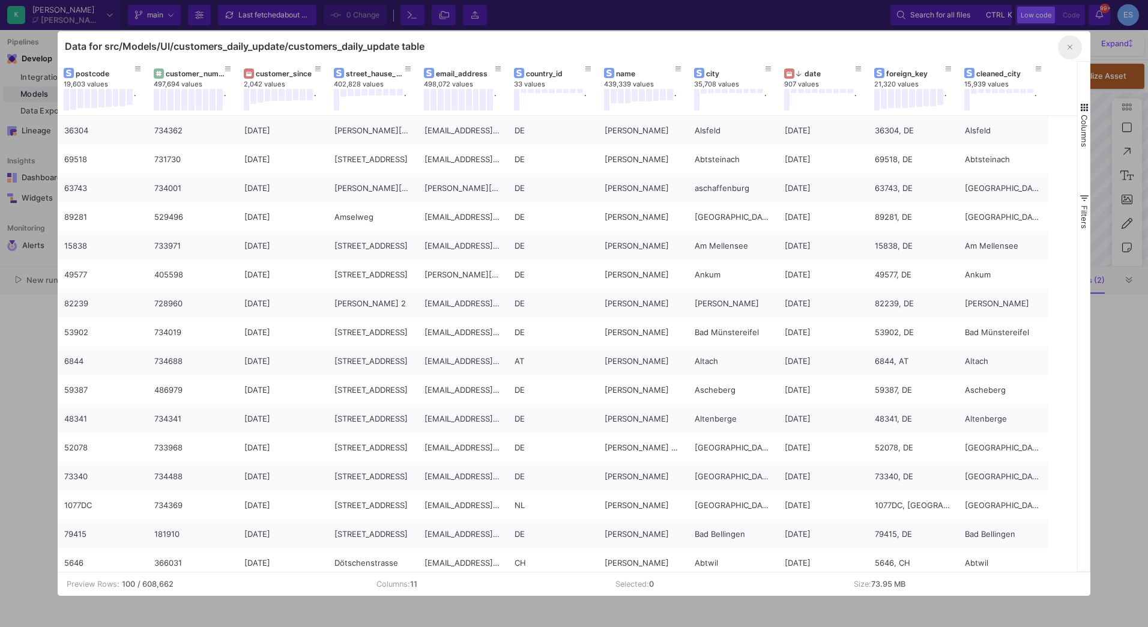
click at [1075, 50] on button "button" at bounding box center [1070, 47] width 24 height 24
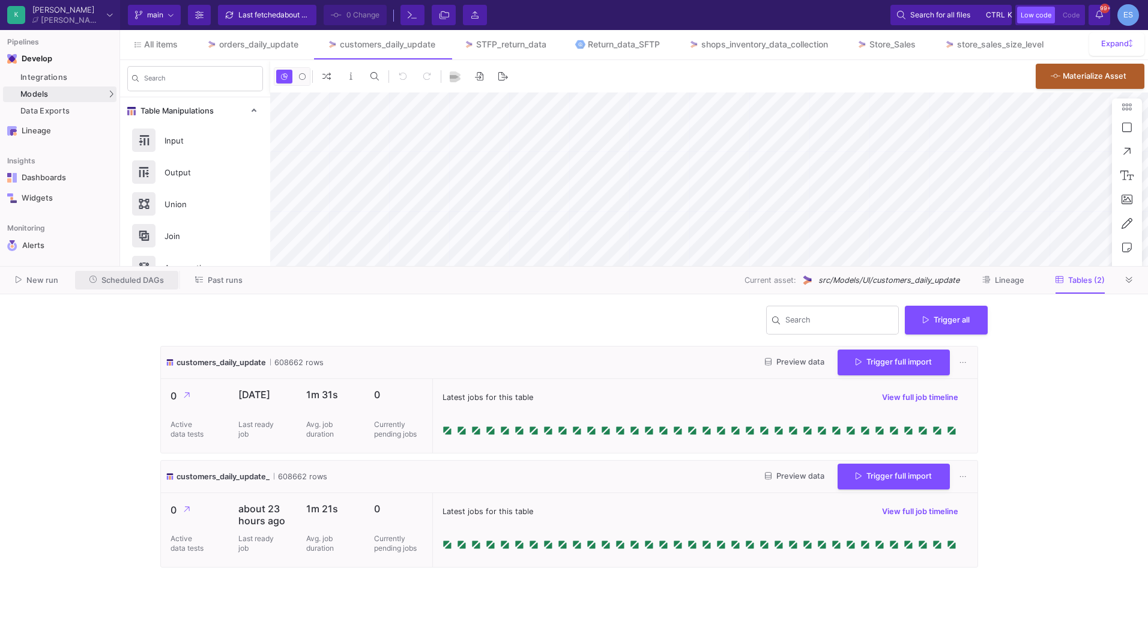
click at [127, 284] on span "Scheduled DAGs" at bounding box center [132, 280] width 62 height 9
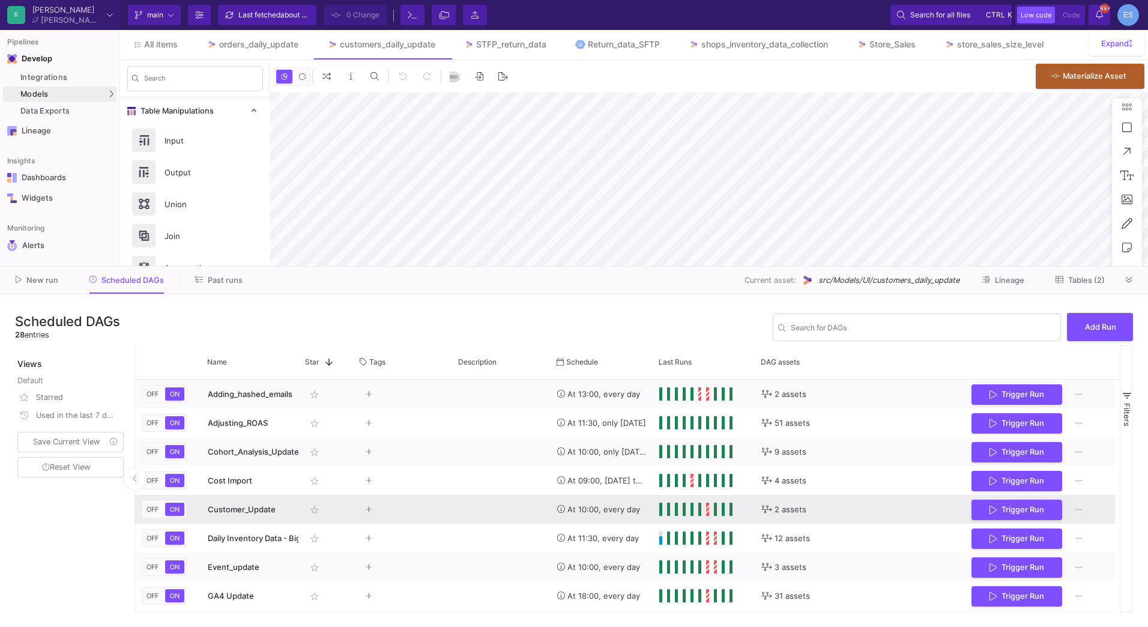
click at [250, 504] on span "Customer_Update" at bounding box center [242, 509] width 68 height 10
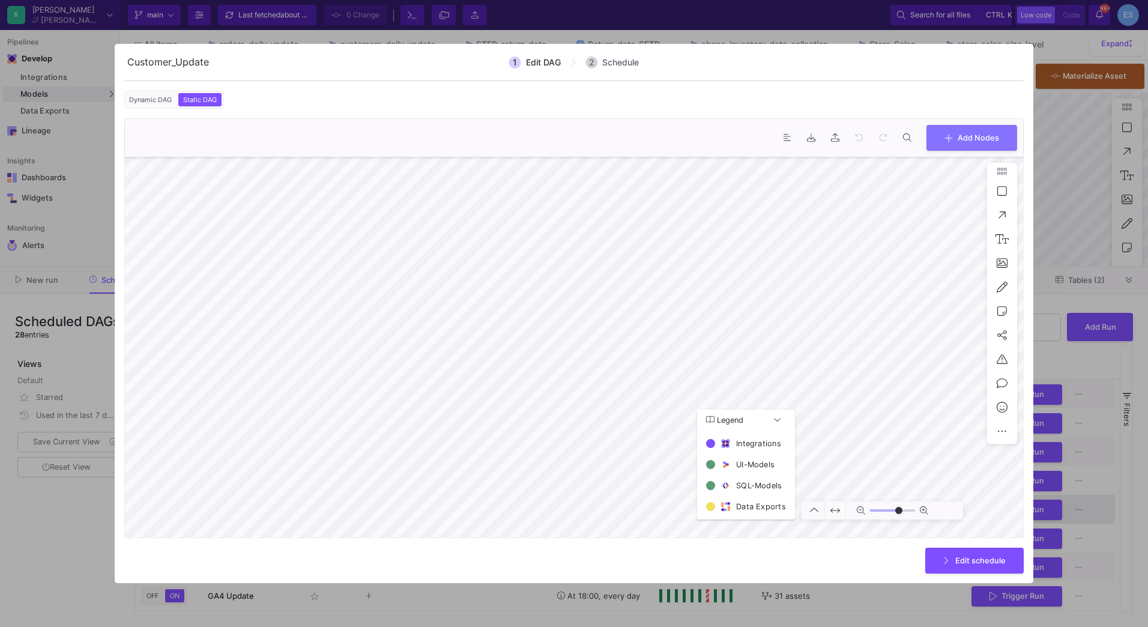
type input "0"
click at [23, 540] on div at bounding box center [574, 313] width 1148 height 627
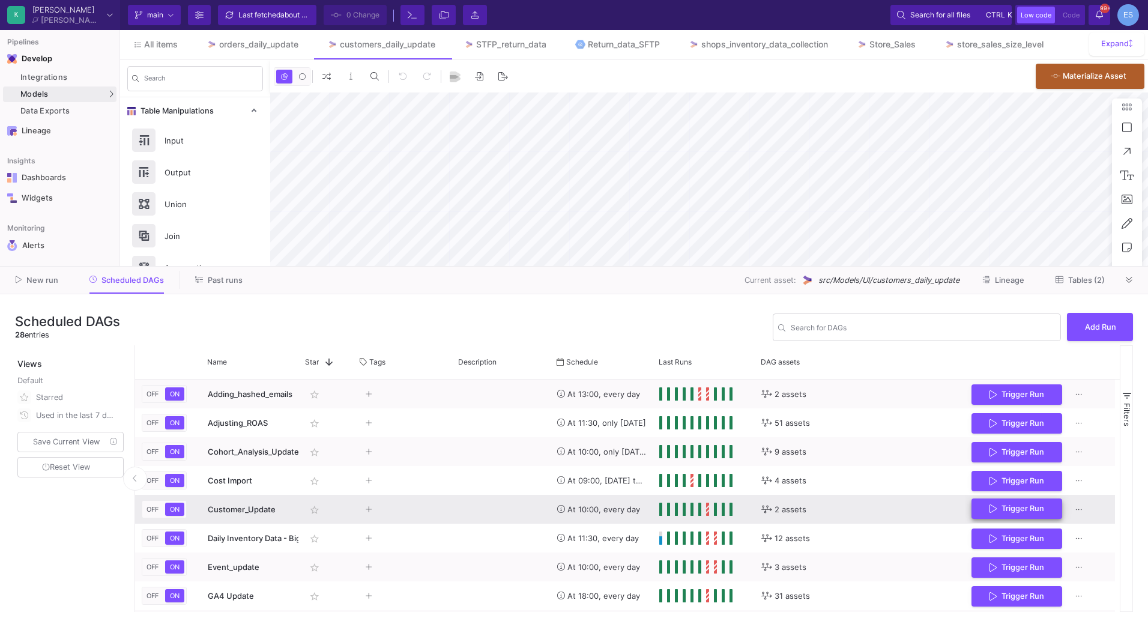
click at [1012, 508] on span "Trigger Run" at bounding box center [1022, 508] width 43 height 9
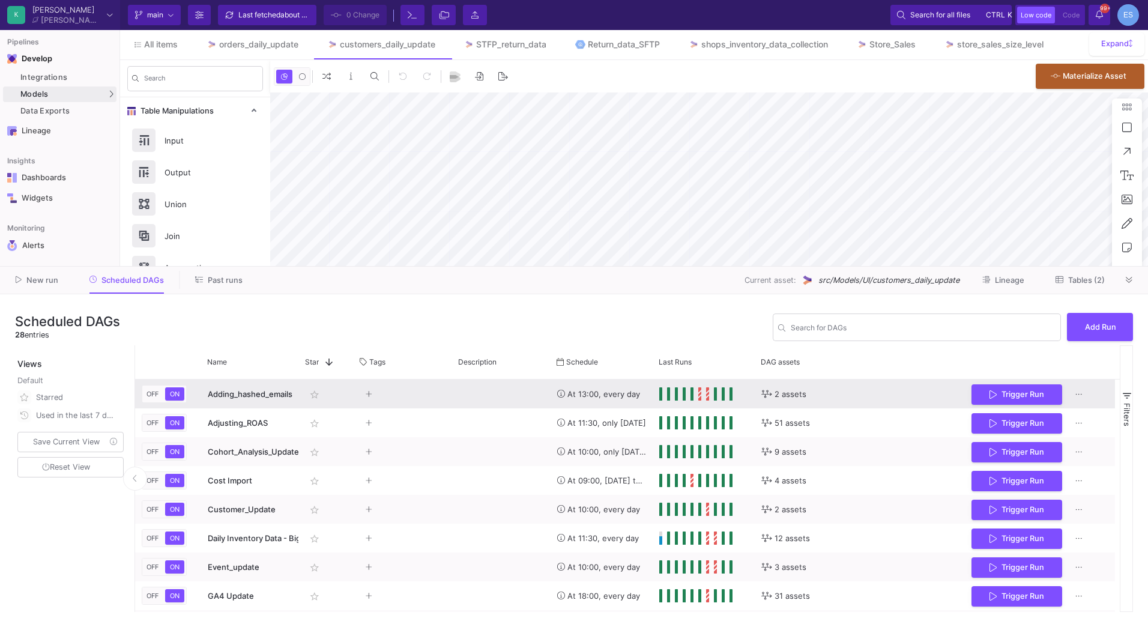
click at [239, 397] on span "Adding_hashed_emails" at bounding box center [250, 394] width 85 height 10
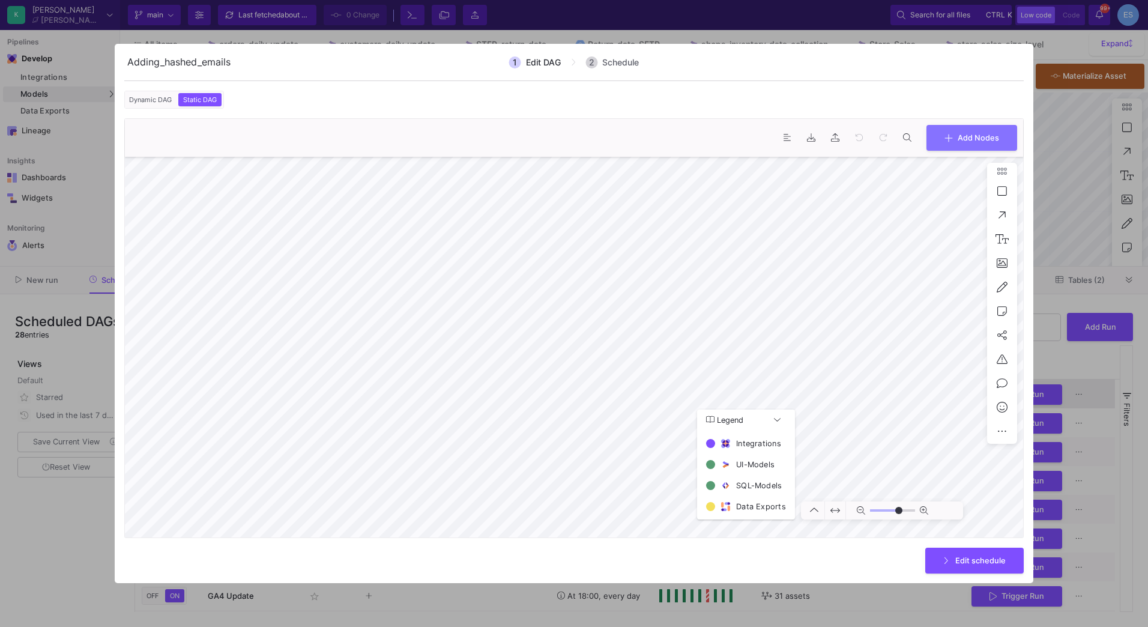
type input "0"
click at [82, 564] on div at bounding box center [574, 313] width 1148 height 627
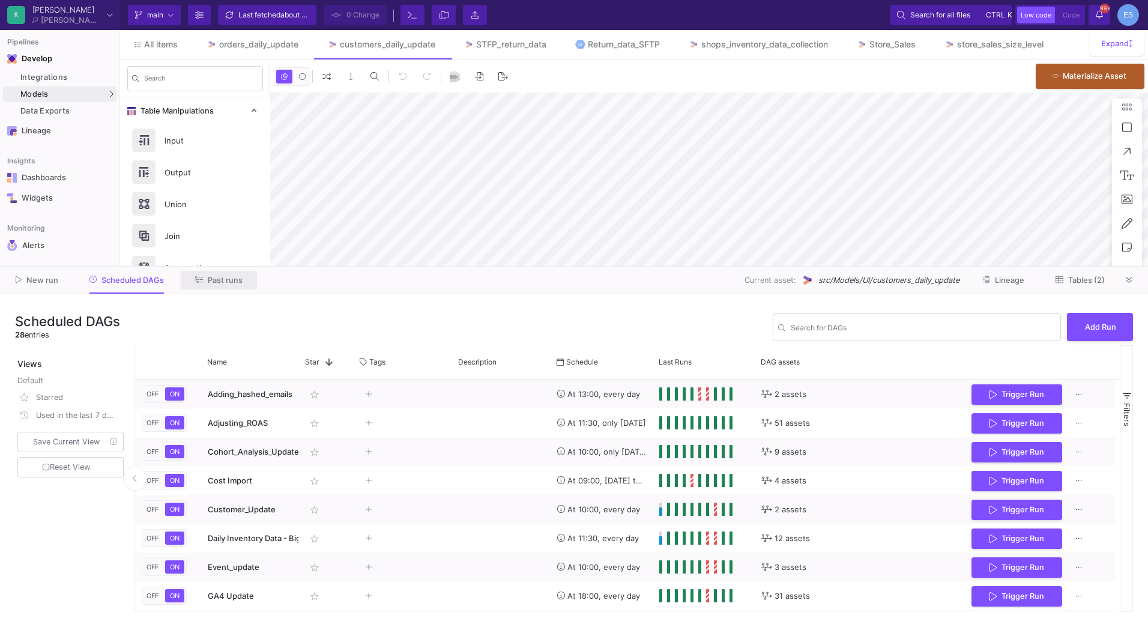
click at [216, 286] on button "Past runs" at bounding box center [219, 280] width 76 height 19
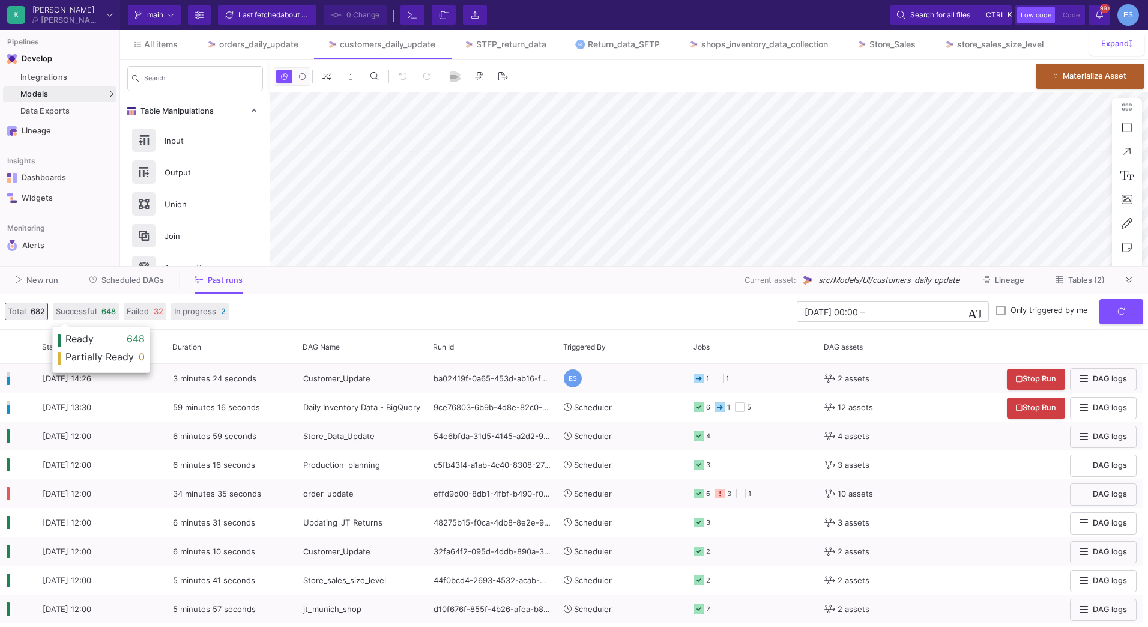
click at [136, 276] on span "Scheduled DAGs" at bounding box center [132, 280] width 62 height 9
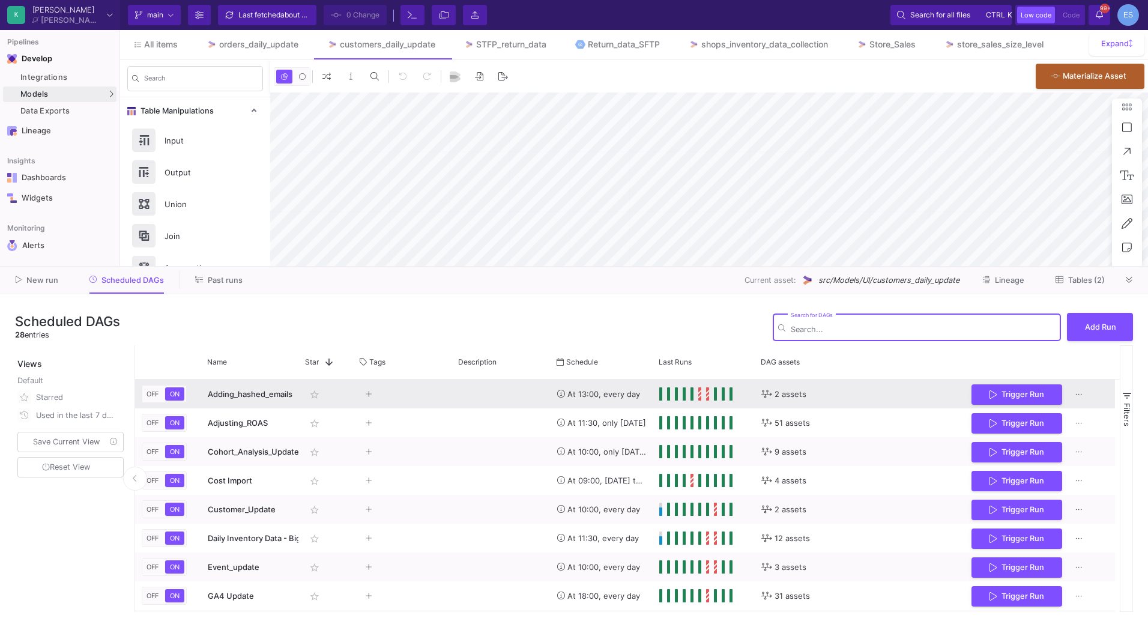
click at [237, 402] on div "Adding_hashed_emails" at bounding box center [250, 394] width 85 height 28
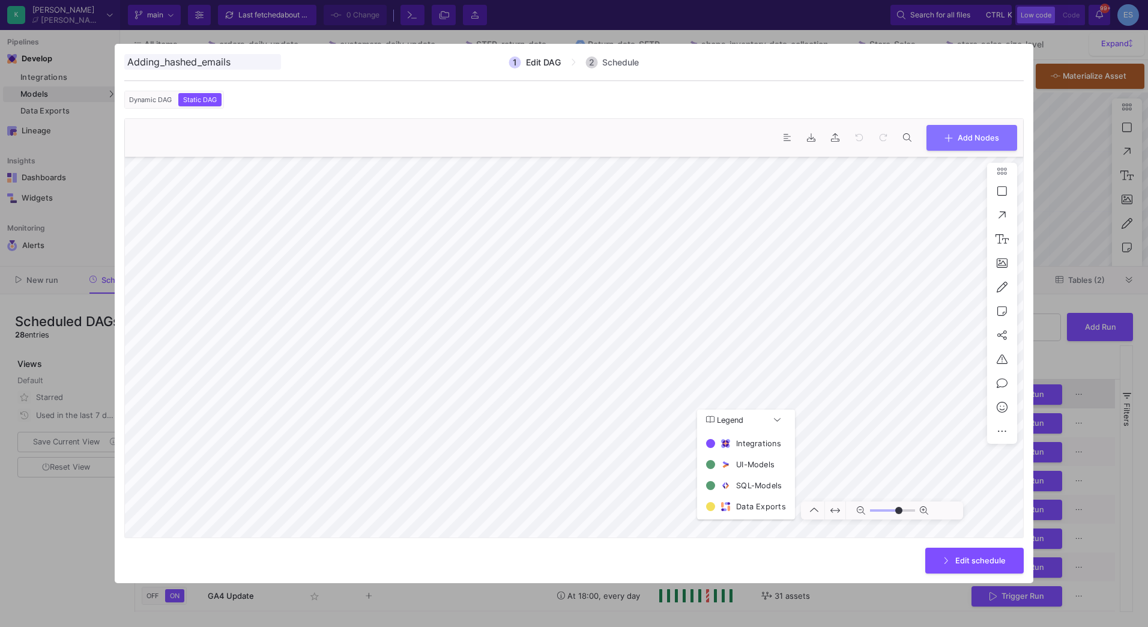
type input "0"
click at [93, 528] on div at bounding box center [574, 313] width 1148 height 627
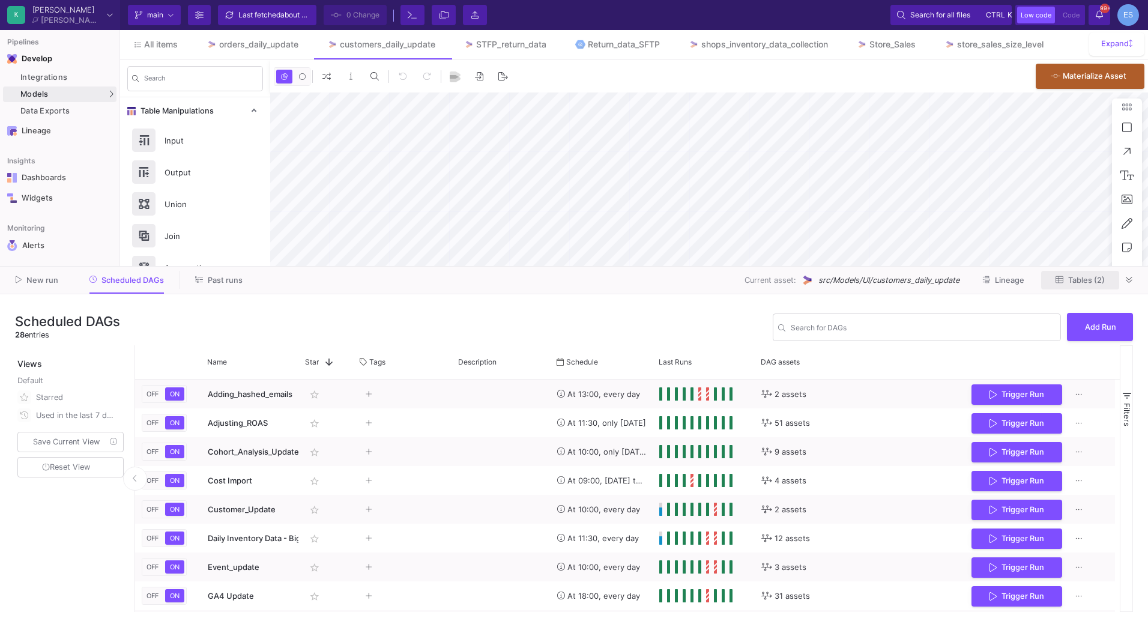
click at [1090, 282] on span "Tables (2)" at bounding box center [1086, 280] width 37 height 9
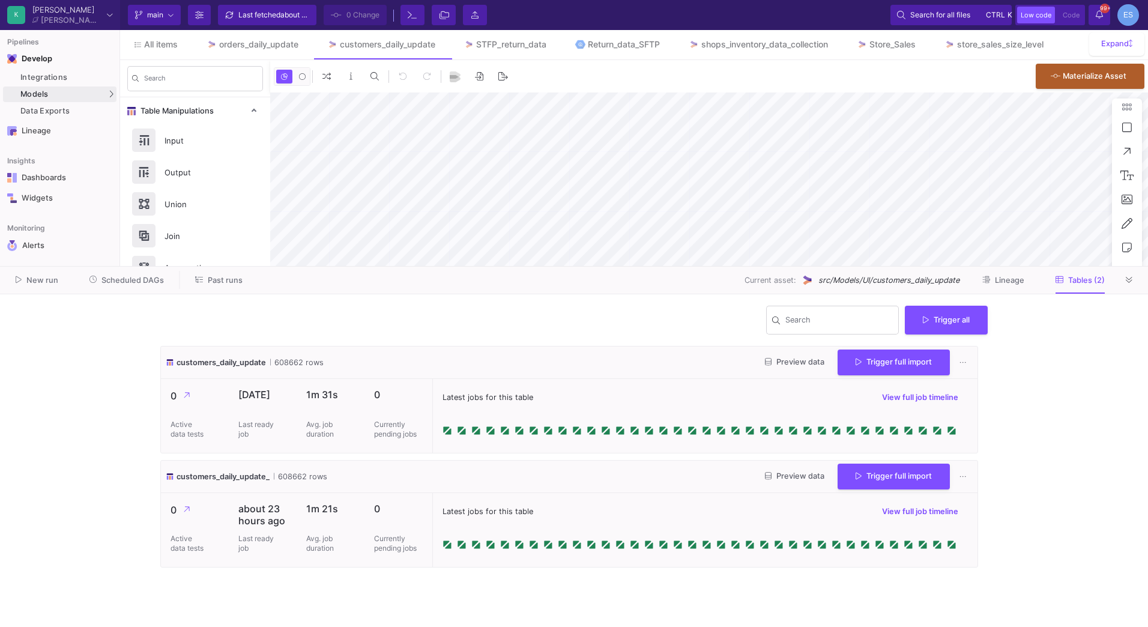
click at [807, 468] on button "Preview data" at bounding box center [794, 476] width 79 height 19
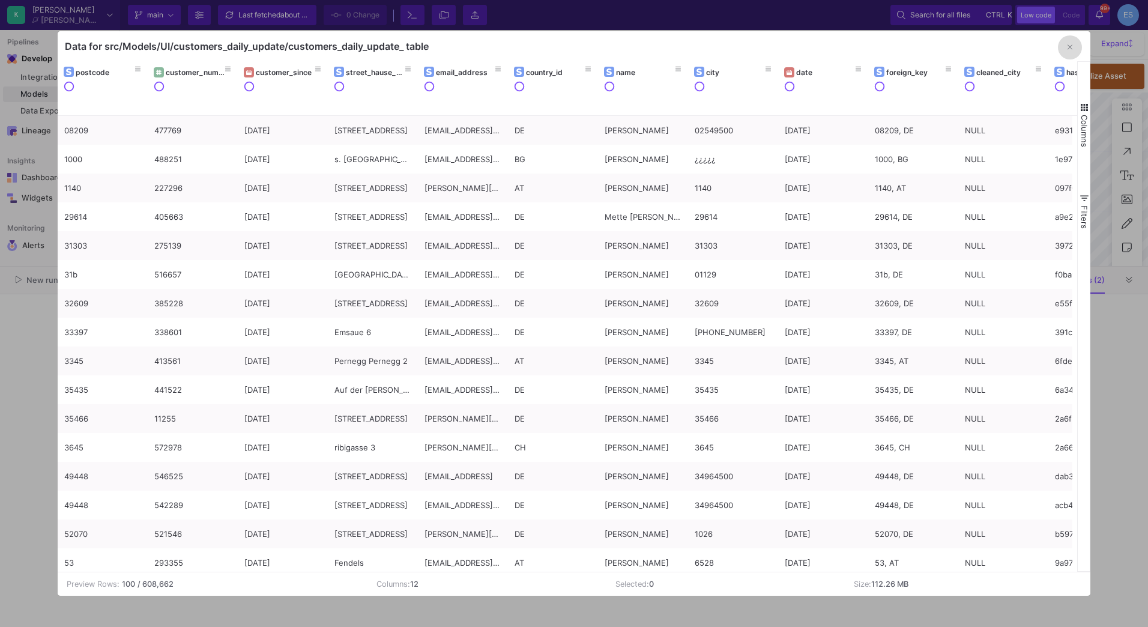
click at [1072, 52] on button "button" at bounding box center [1070, 47] width 24 height 24
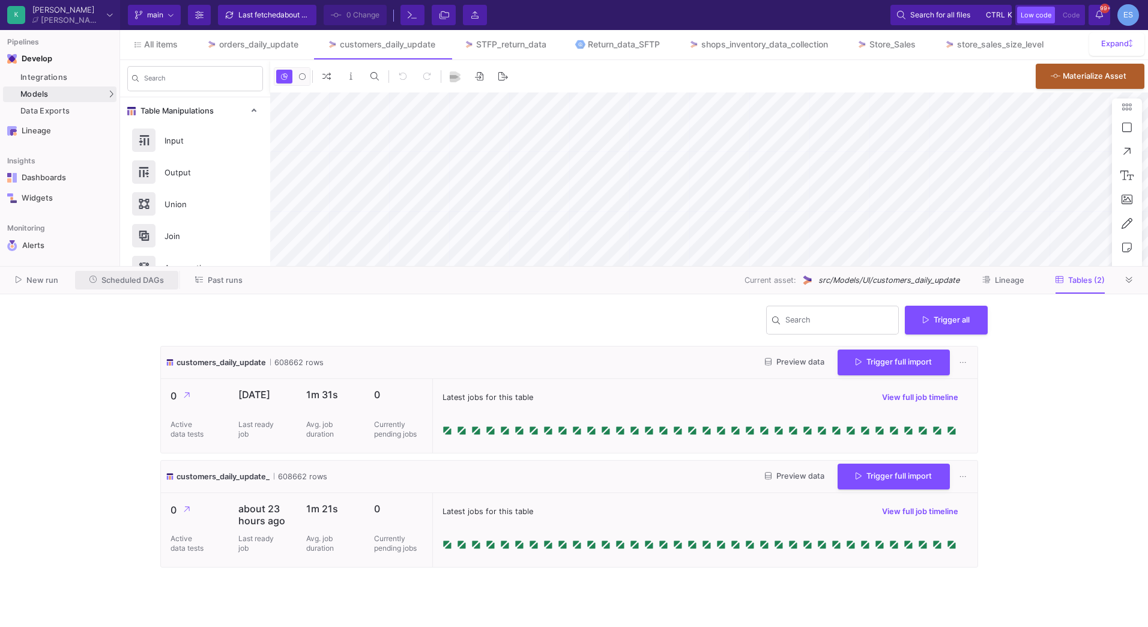
click at [153, 283] on span "Scheduled DAGs" at bounding box center [132, 280] width 62 height 9
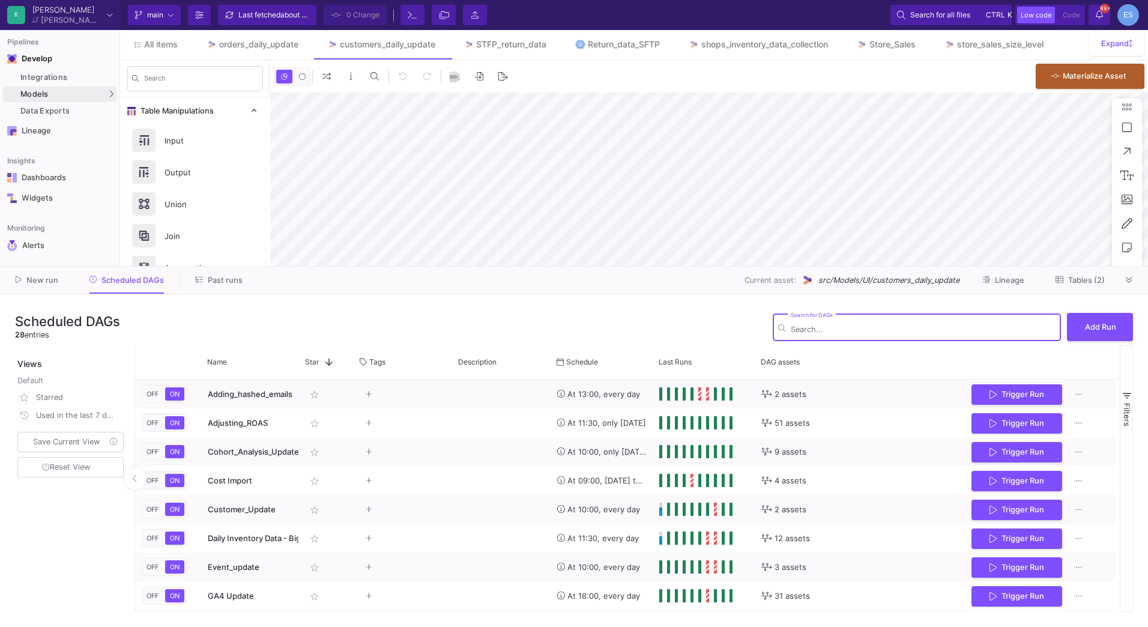
click at [1086, 274] on button "Tables (2)" at bounding box center [1080, 280] width 78 height 19
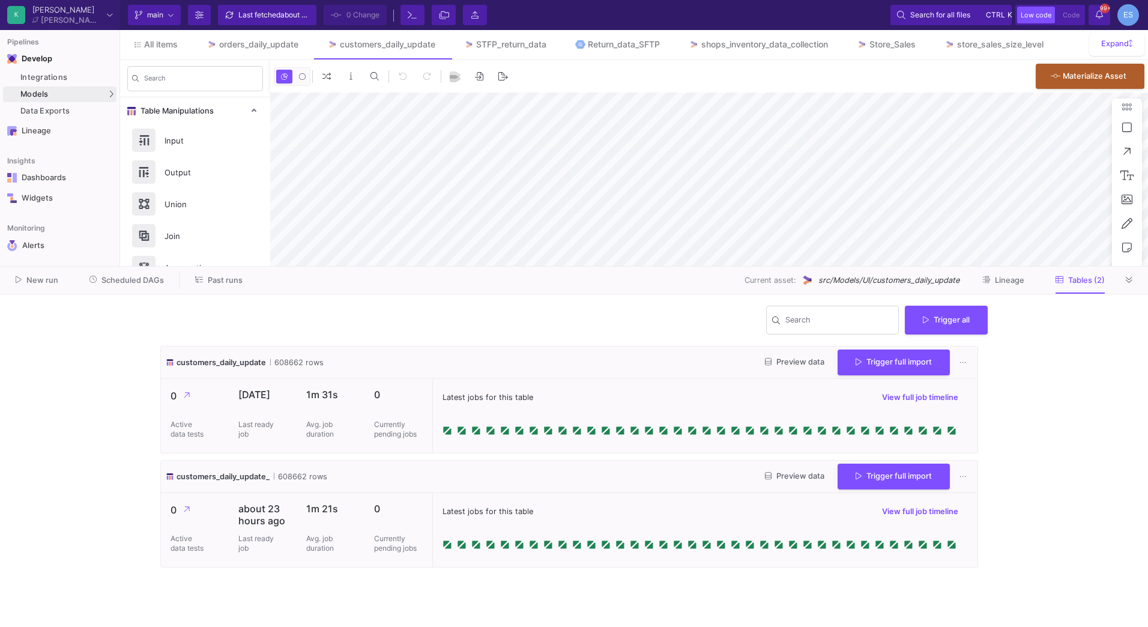
click at [798, 480] on button "Preview data" at bounding box center [794, 476] width 79 height 19
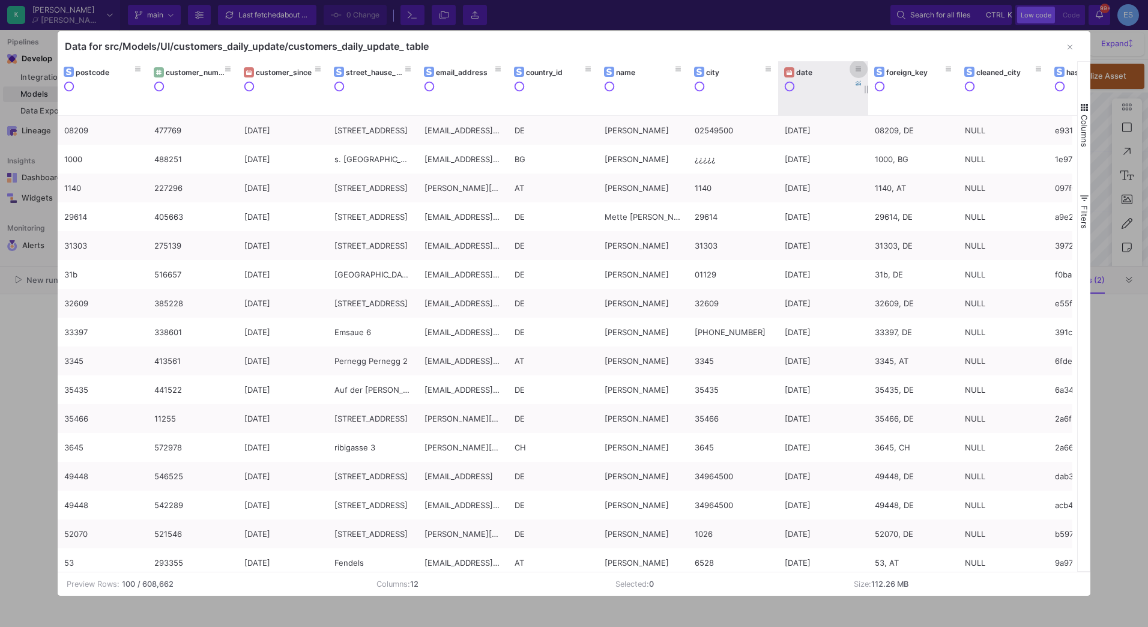
click at [856, 68] on icon at bounding box center [858, 69] width 6 height 7
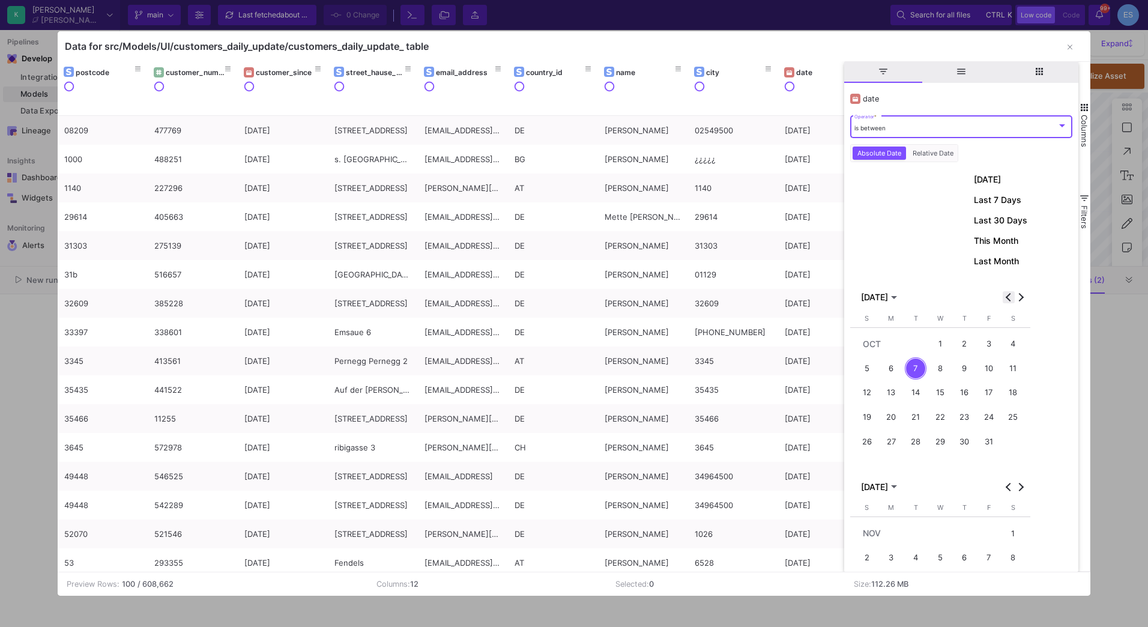
click at [1009, 298] on button "Previous month" at bounding box center [1009, 297] width 12 height 12
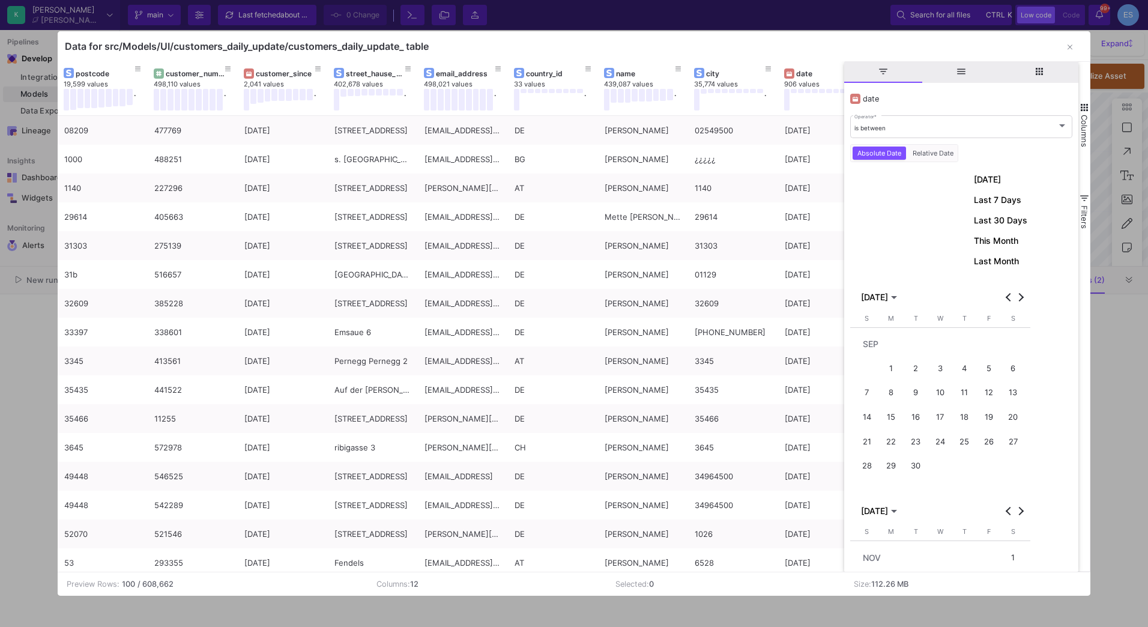
click at [875, 462] on div "28" at bounding box center [867, 465] width 22 height 22
click at [878, 118] on div "is between Operator *" at bounding box center [960, 125] width 213 height 25
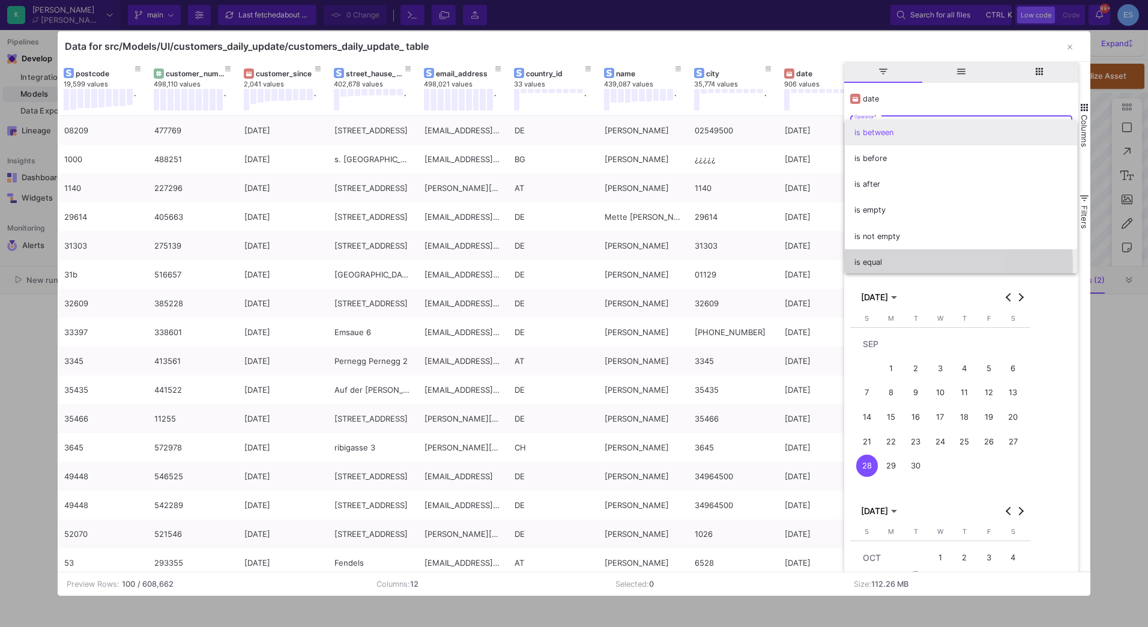
click at [885, 266] on span "is equal" at bounding box center [960, 262] width 213 height 26
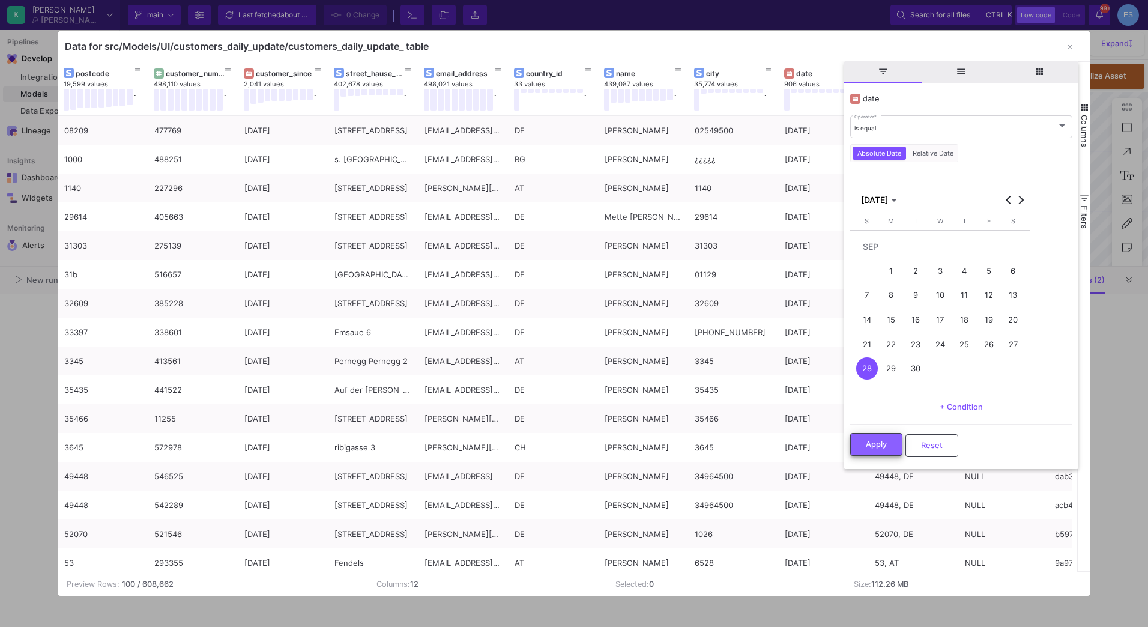
click at [874, 436] on button "Apply" at bounding box center [876, 444] width 52 height 23
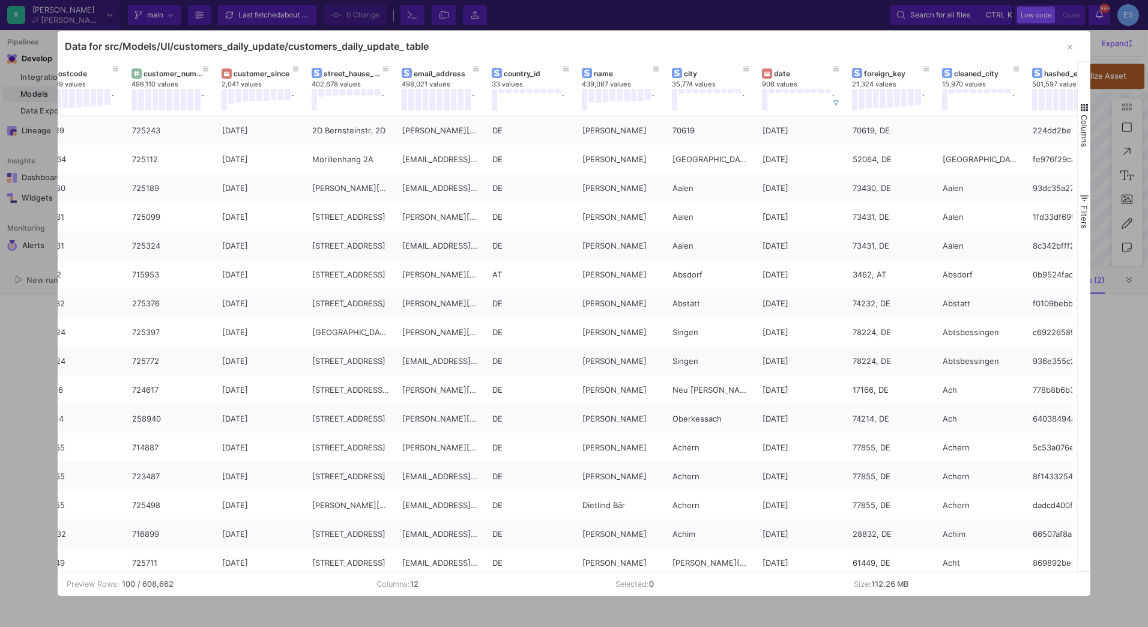
scroll to position [0, 65]
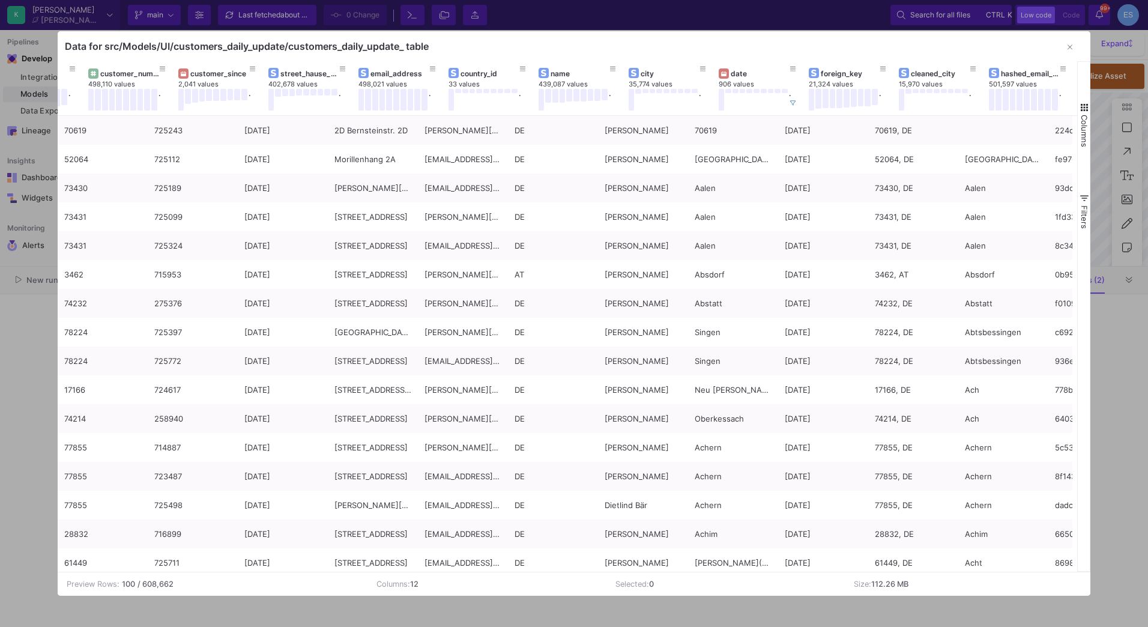
scroll to position [0, 65]
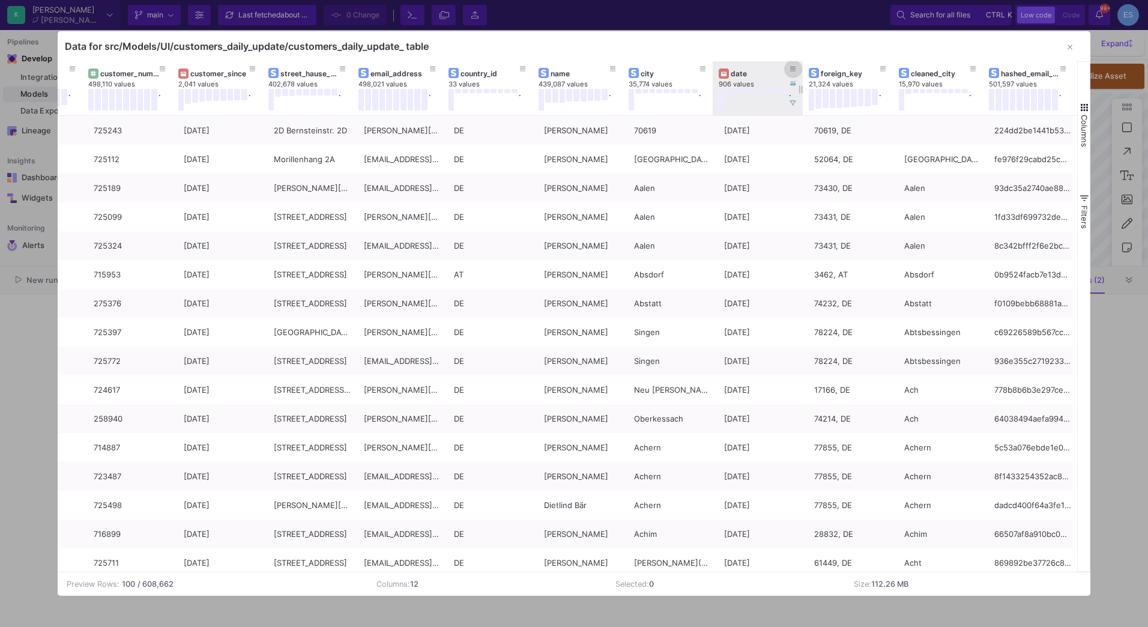
click at [794, 71] on icon at bounding box center [793, 69] width 6 height 7
click at [696, 47] on div "Data for src/Models/UI/customers_daily_update/customers_daily_update_ table" at bounding box center [574, 46] width 1033 height 30
click at [798, 105] on button at bounding box center [793, 103] width 18 height 18
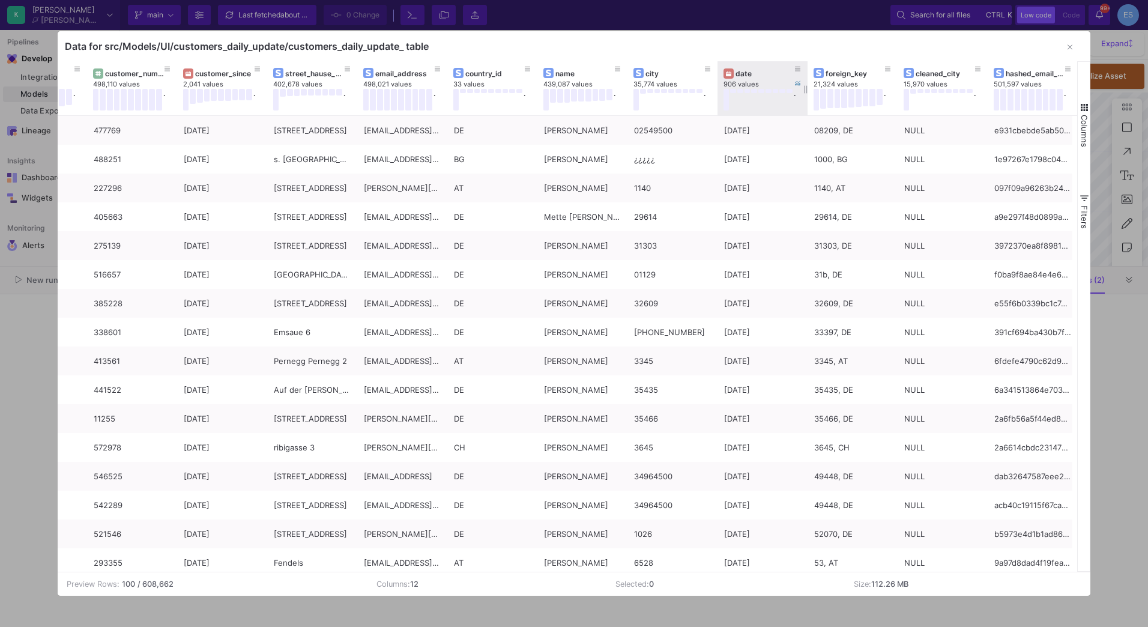
click at [737, 46] on div "Data for src/Models/UI/customers_daily_update/customers_daily_update_ table" at bounding box center [574, 46] width 1033 height 30
click at [1073, 46] on button "button" at bounding box center [1070, 47] width 24 height 24
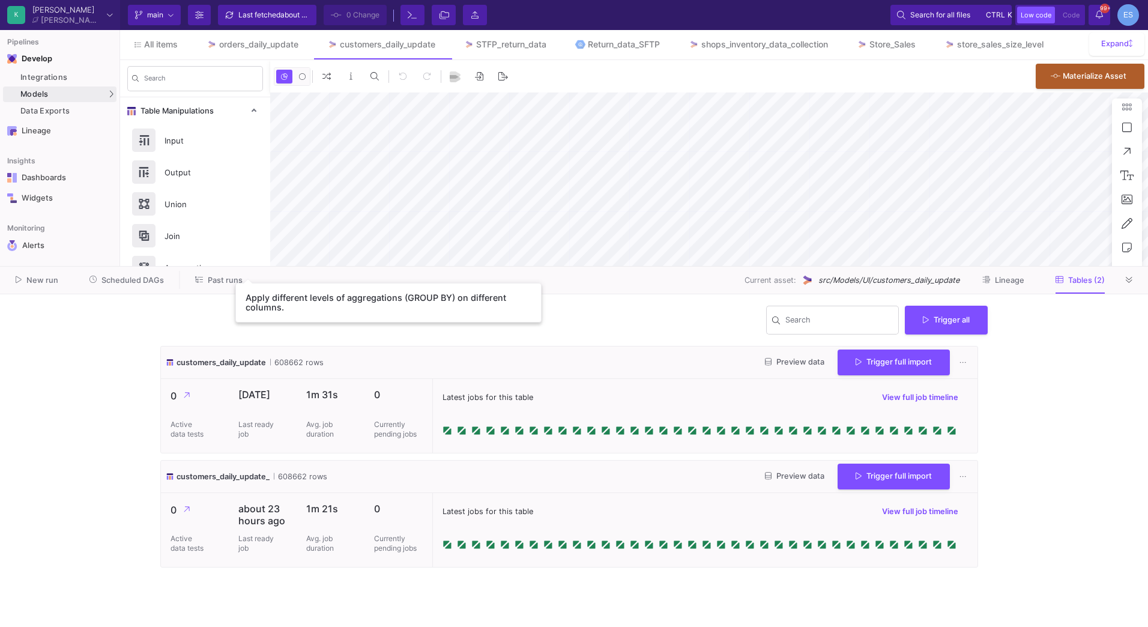
click at [243, 275] on button "Past runs" at bounding box center [219, 280] width 76 height 19
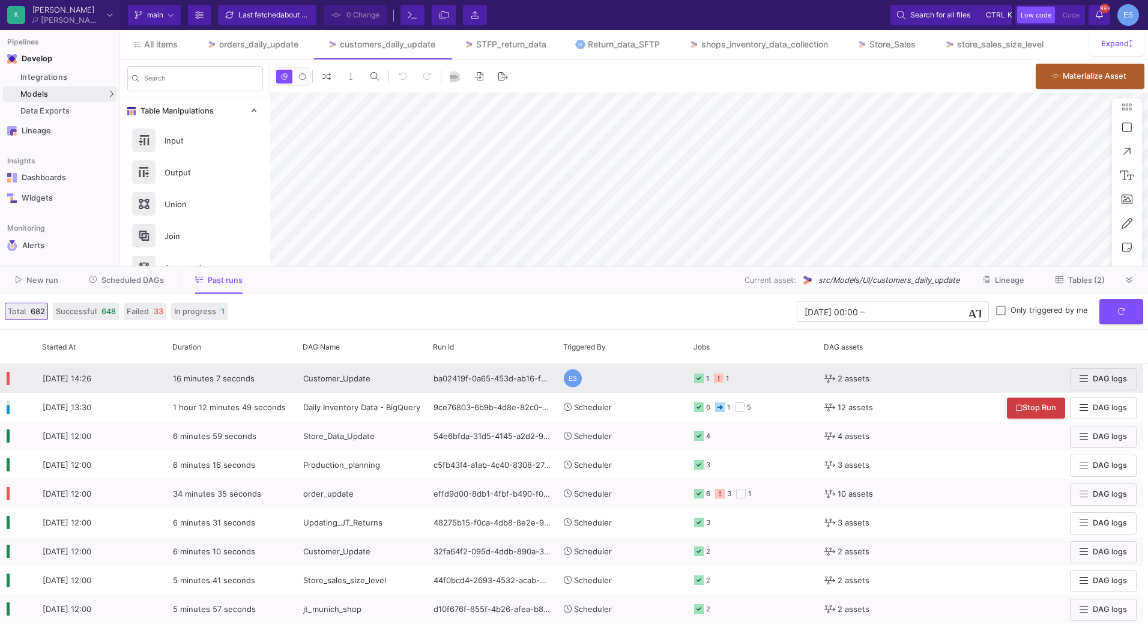
click at [360, 384] on div "Customer_Update" at bounding box center [361, 378] width 117 height 28
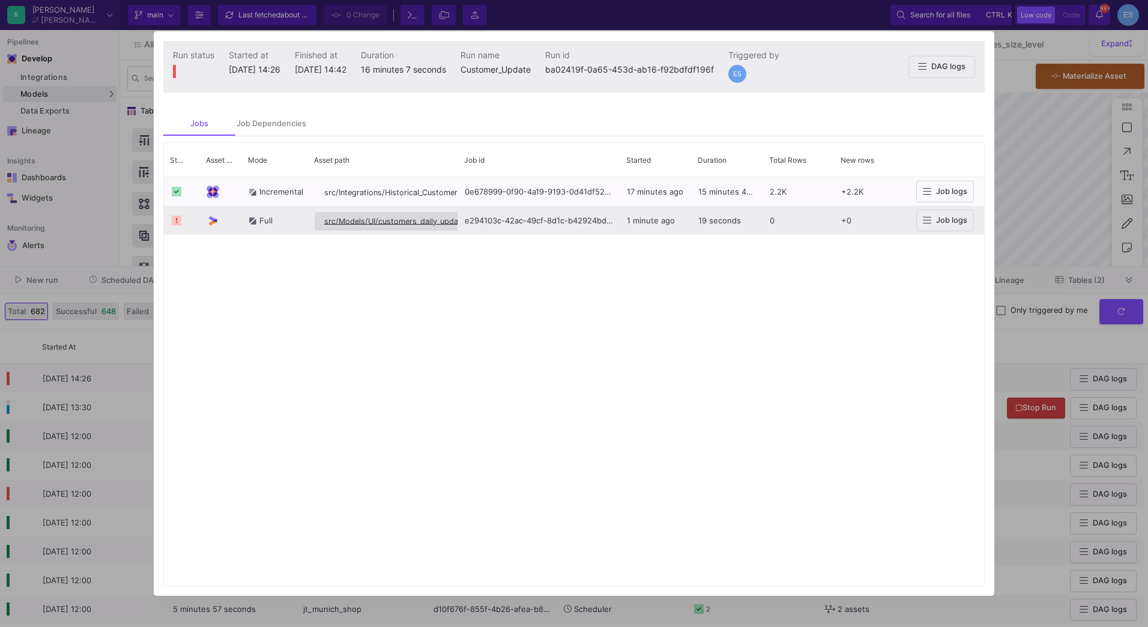
click at [435, 220] on span "src/Models/UI/customers_daily_update/customers_daily_update" at bounding box center [439, 221] width 231 height 9
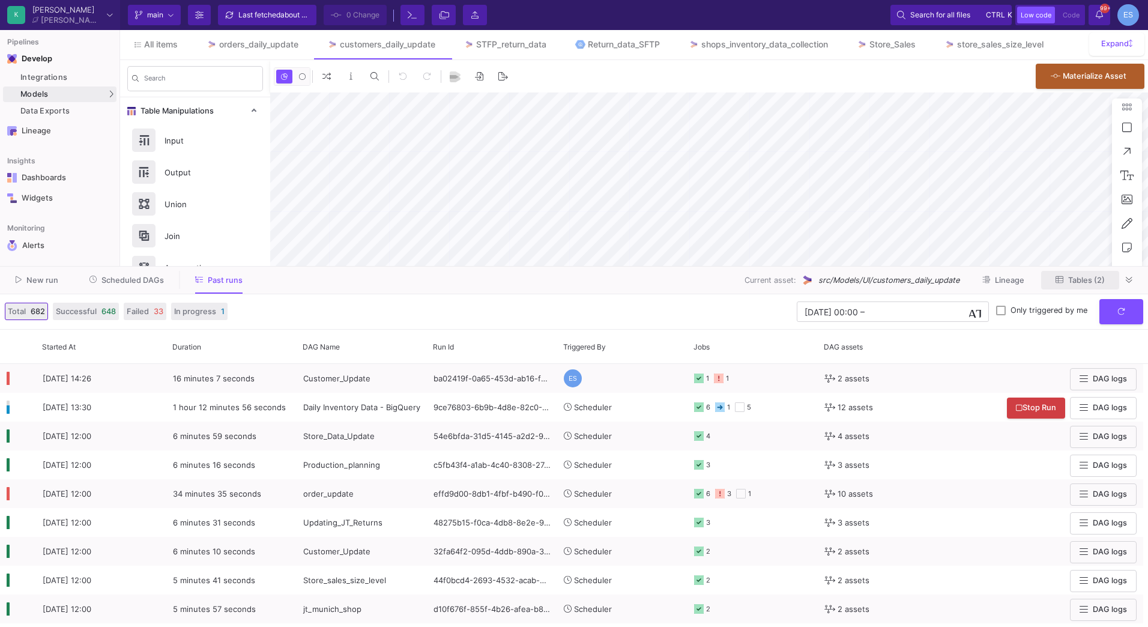
click at [1078, 279] on span "Tables (2)" at bounding box center [1086, 280] width 37 height 9
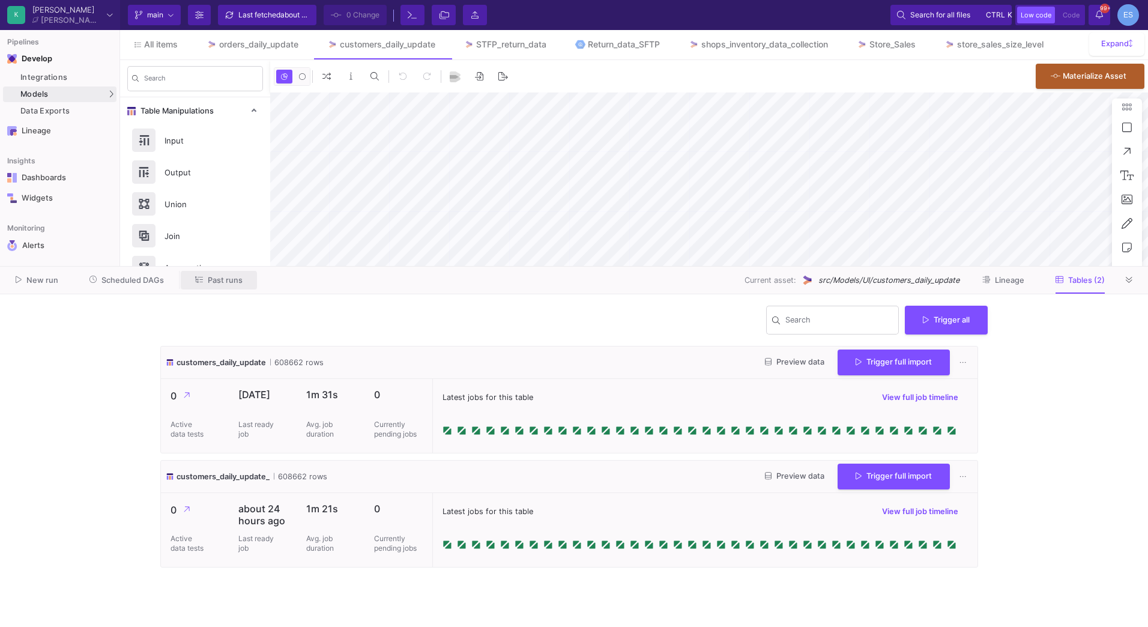
click at [231, 279] on span "Past runs" at bounding box center [225, 280] width 35 height 9
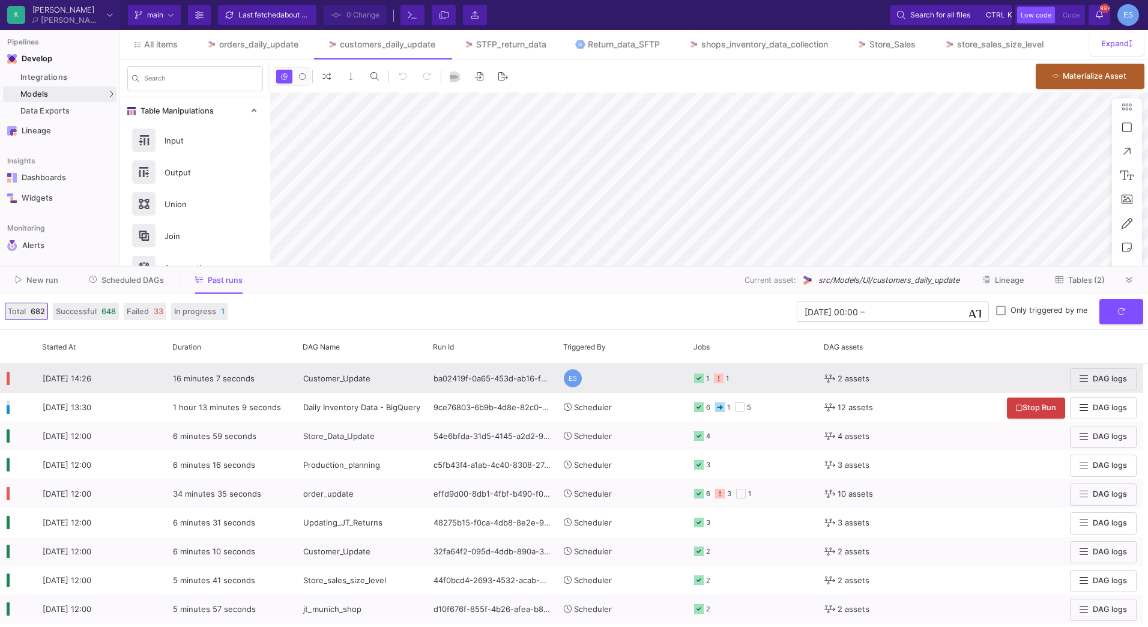
click at [720, 379] on icon at bounding box center [719, 378] width 10 height 10
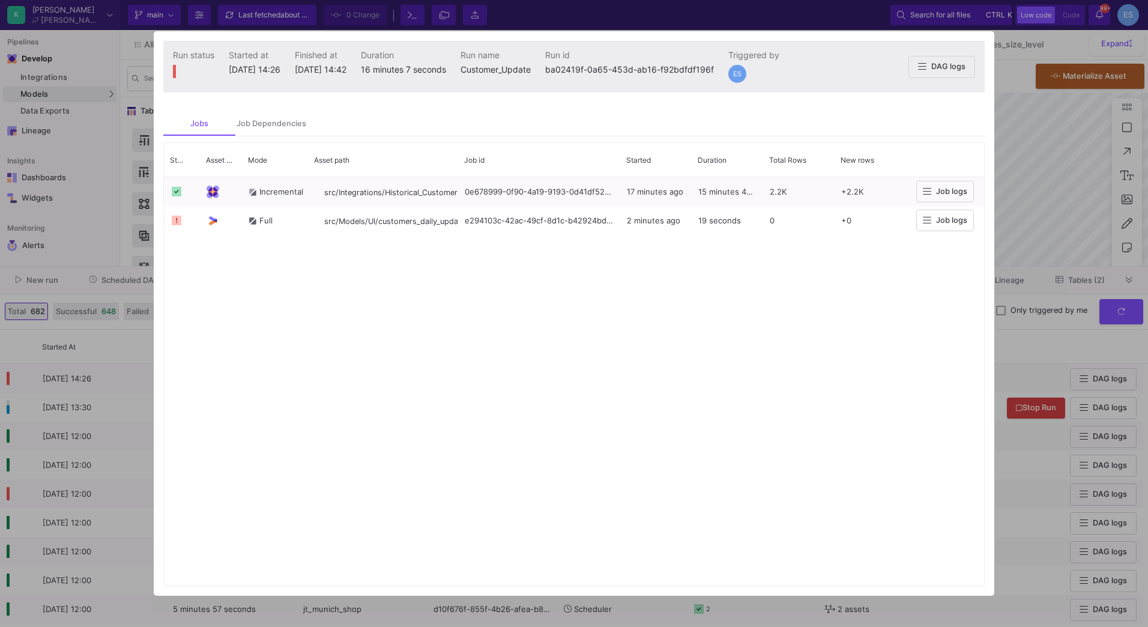
click at [1091, 279] on div at bounding box center [574, 313] width 1148 height 627
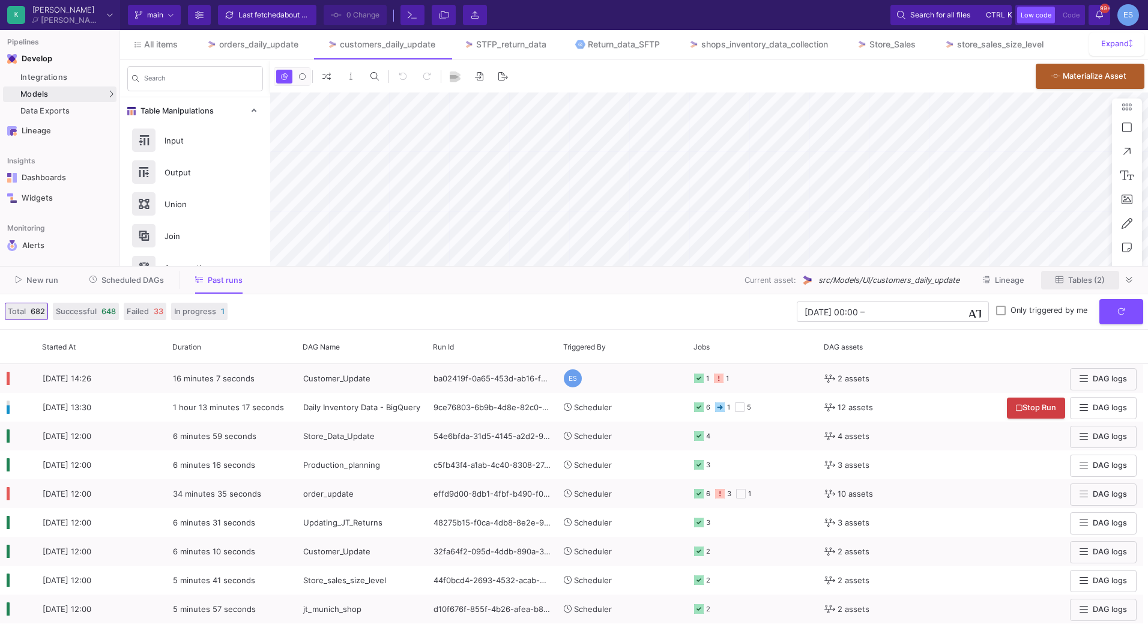
click at [1091, 279] on span "Tables (2)" at bounding box center [1086, 280] width 37 height 9
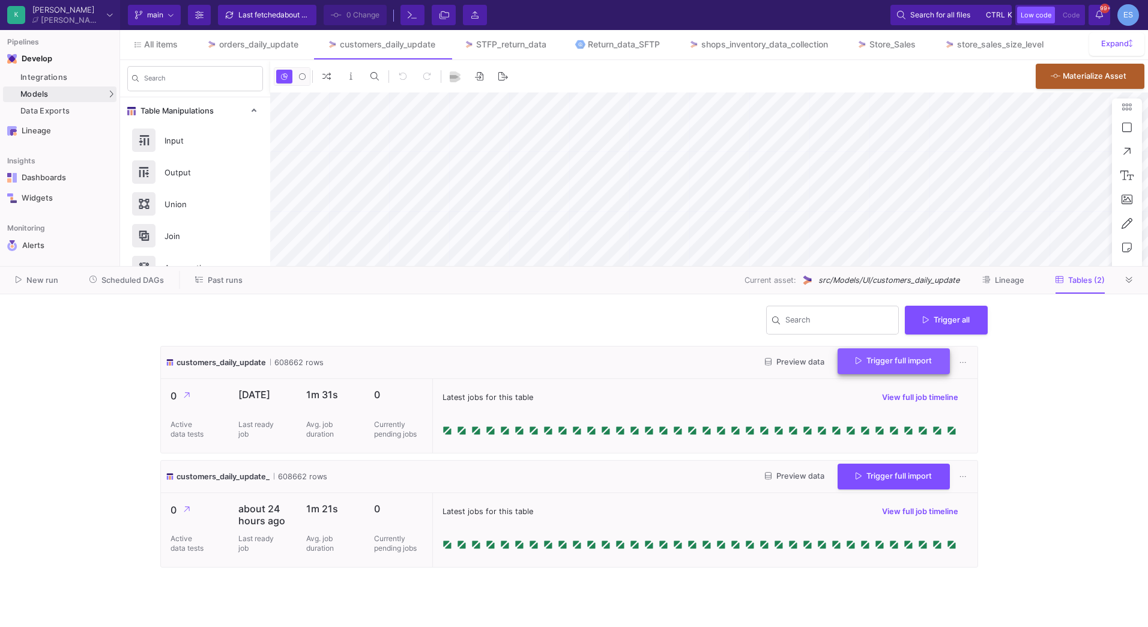
click at [857, 365] on fa-icon at bounding box center [858, 361] width 6 height 9
click at [145, 286] on button "Scheduled DAGs" at bounding box center [127, 280] width 104 height 19
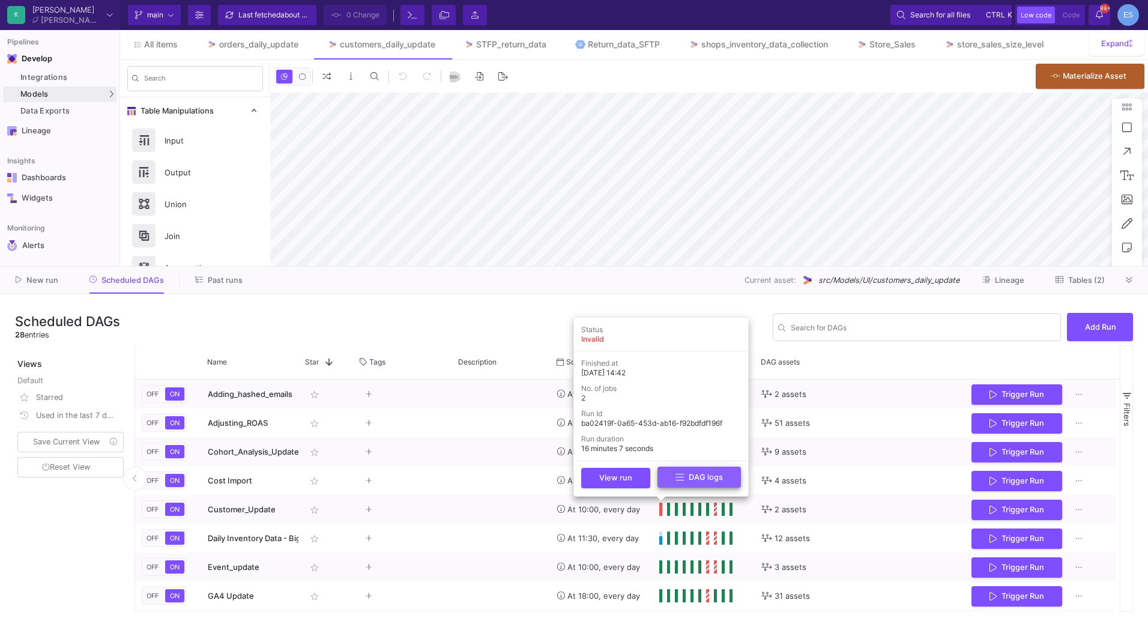
click at [671, 484] on button "DAG logs" at bounding box center [698, 476] width 83 height 21
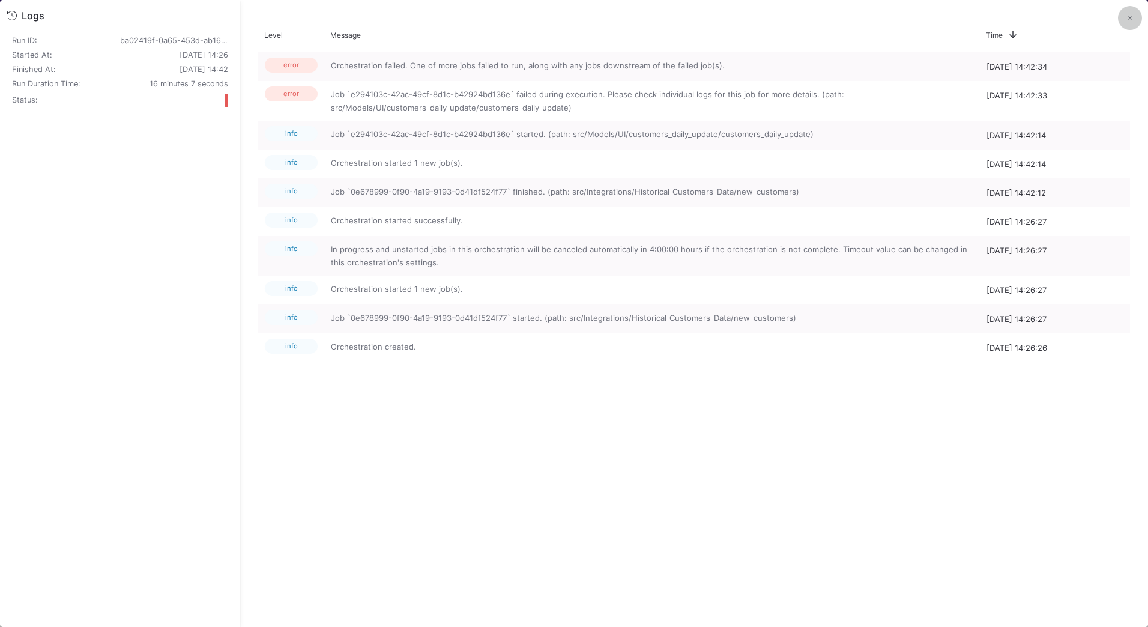
click at [1128, 21] on icon at bounding box center [1129, 18] width 5 height 8
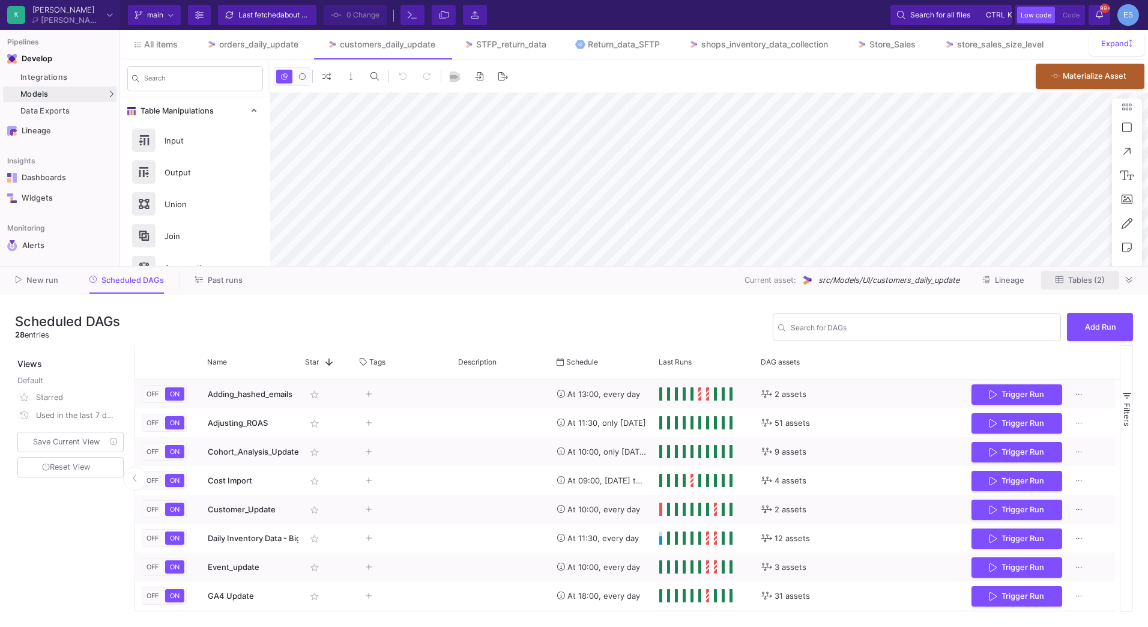
click at [1094, 282] on span "Tables (2)" at bounding box center [1086, 280] width 37 height 9
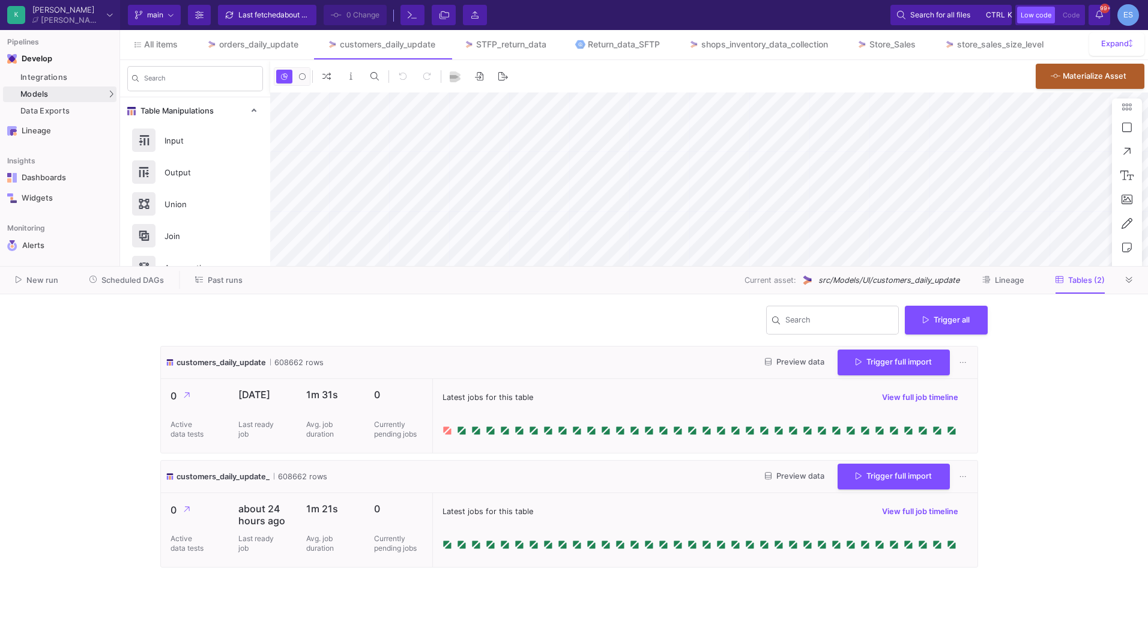
click at [448, 432] on icon at bounding box center [448, 431] width 6 height 6
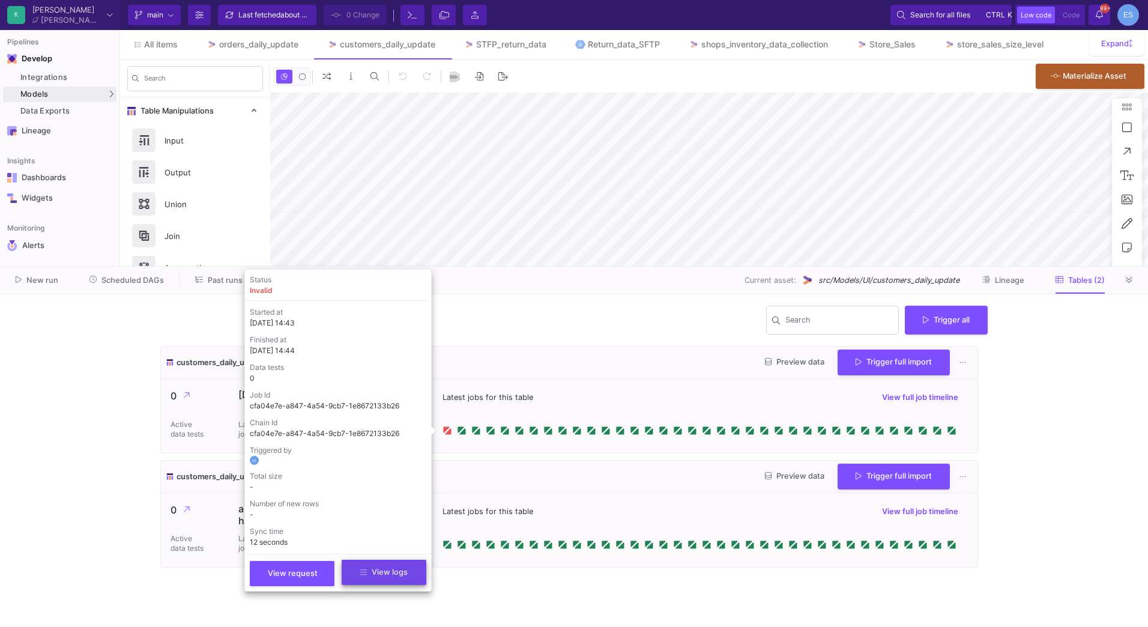
click at [406, 572] on span "View logs" at bounding box center [383, 571] width 47 height 9
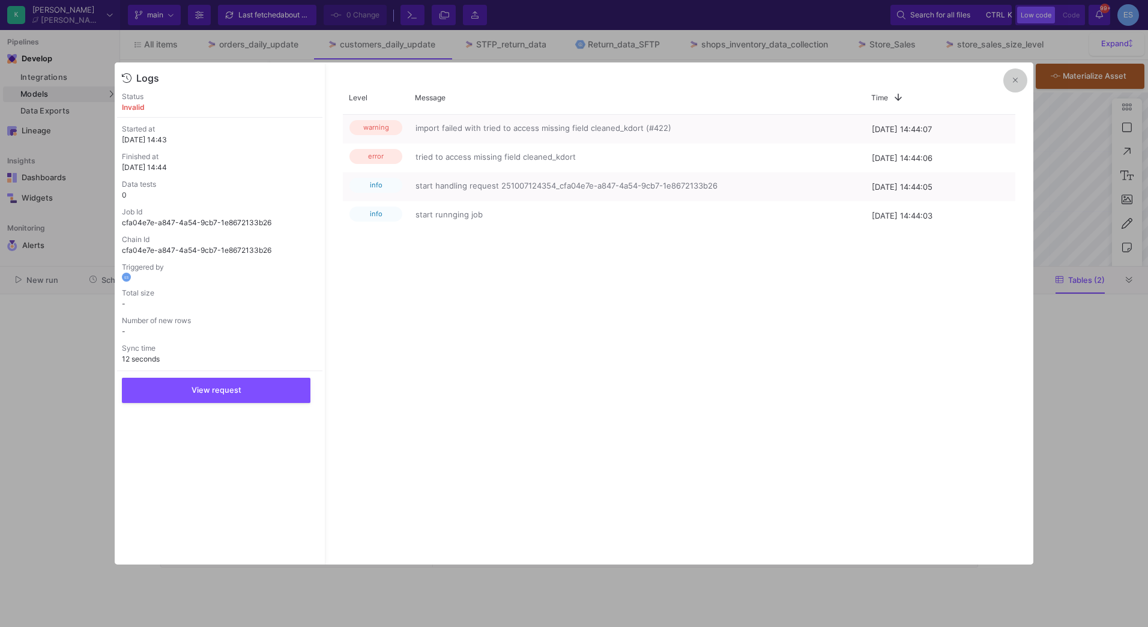
click at [1021, 75] on button at bounding box center [1015, 80] width 24 height 24
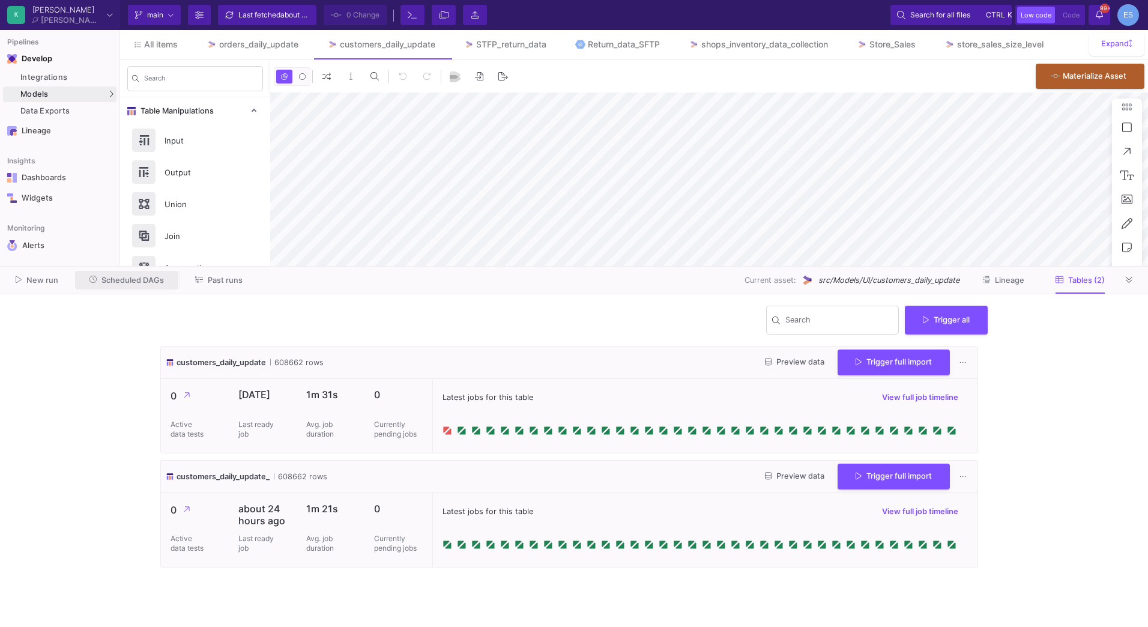
click at [119, 272] on button "Scheduled DAGs" at bounding box center [127, 280] width 104 height 19
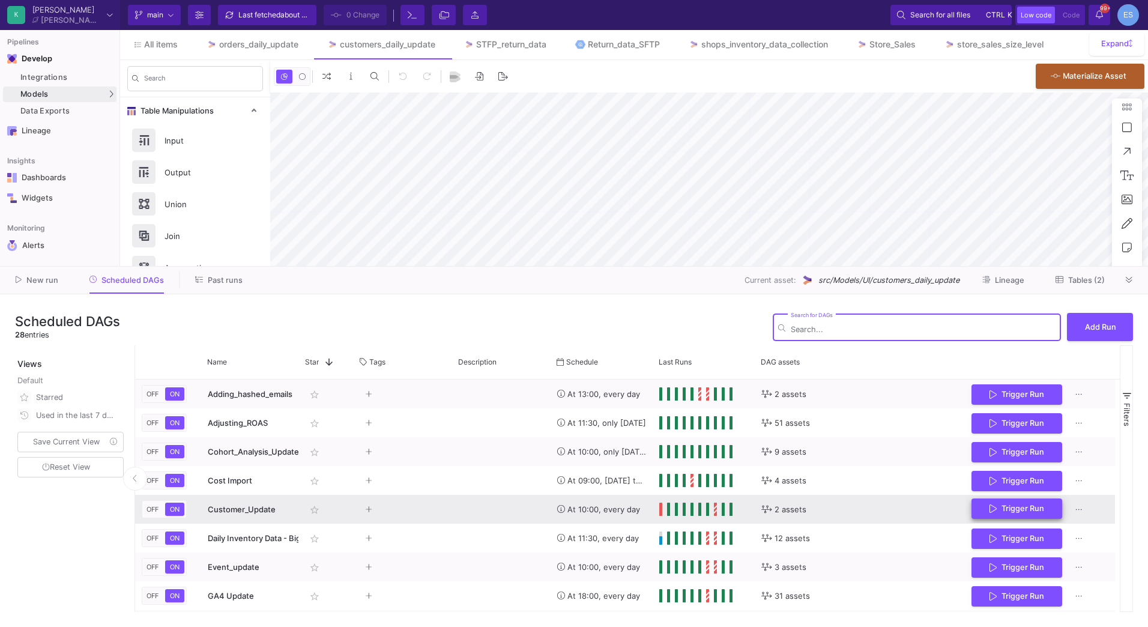
click at [1052, 509] on button "Trigger Run" at bounding box center [1016, 508] width 91 height 21
